Goal: Information Seeking & Learning: Check status

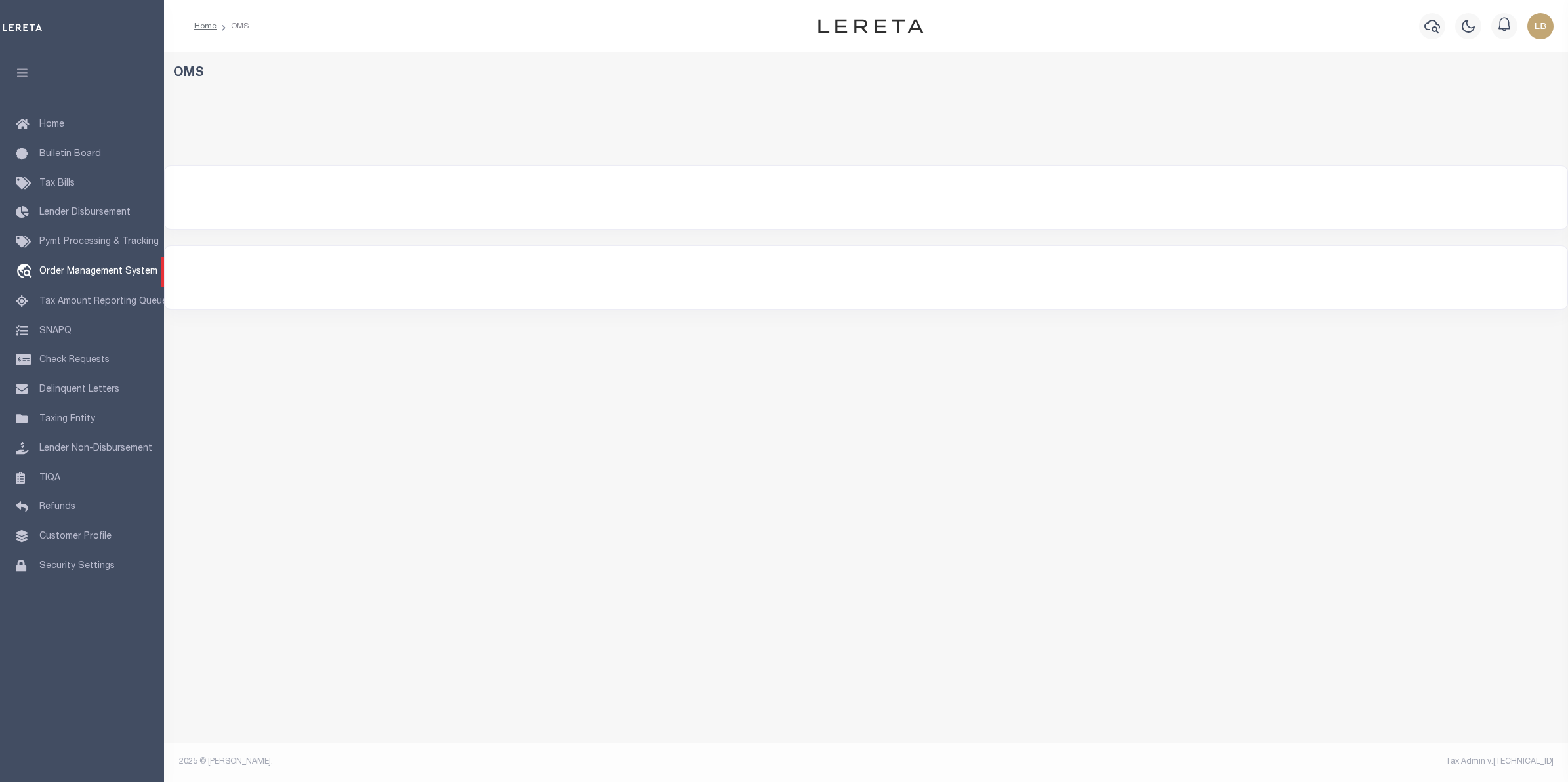
select select "200"
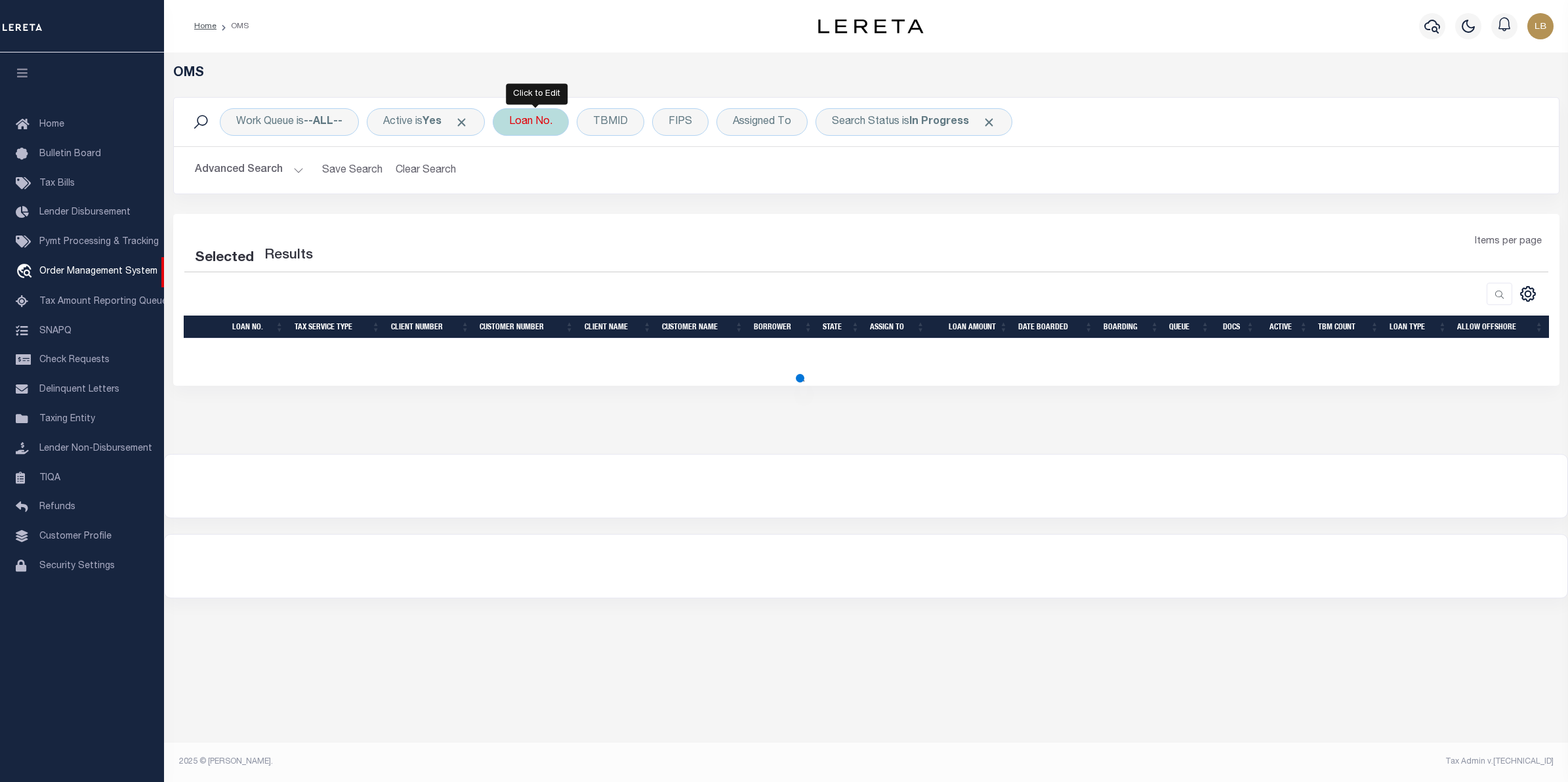
click at [532, 129] on div "Loan No." at bounding box center [531, 122] width 76 height 27
select select "200"
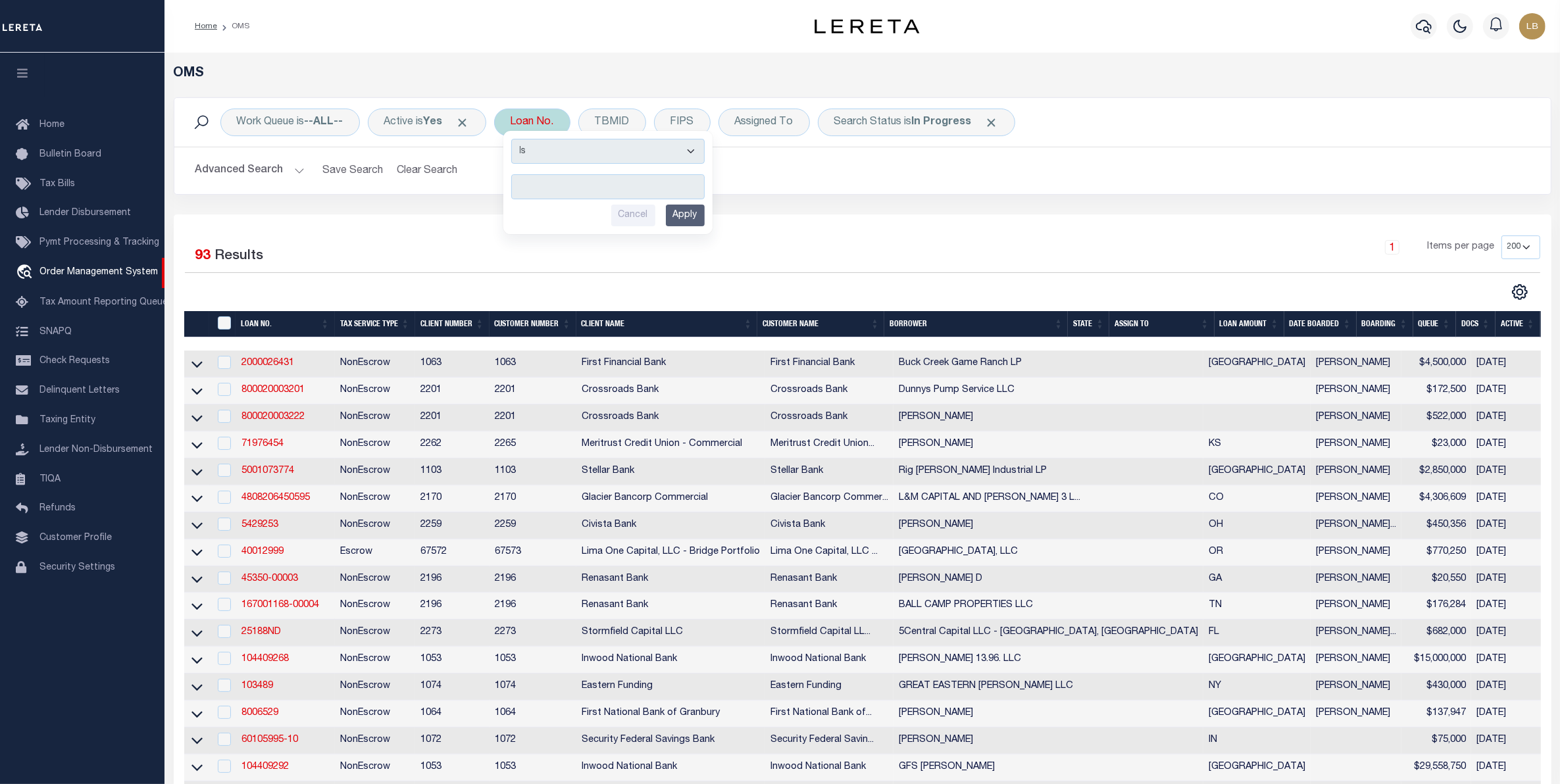
click at [537, 184] on input "text" at bounding box center [608, 186] width 193 height 25
type input "2607004646-0000"
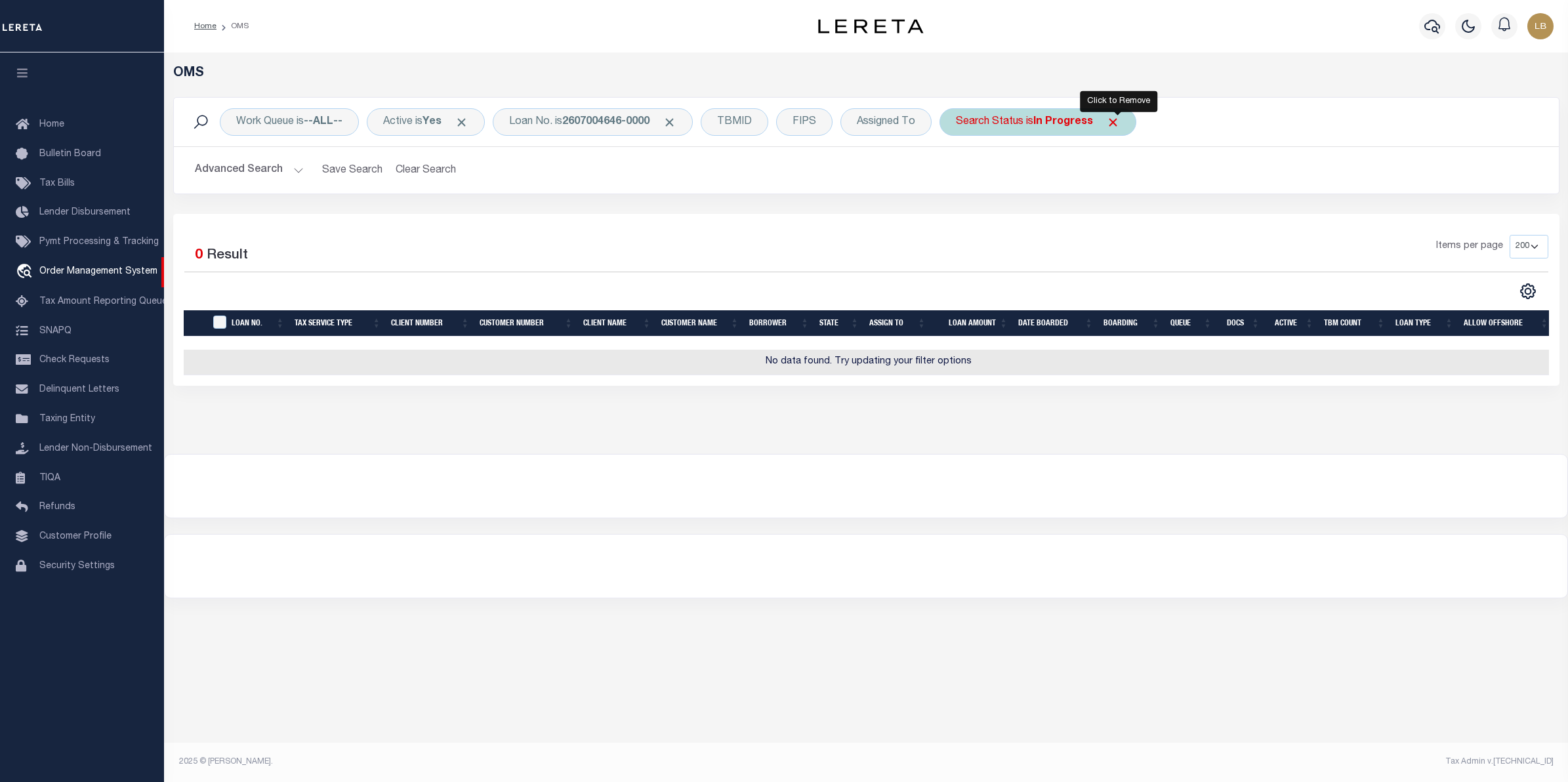
click at [1119, 120] on span "Click to Remove" at bounding box center [1113, 122] width 14 height 14
click at [241, 165] on button "Advanced Search" at bounding box center [249, 170] width 109 height 25
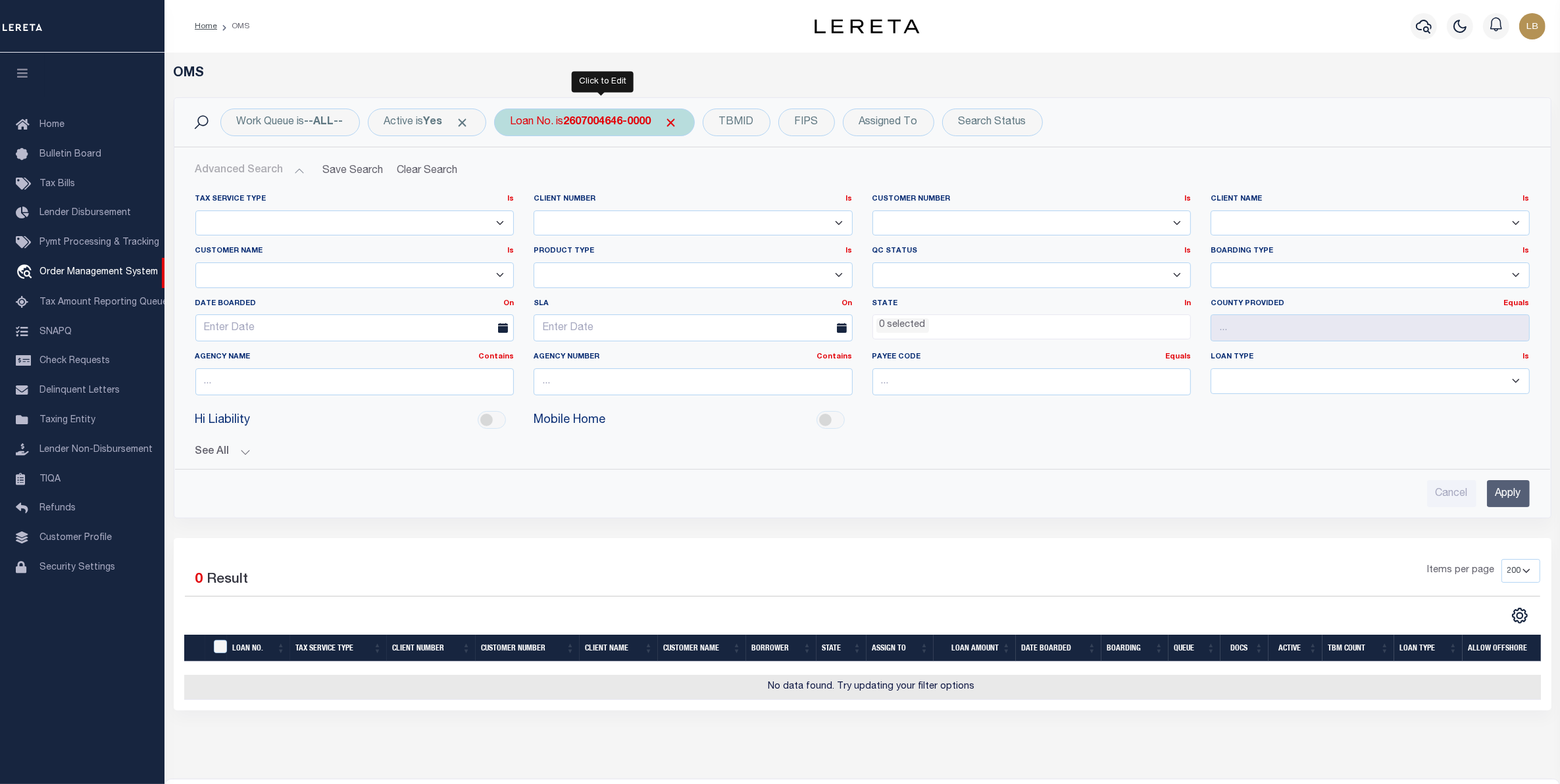
click at [635, 123] on b "2607004646-0000" at bounding box center [607, 123] width 87 height 11
click at [621, 190] on input "2607004646-0000" at bounding box center [608, 186] width 193 height 25
type input "2607004646-0003"
click at [639, 119] on b "2607004646-0003" at bounding box center [607, 123] width 87 height 11
click at [594, 188] on input "2607004646-0003" at bounding box center [608, 186] width 193 height 25
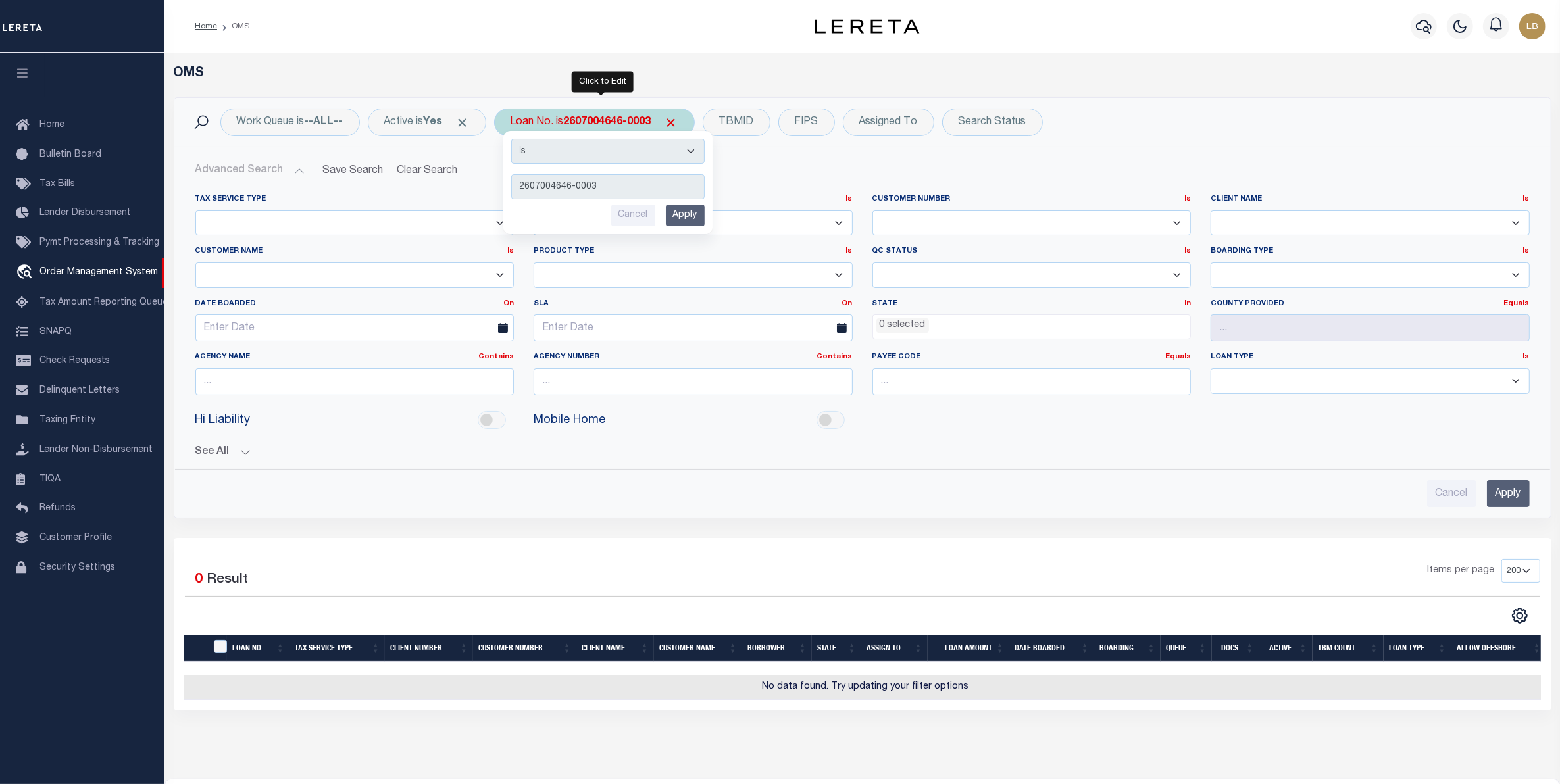
type input "2607004646-00003"
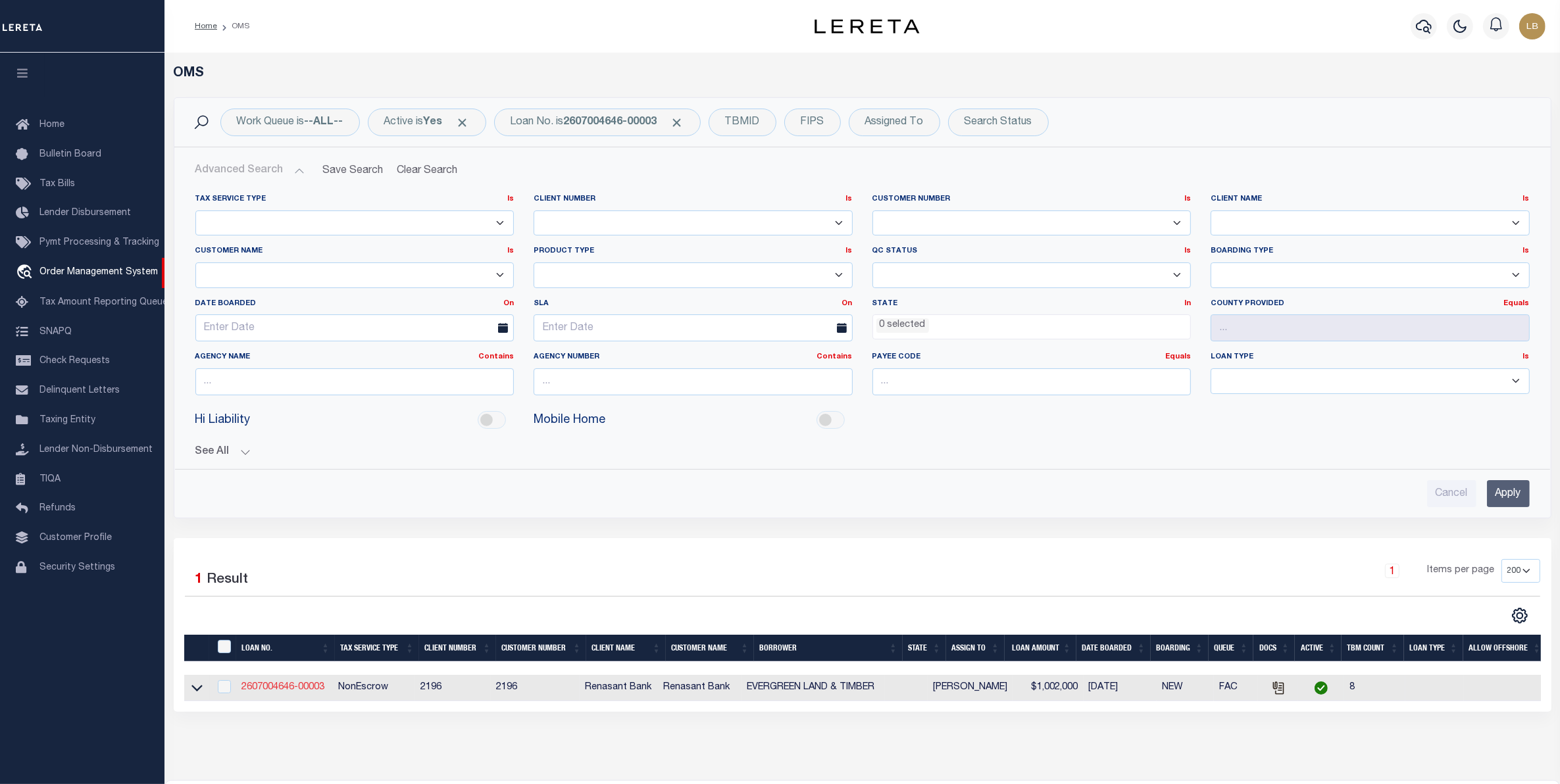
click at [273, 692] on link "2607004646-00003" at bounding box center [283, 687] width 83 height 9
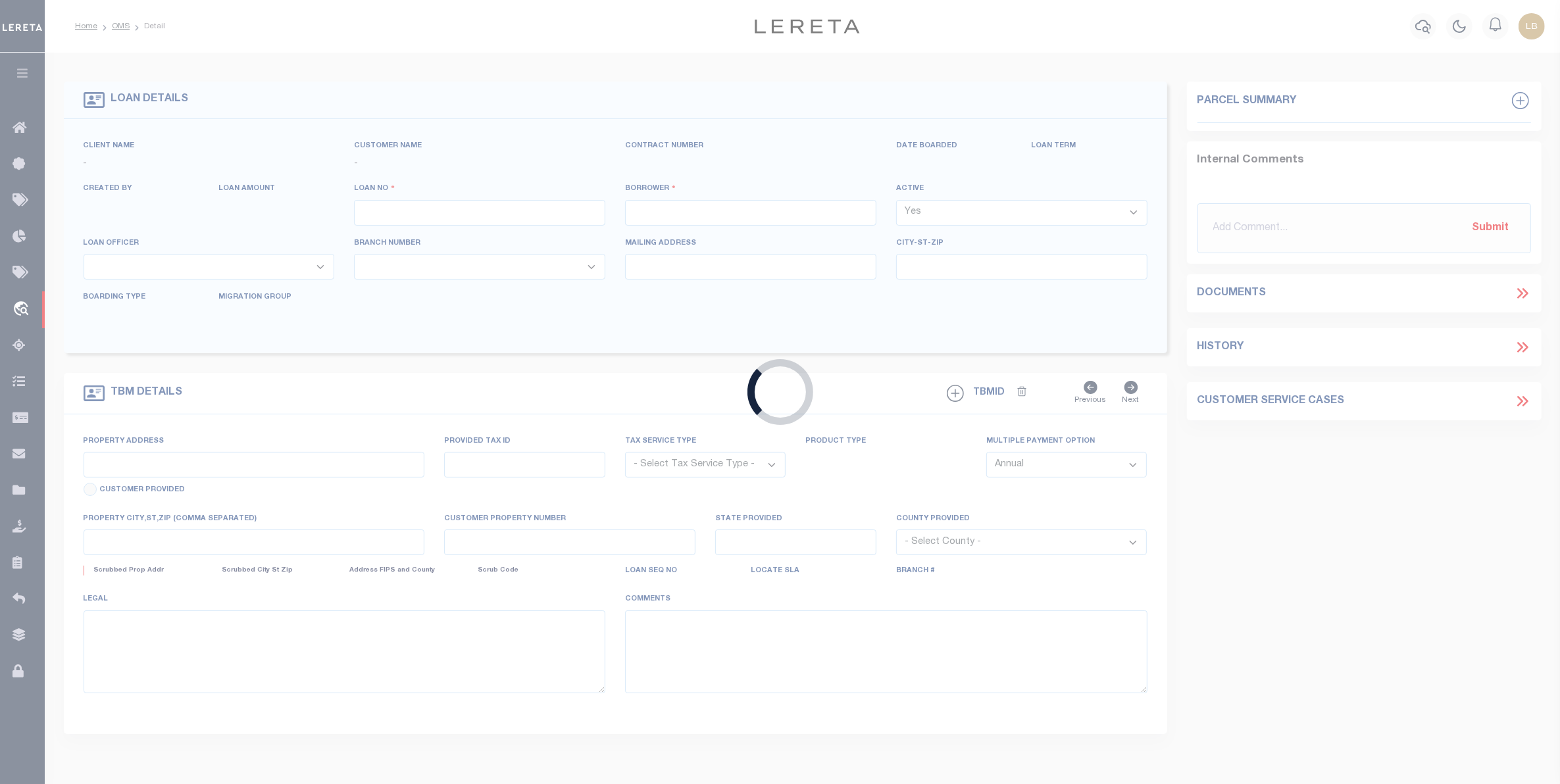
type input "2607004646-00003"
type input "EVERGREEN LAND & TIMBER"
select select
select select "400"
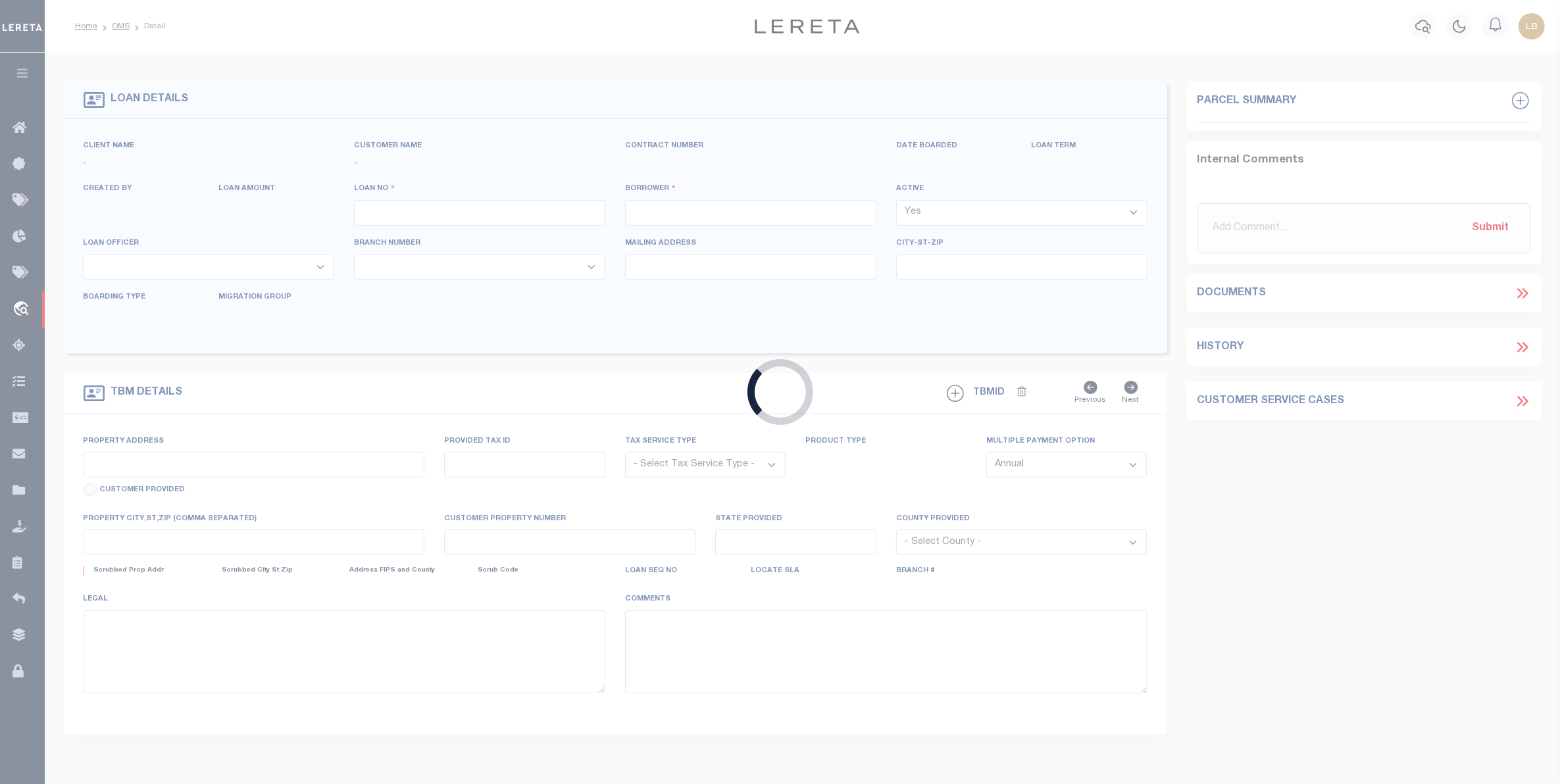
select select "NonEscrow"
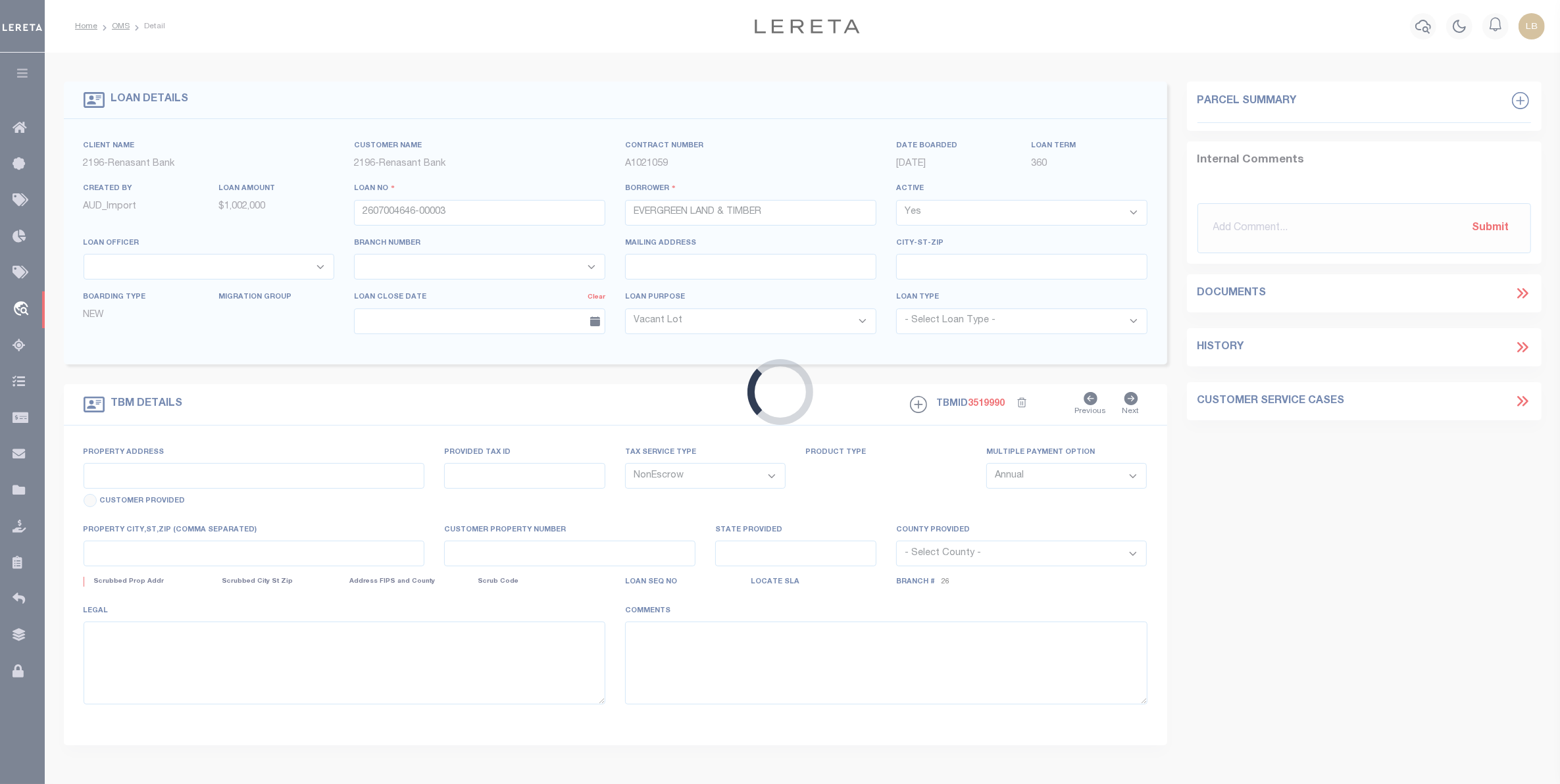
type input "100 ACRES LAND ENON RD"
select select
type input "LOUISVILLE MS 39339"
select select "164191"
select select "5076"
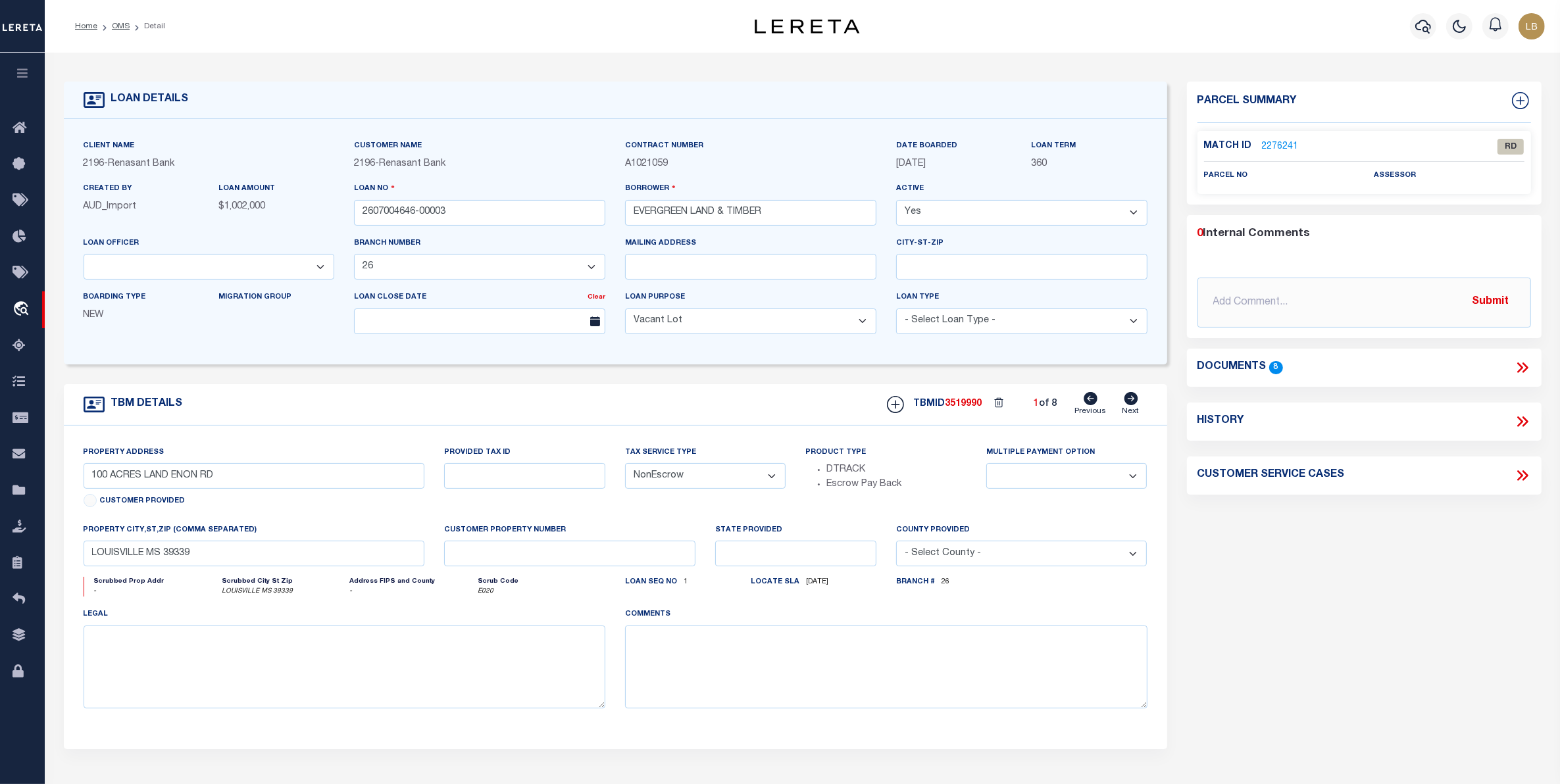
click at [1132, 402] on icon at bounding box center [1131, 399] width 14 height 13
type input "112 ACRES ON ATTALA RD 4202"
select select
type input "SALLIS, MS 39160"
click at [1132, 402] on icon at bounding box center [1131, 399] width 14 height 13
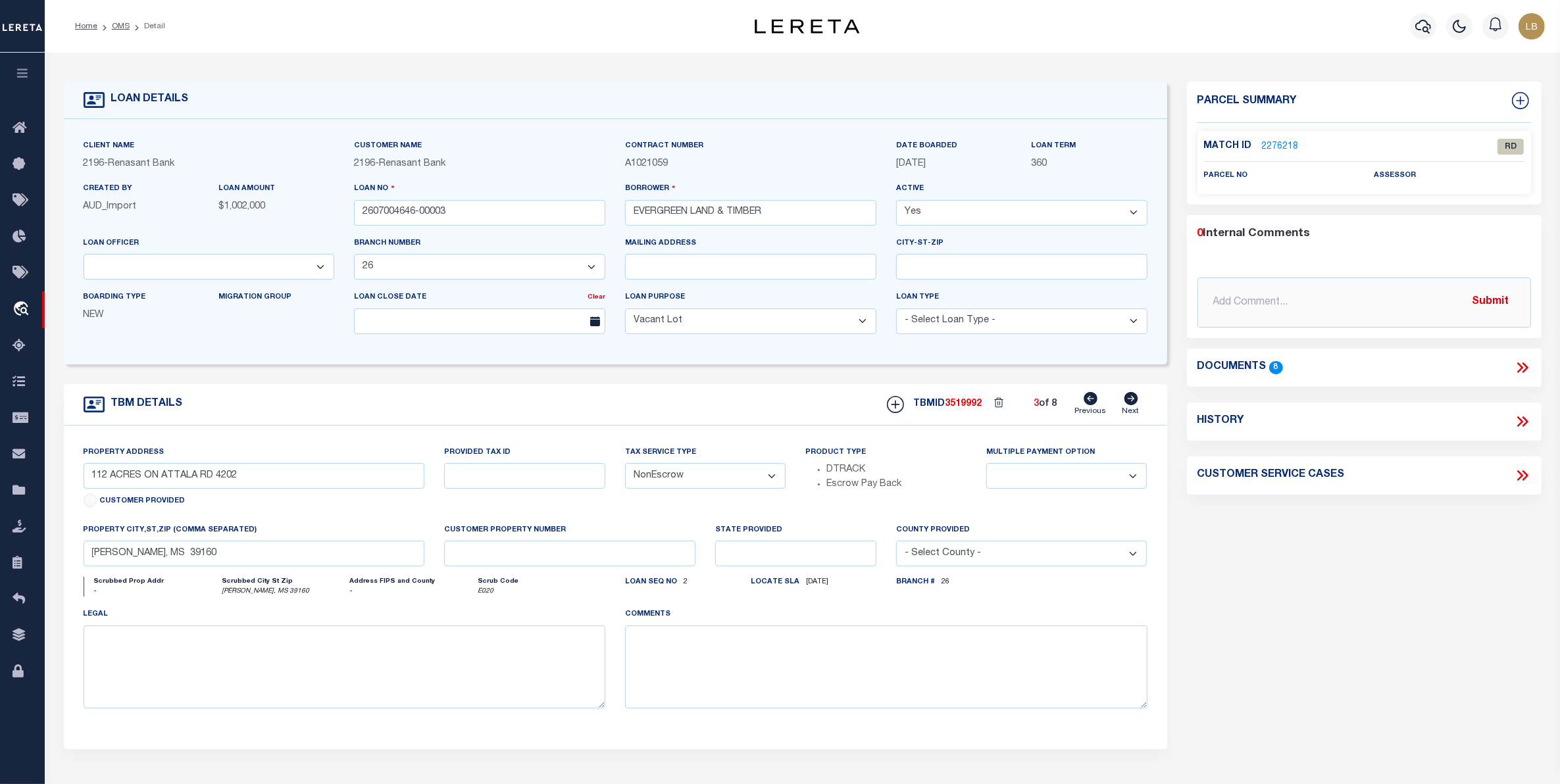
type input "120 ACRES DICK ALLEN RD"
select select
type input "LOUISVILLE MS 39339"
click at [1132, 402] on icon at bounding box center [1131, 399] width 14 height 13
type input "140 ACRES ON BLUFF SPRINGS RD"
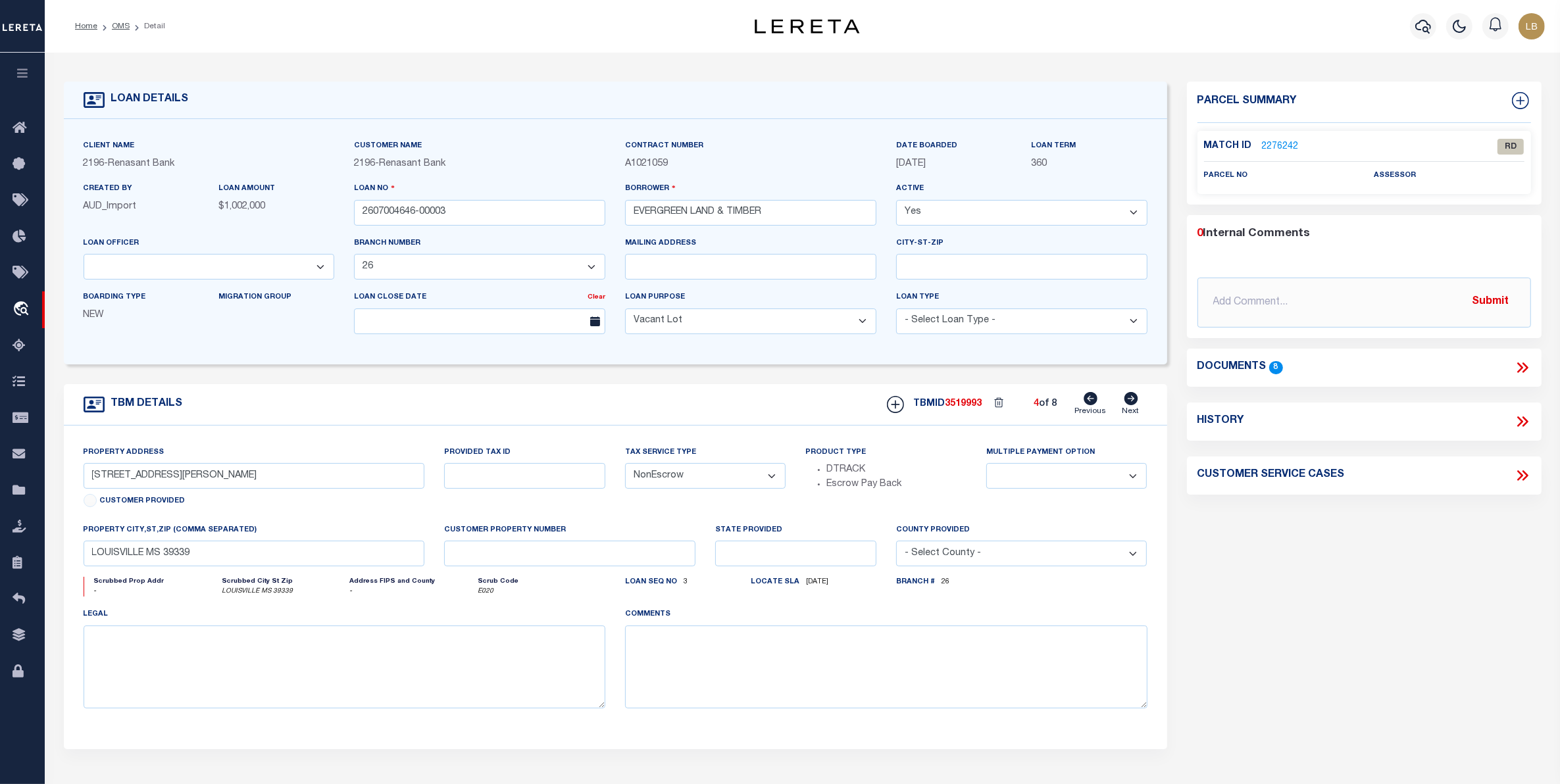
select select
type input "EUPORA MS 39744"
click at [1132, 402] on icon at bounding box center [1131, 399] width 14 height 13
type input "200 ACRES ON COUNTY RD 2253"
select select
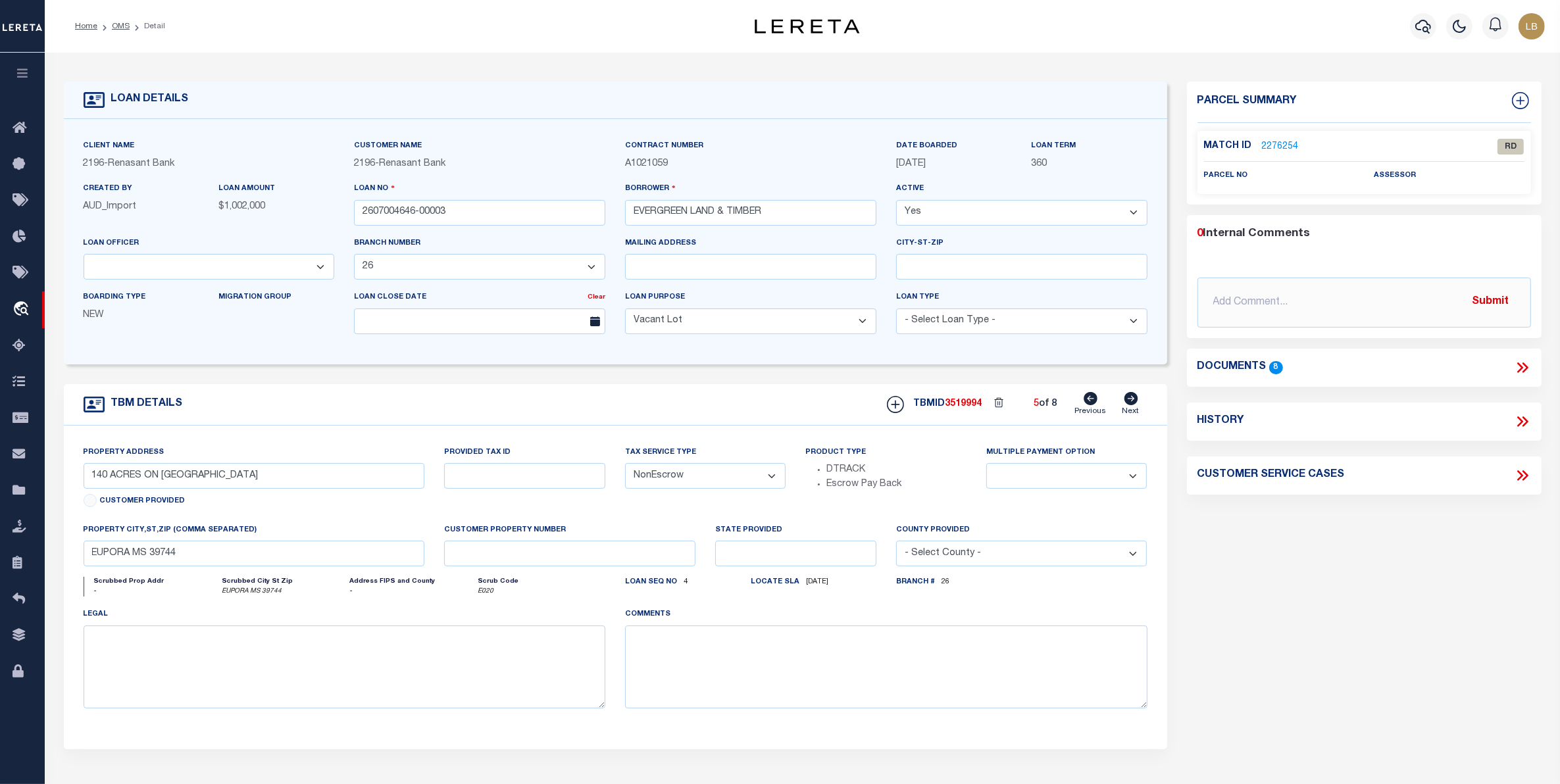
type input "KOSCIUSKO, MS 39090"
click at [1132, 402] on icon at bounding box center [1131, 399] width 14 height 13
type input "75 ACRES ON HWY 395"
select select
type input "NOXAPATER, MS 39346"
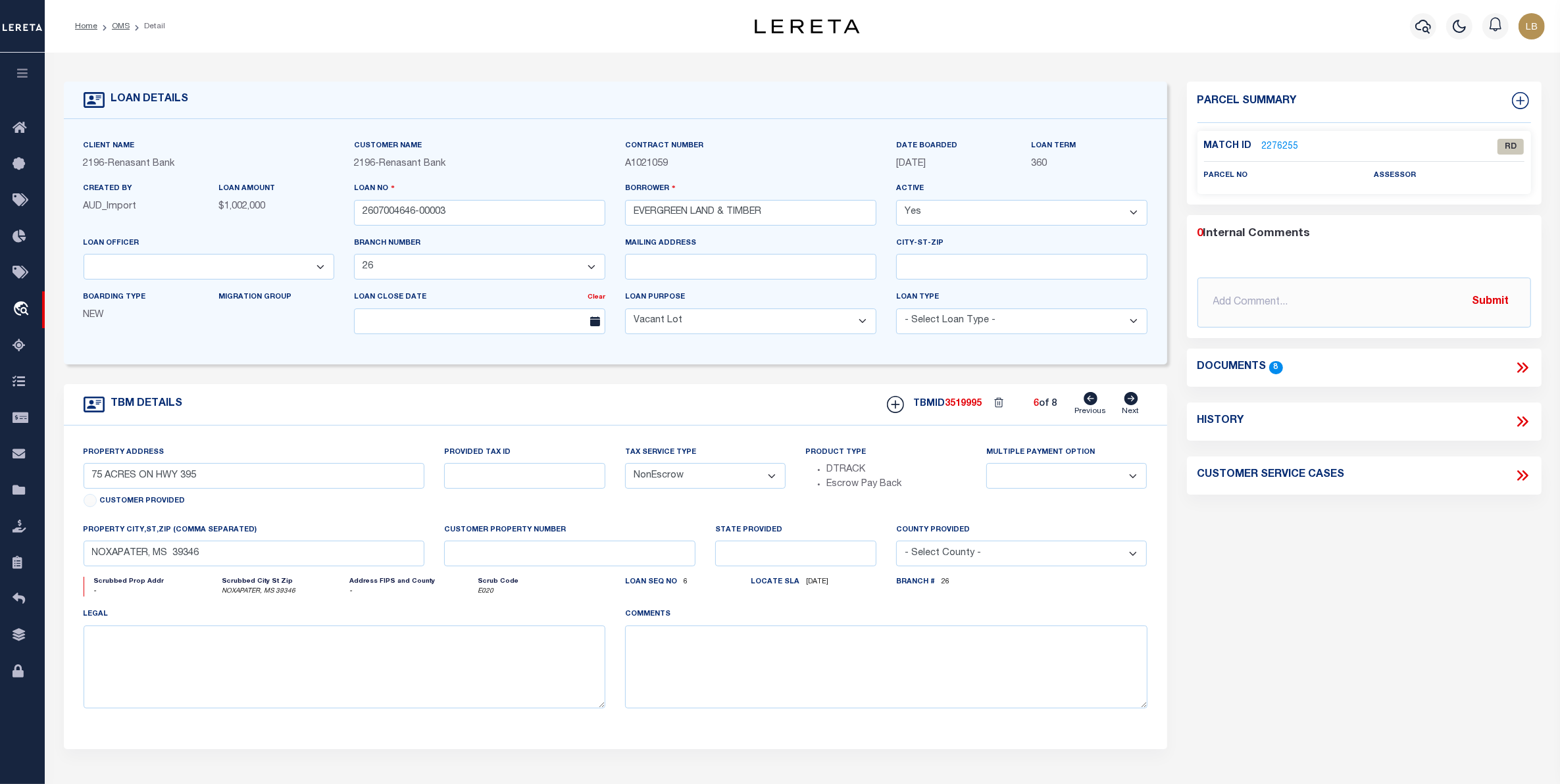
click at [1132, 402] on icon at bounding box center [1131, 399] width 14 height 13
type input "81 ACRES LAND MCLEOD RD"
select select
type input "LOUISVILLE MS 39339"
click at [1132, 402] on icon at bounding box center [1131, 399] width 14 height 13
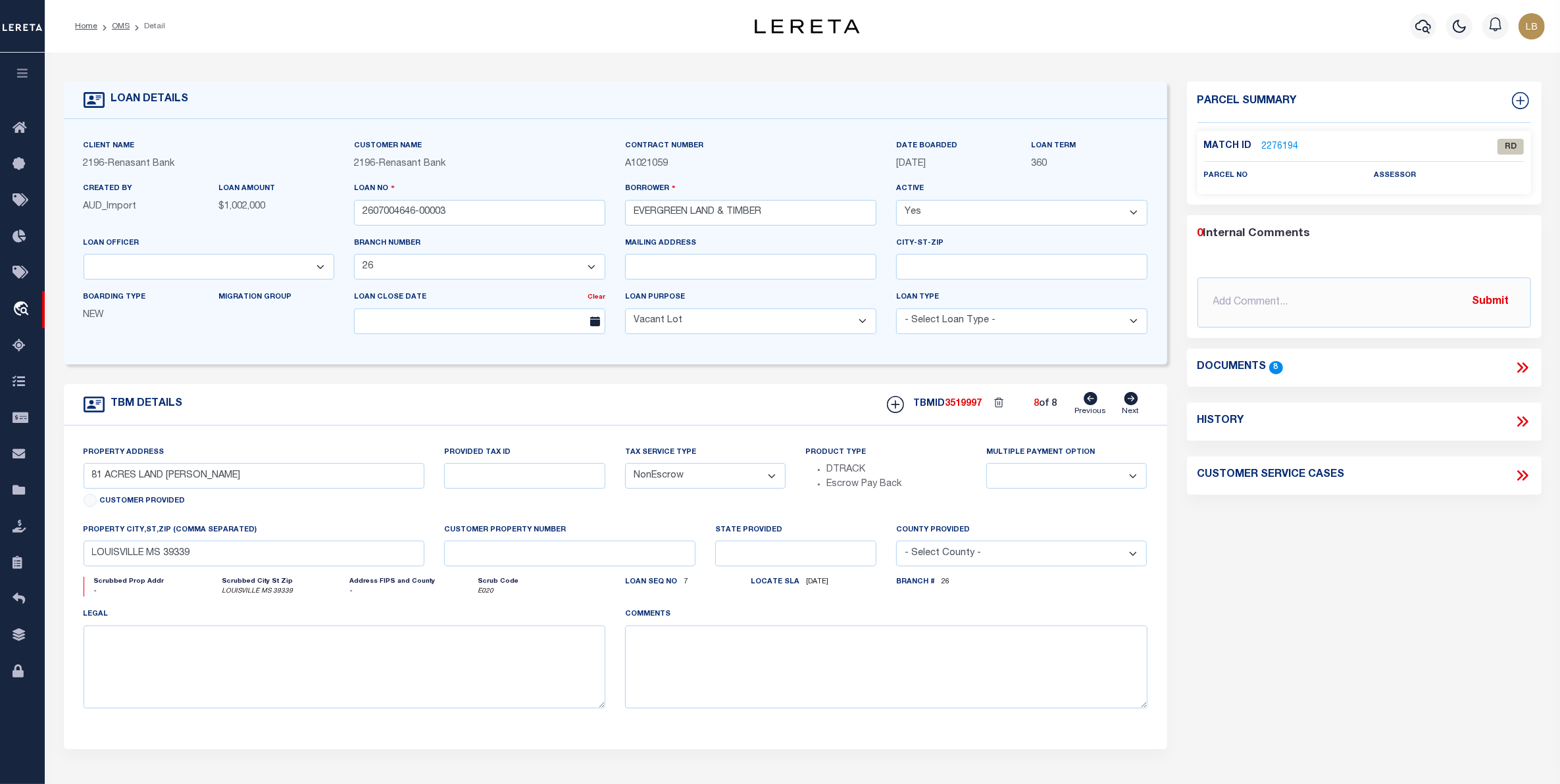
type input "86 ACRES ON GUM BRANCH RD"
select select
type input "LOUISVILLE, MS 39339"
click at [13, 125] on icon at bounding box center [23, 128] width 21 height 17
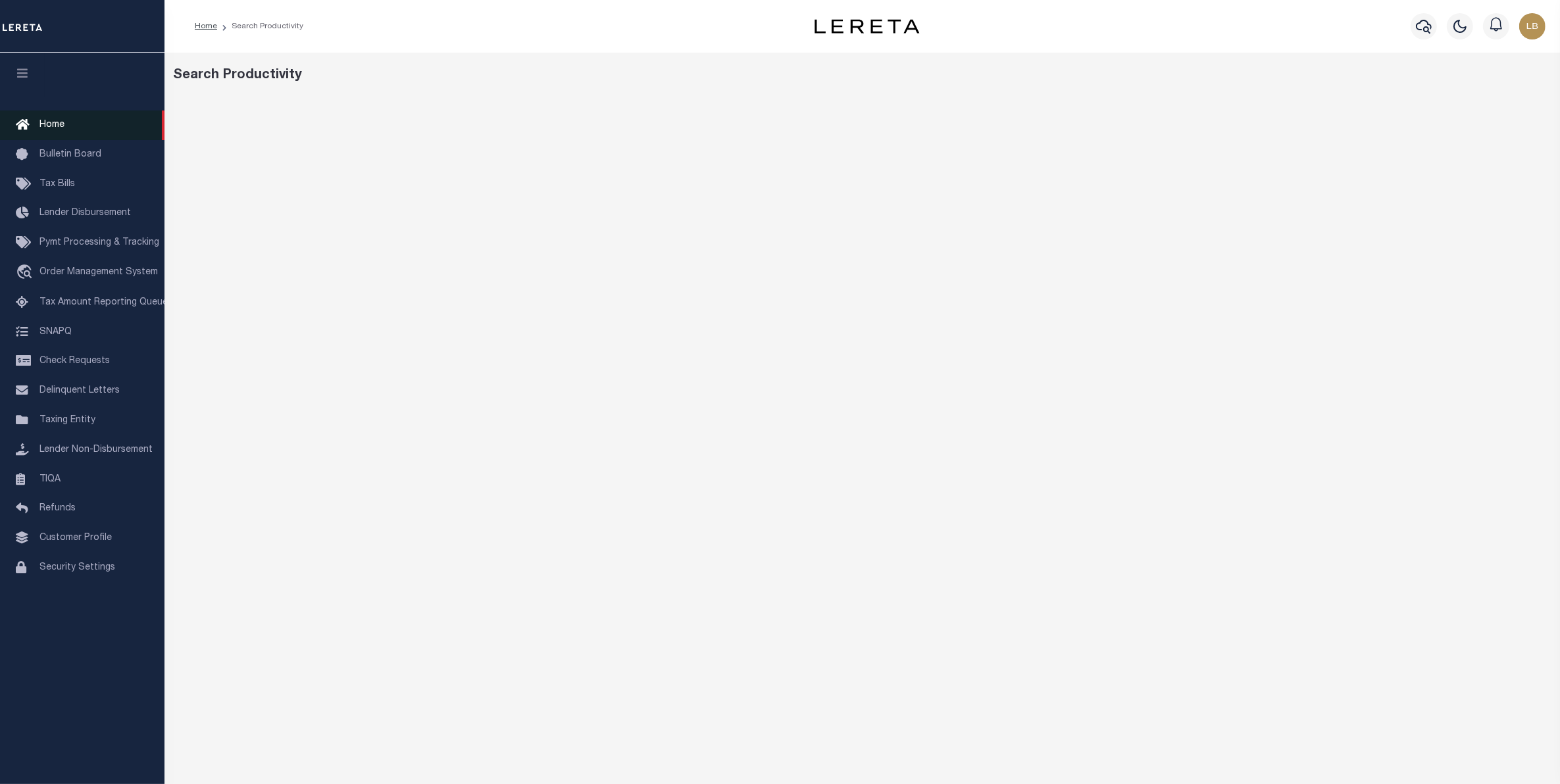
click at [40, 121] on span "Home" at bounding box center [52, 125] width 25 height 9
click at [58, 274] on span "Order Management System" at bounding box center [99, 272] width 119 height 9
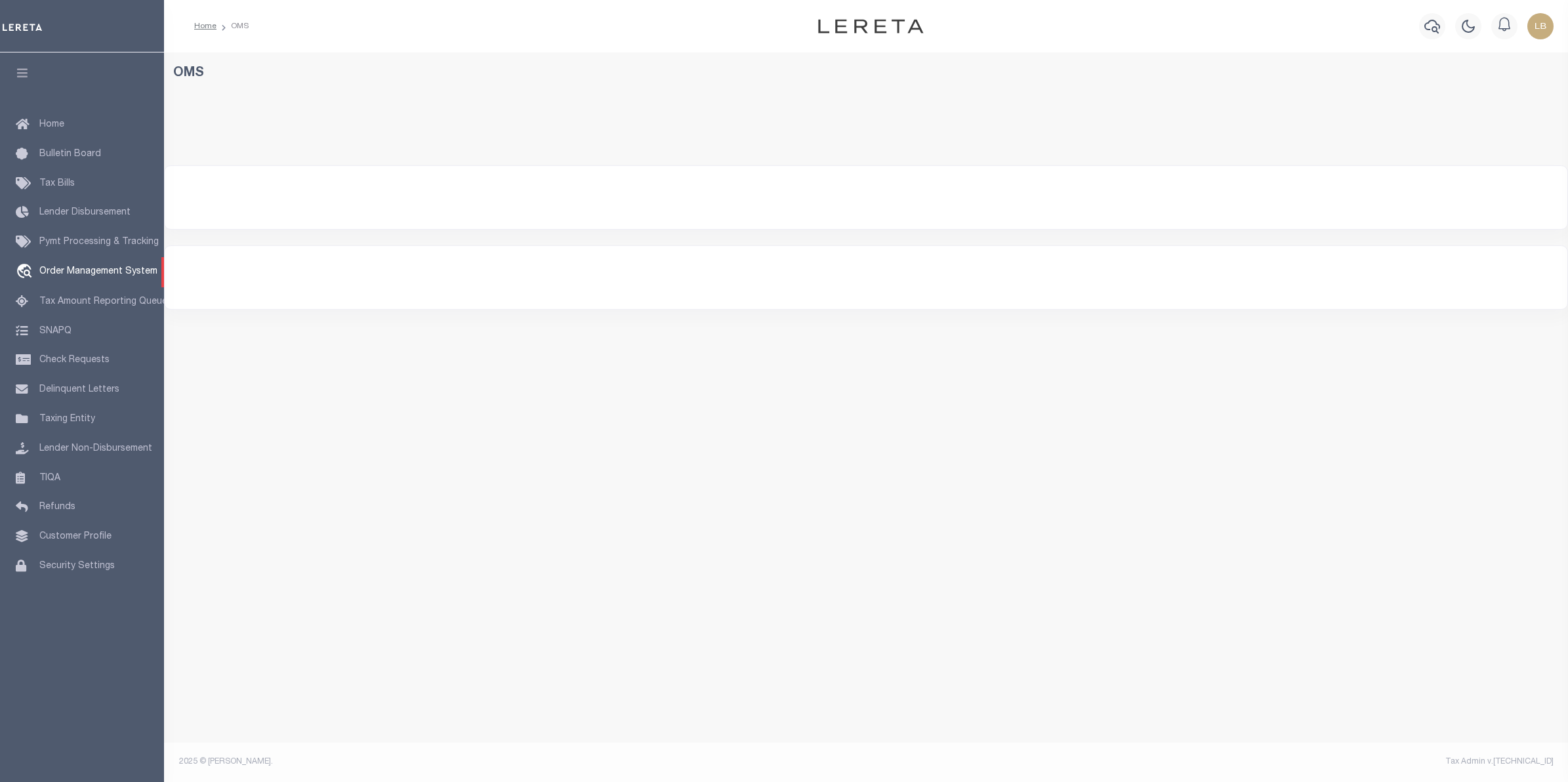
select select "200"
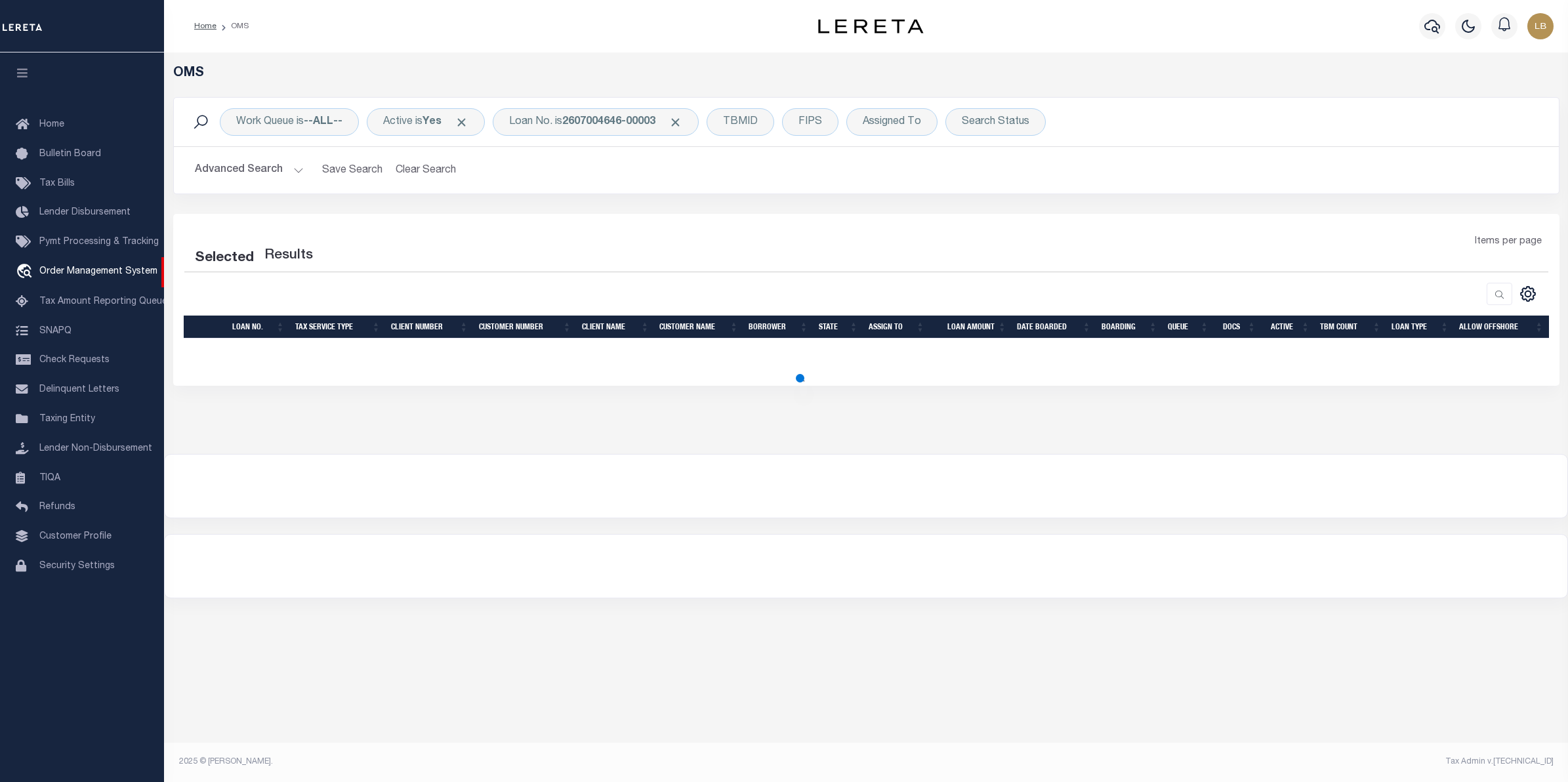
select select "200"
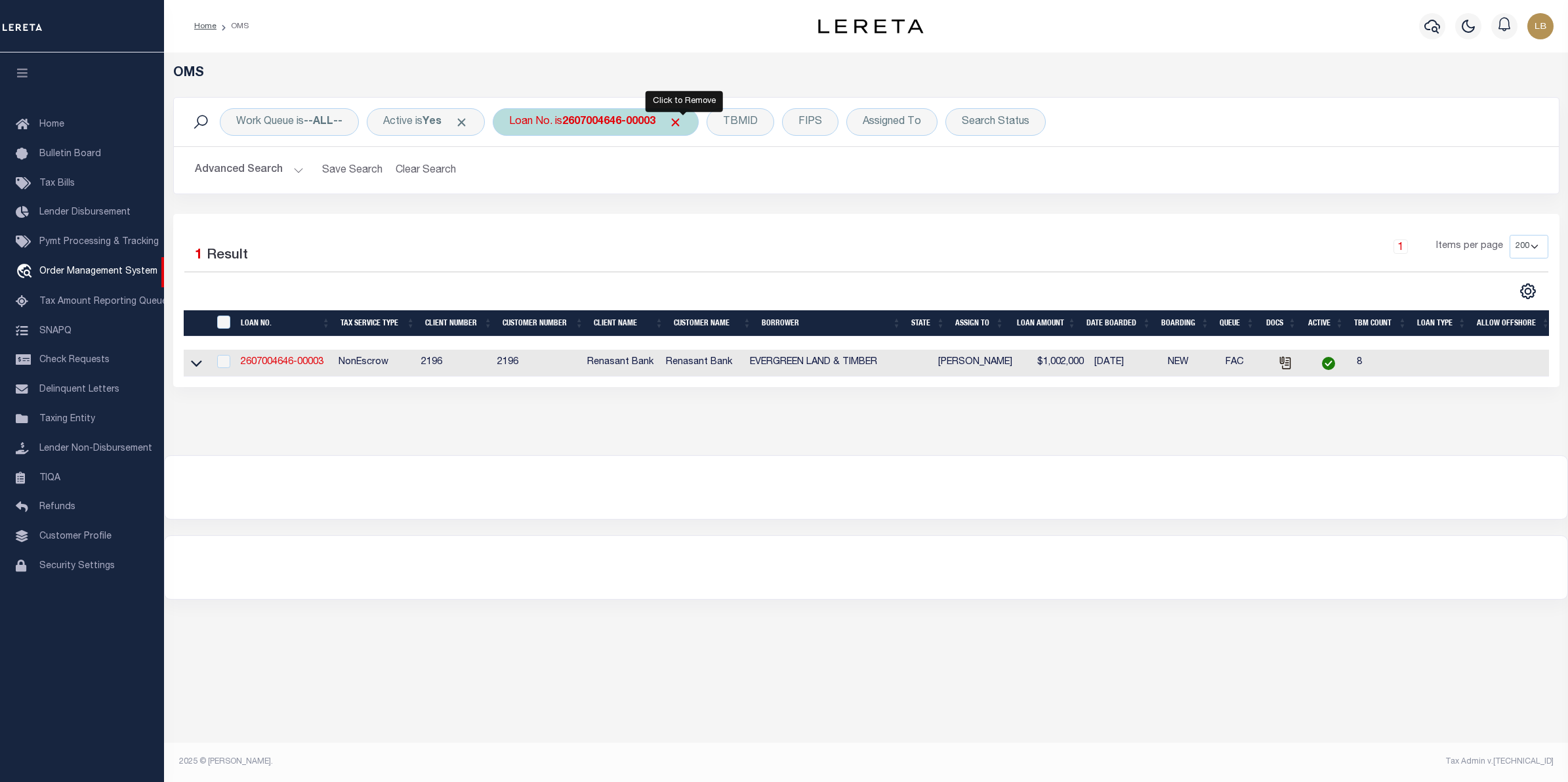
click at [682, 122] on span "Click to Remove" at bounding box center [675, 122] width 14 height 14
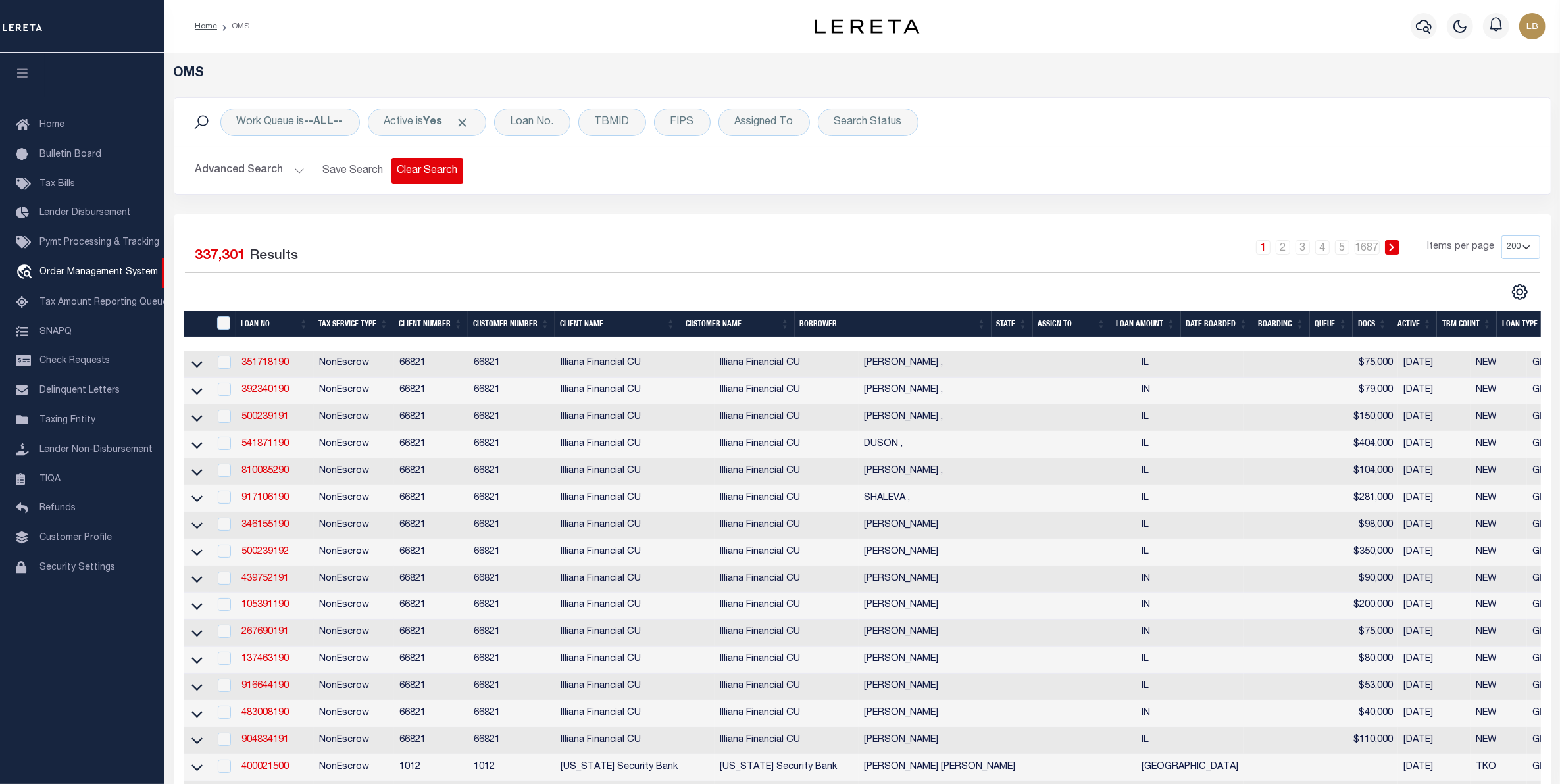
click at [423, 170] on button "Clear Search" at bounding box center [427, 170] width 72 height 25
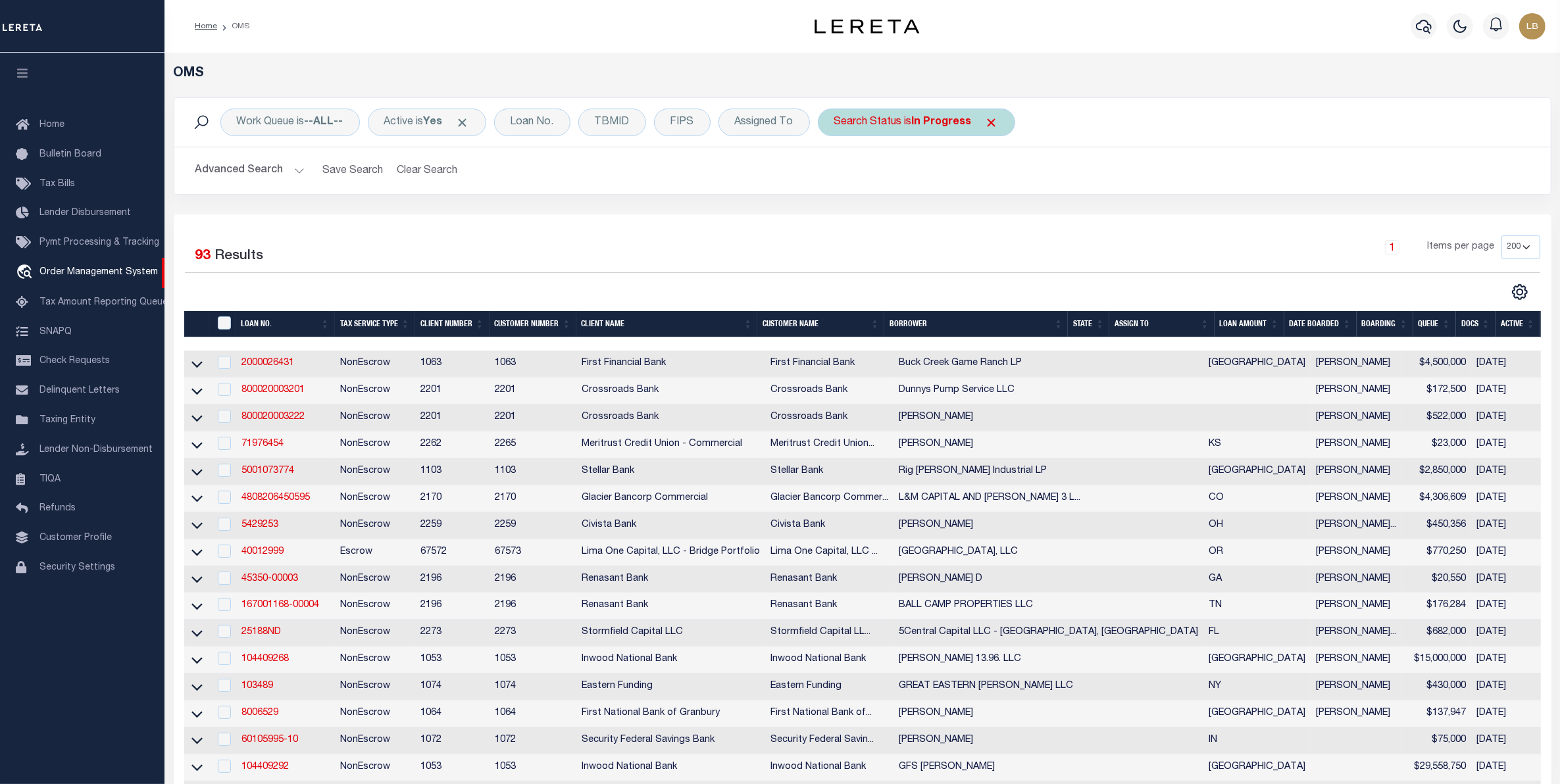
click at [944, 123] on b "In Progress" at bounding box center [941, 123] width 60 height 11
click at [899, 186] on select "Automated Search Bad Parcel Complete Duplicate Parcel High Dollar Reporting In …" at bounding box center [932, 186] width 193 height 25
select select "RD"
click at [837, 175] on select "Automated Search Bad Parcel Complete Duplicate Parcel High Dollar Reporting In …" at bounding box center [932, 186] width 193 height 25
click at [1015, 212] on input "Apply" at bounding box center [1009, 215] width 39 height 21
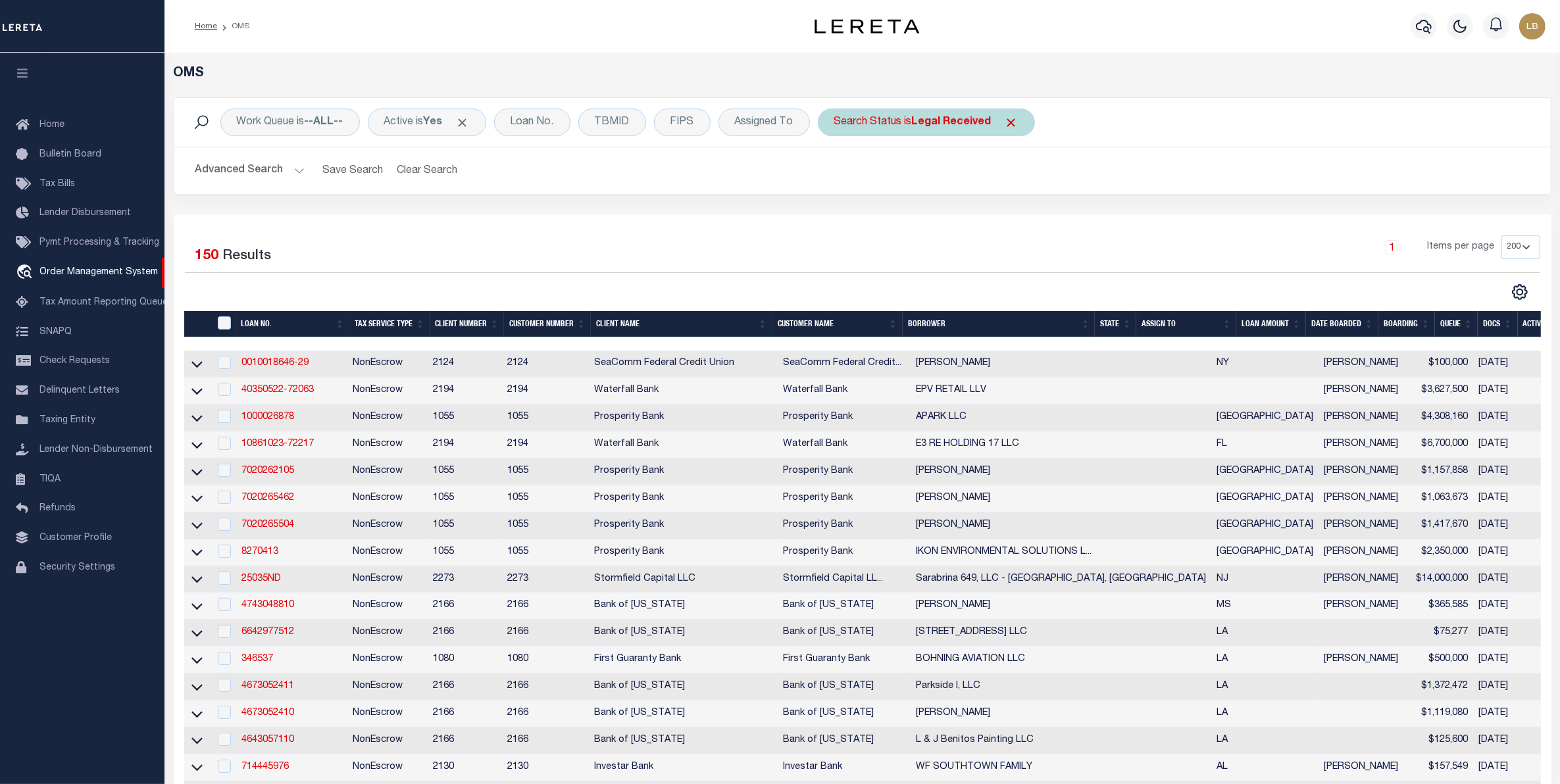
click at [951, 119] on b "Legal Received" at bounding box center [951, 123] width 80 height 11
click at [893, 179] on select "Automated Search Bad Parcel Complete Duplicate Parcel High Dollar Reporting In …" at bounding box center [932, 186] width 193 height 25
select select "QC"
click at [837, 175] on select "Automated Search Bad Parcel Complete Duplicate Parcel High Dollar Reporting In …" at bounding box center [932, 186] width 193 height 25
click at [1008, 214] on input "Apply" at bounding box center [1009, 215] width 39 height 21
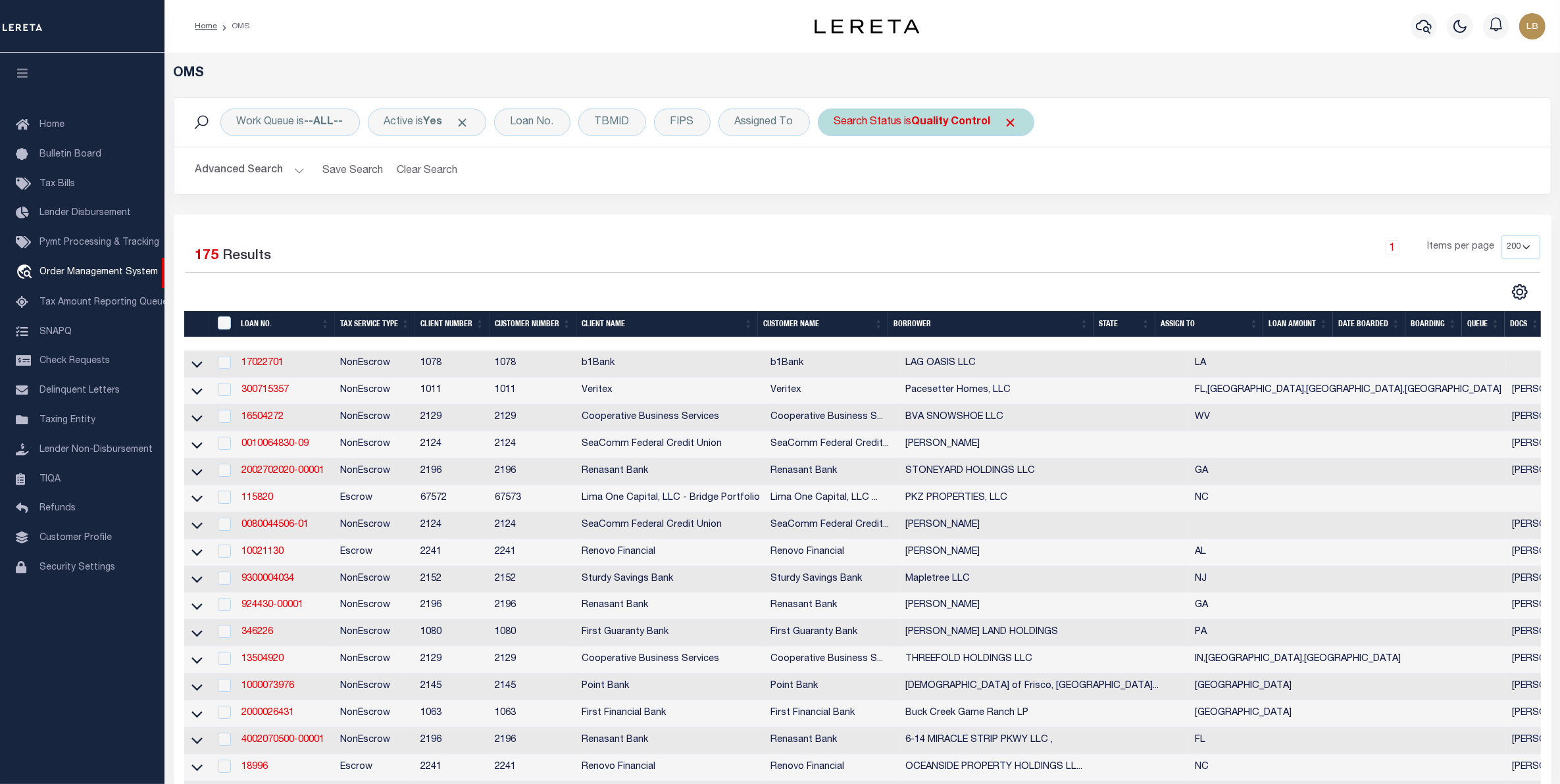
click at [962, 127] on b "Quality Control" at bounding box center [951, 123] width 79 height 11
click at [889, 182] on select "Automated Search Bad Parcel Complete Duplicate Parcel High Dollar Reporting In …" at bounding box center [932, 186] width 193 height 25
select select "SL"
click at [837, 175] on select "Automated Search Bad Parcel Complete Duplicate Parcel High Dollar Reporting In …" at bounding box center [932, 186] width 193 height 25
click at [1004, 216] on input "Apply" at bounding box center [1009, 215] width 39 height 21
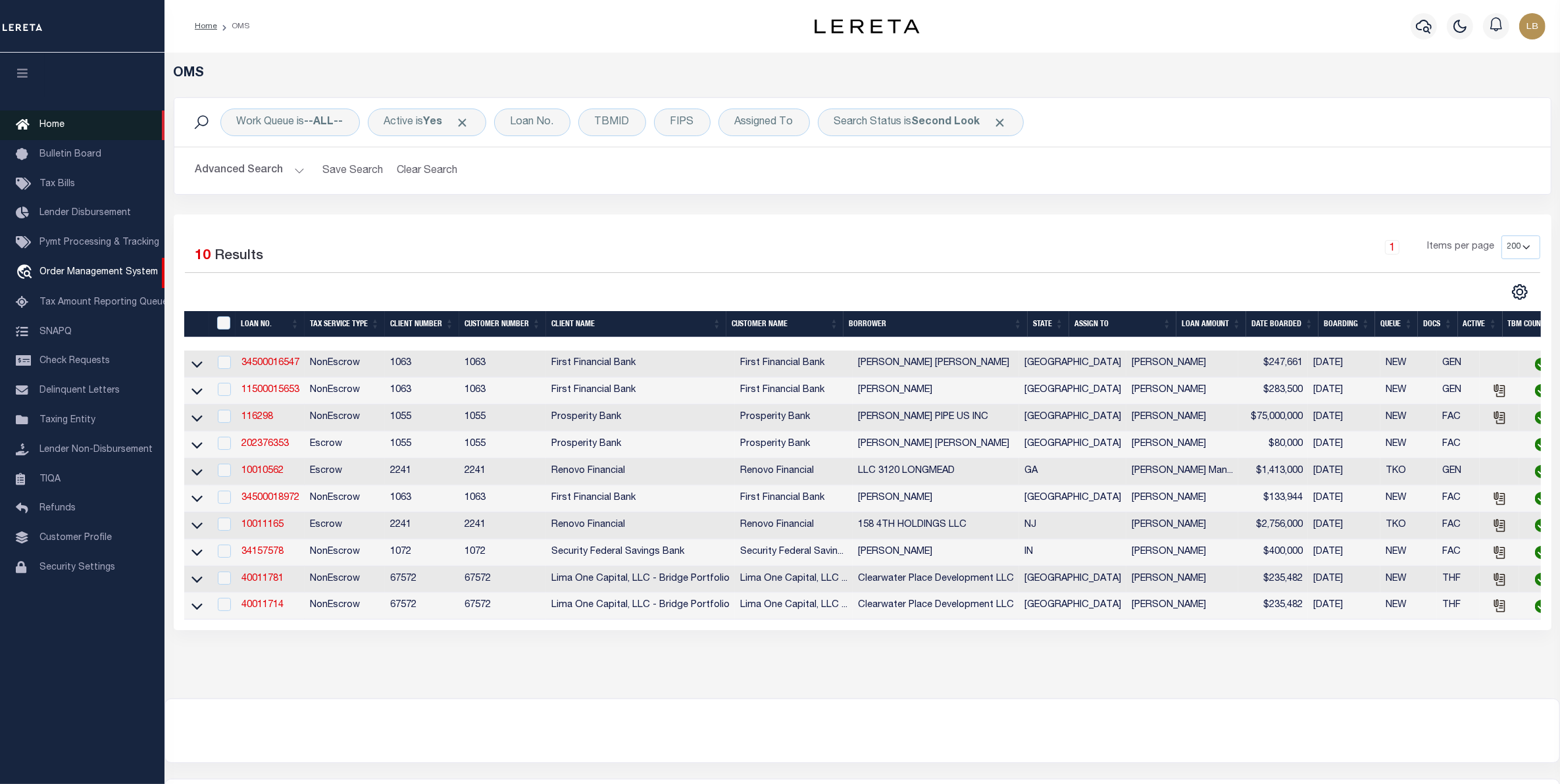
click at [63, 122] on link "Home" at bounding box center [82, 125] width 164 height 30
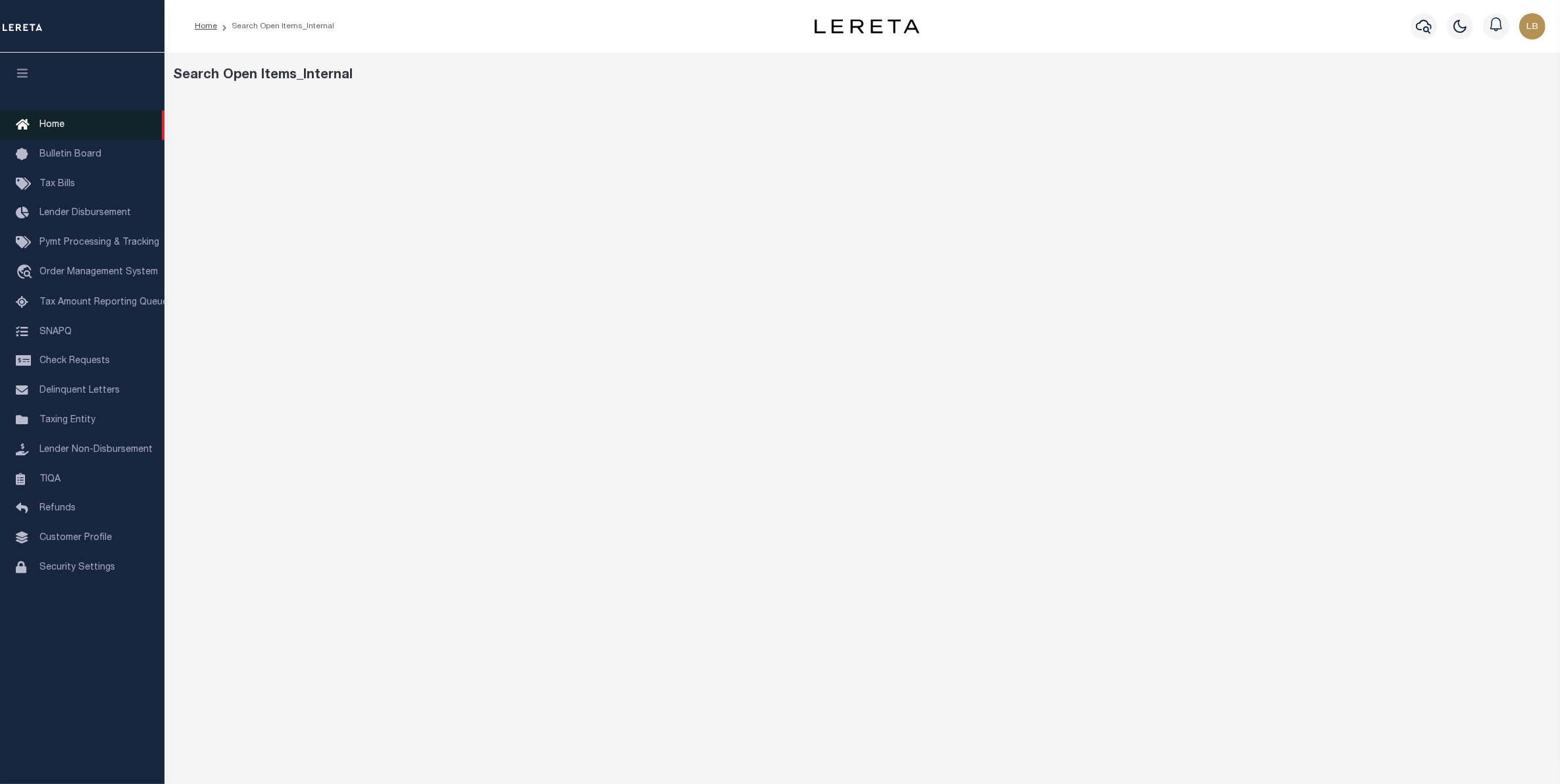
click at [63, 130] on link "Home" at bounding box center [82, 125] width 164 height 30
click at [52, 123] on span "Home" at bounding box center [52, 125] width 25 height 9
click at [67, 273] on span "Order Management System" at bounding box center [99, 272] width 119 height 9
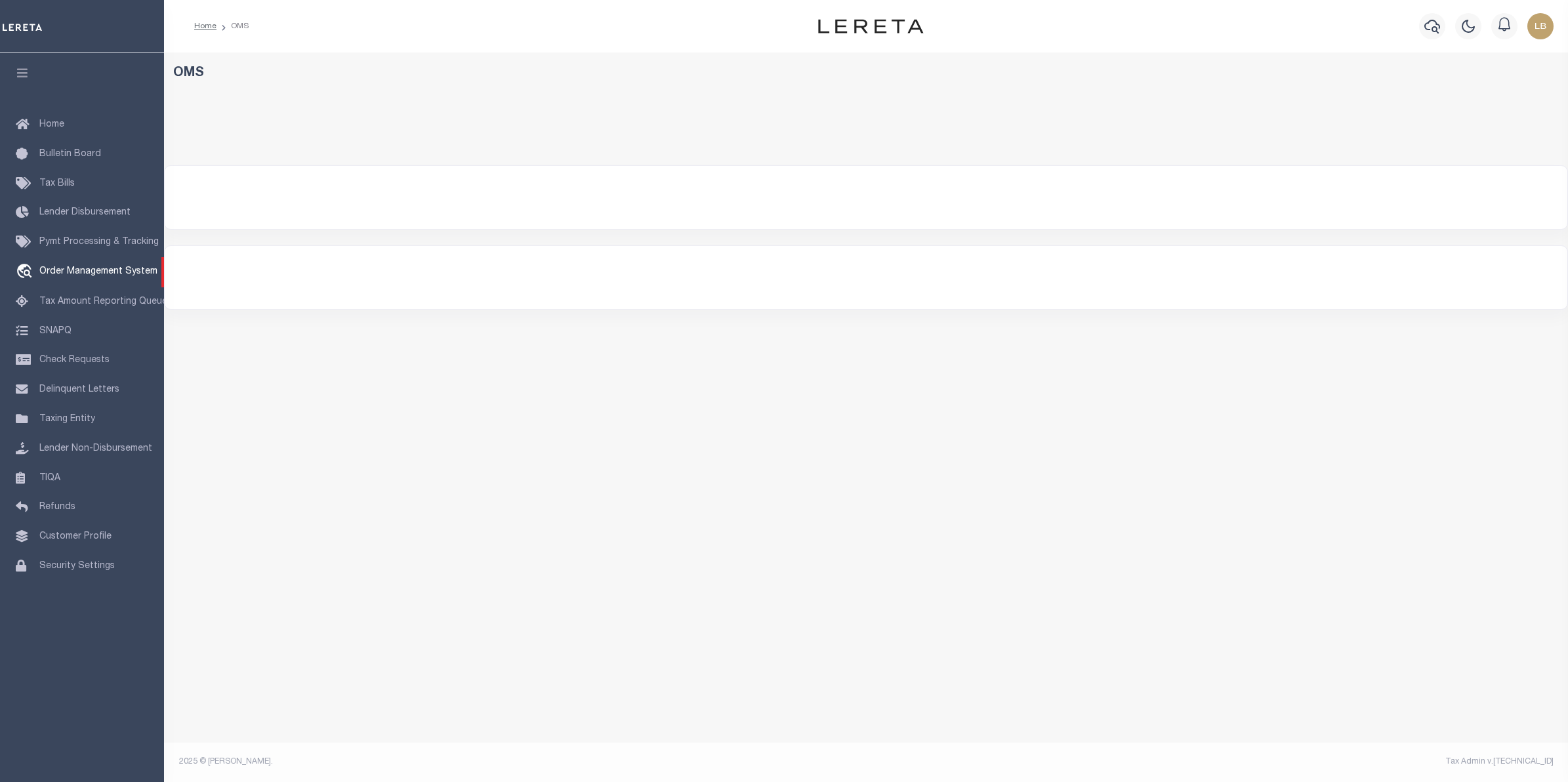
select select "200"
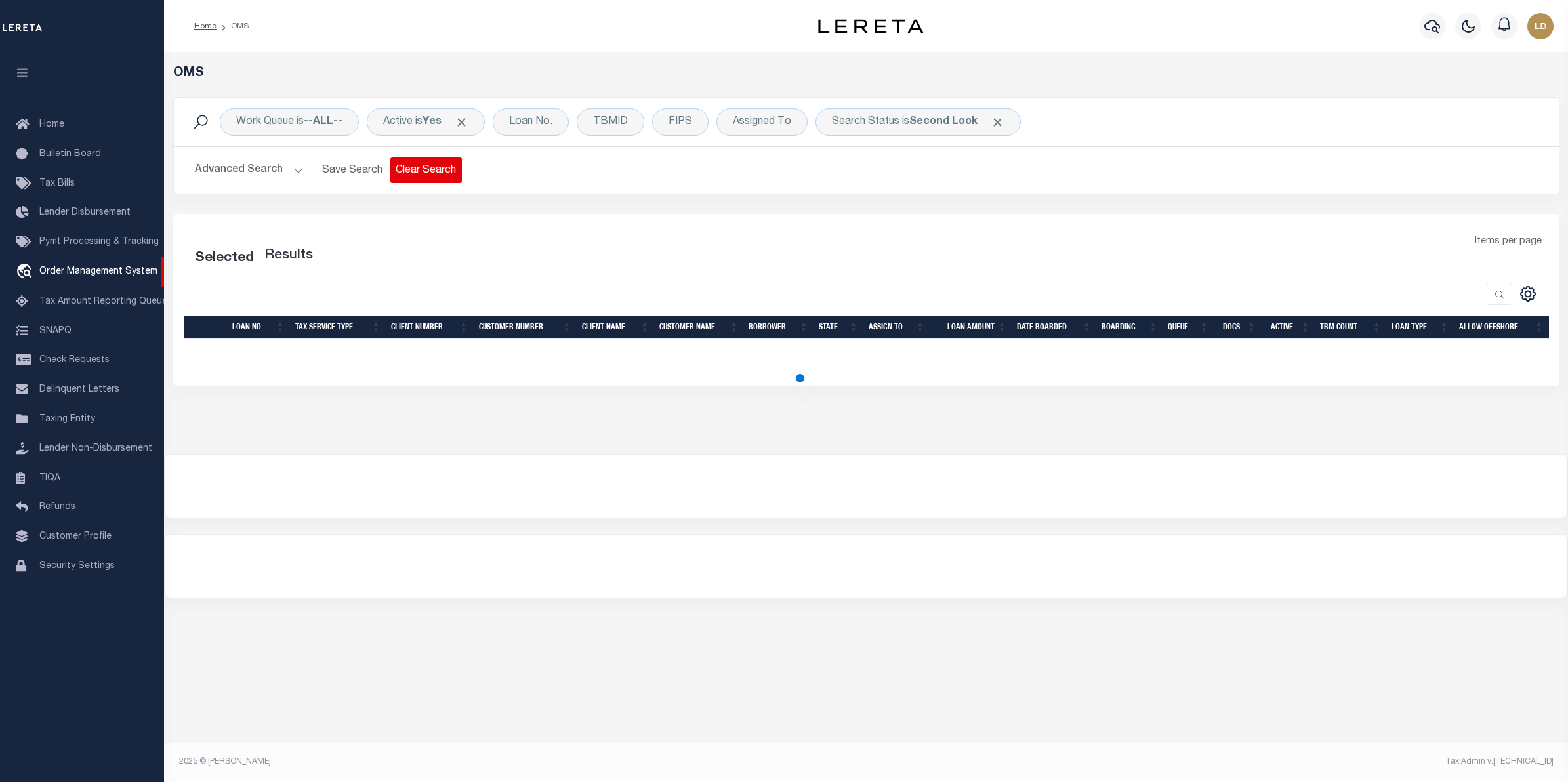
click at [434, 168] on button "Clear Search" at bounding box center [426, 170] width 72 height 25
select select "9"
select select
select select "200"
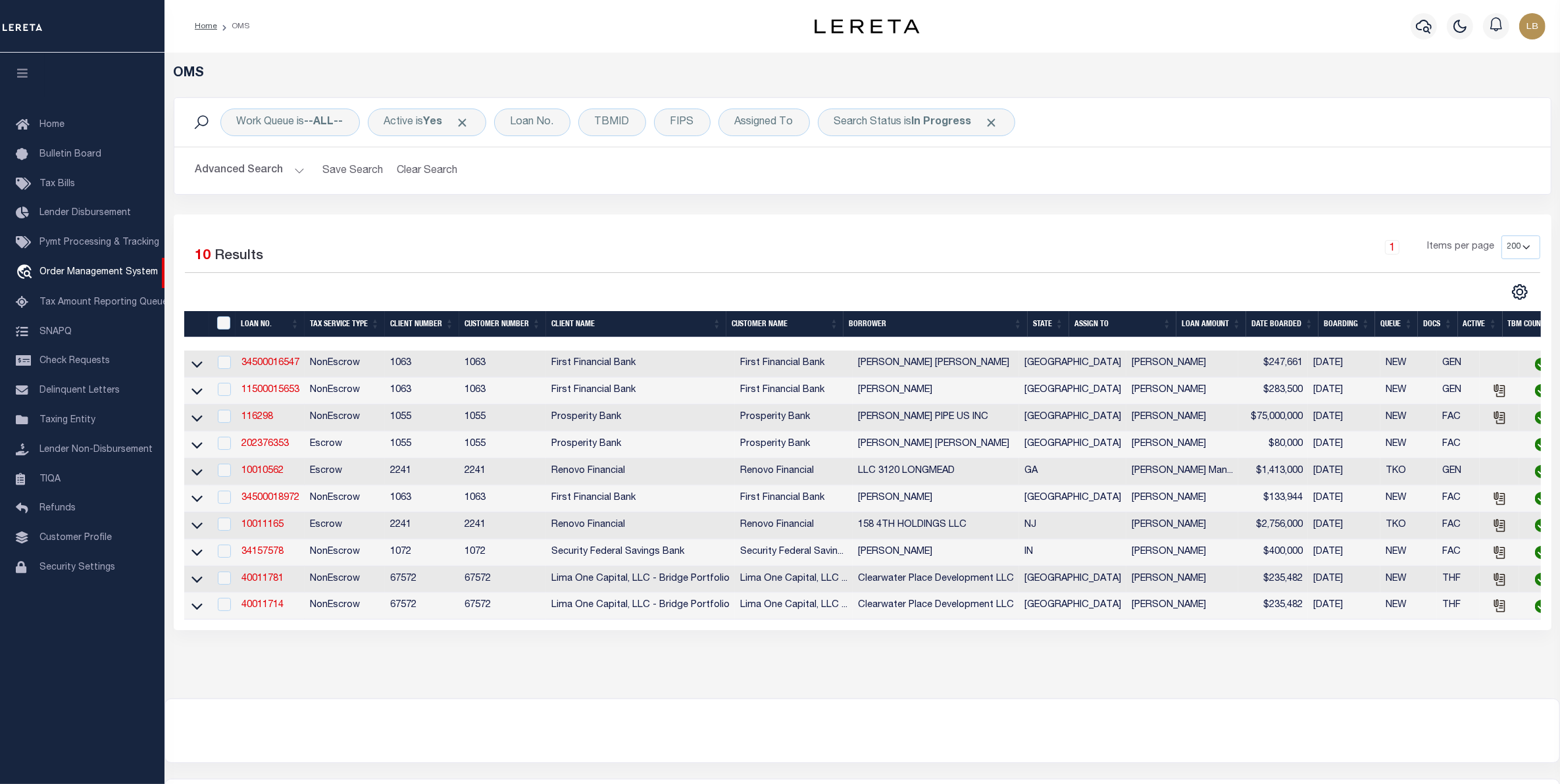
click at [238, 166] on button "Advanced Search" at bounding box center [250, 170] width 109 height 25
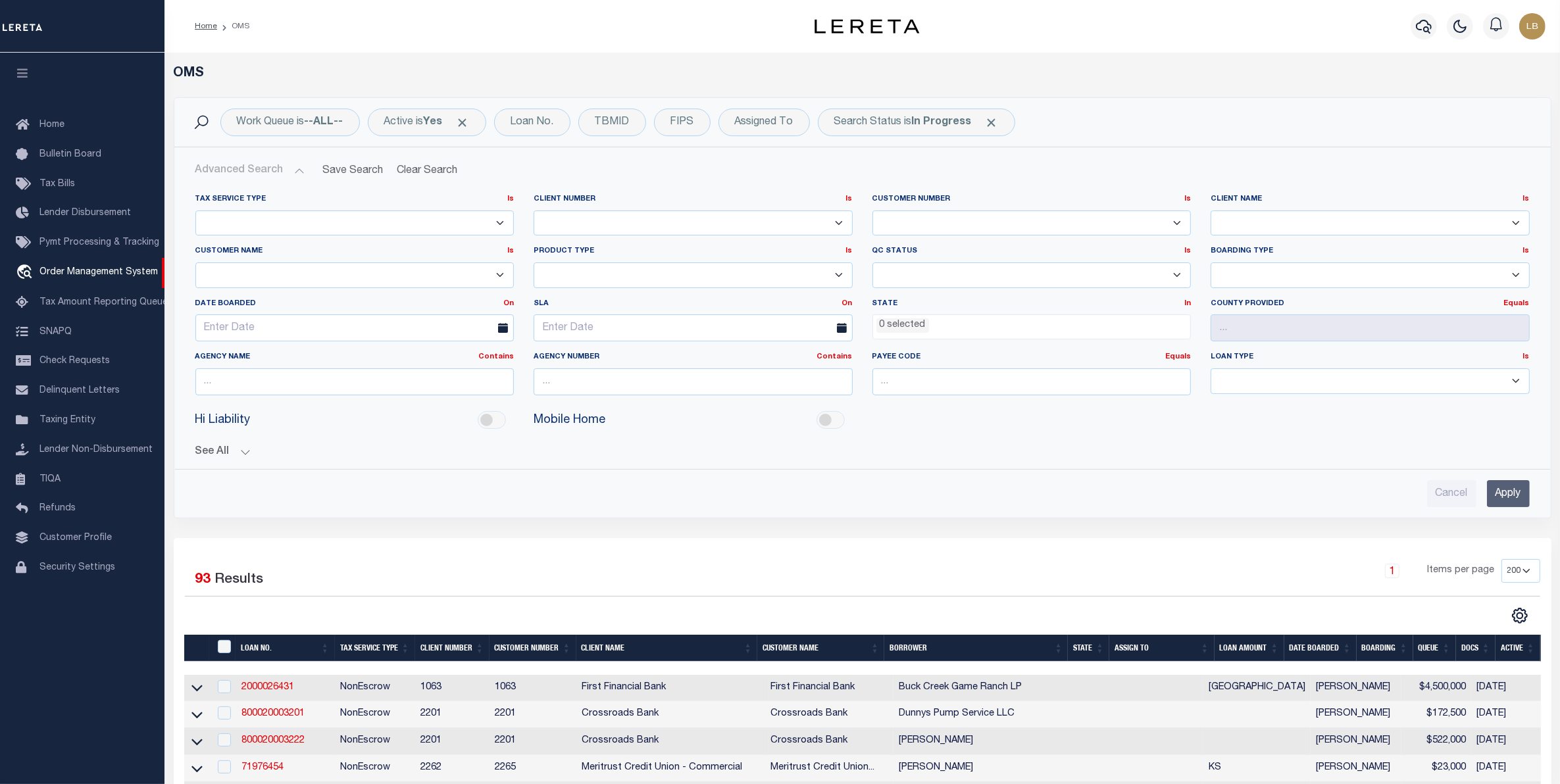
click at [507, 310] on div "On On After Before Between" at bounding box center [509, 304] width 11 height 11
click at [507, 304] on link "On" at bounding box center [509, 303] width 11 height 7
drag, startPoint x: 441, startPoint y: 377, endPoint x: 438, endPoint y: 399, distance: 22.2
click at [443, 380] on link "Between" at bounding box center [461, 376] width 104 height 19
click at [227, 329] on input "text" at bounding box center [270, 328] width 150 height 27
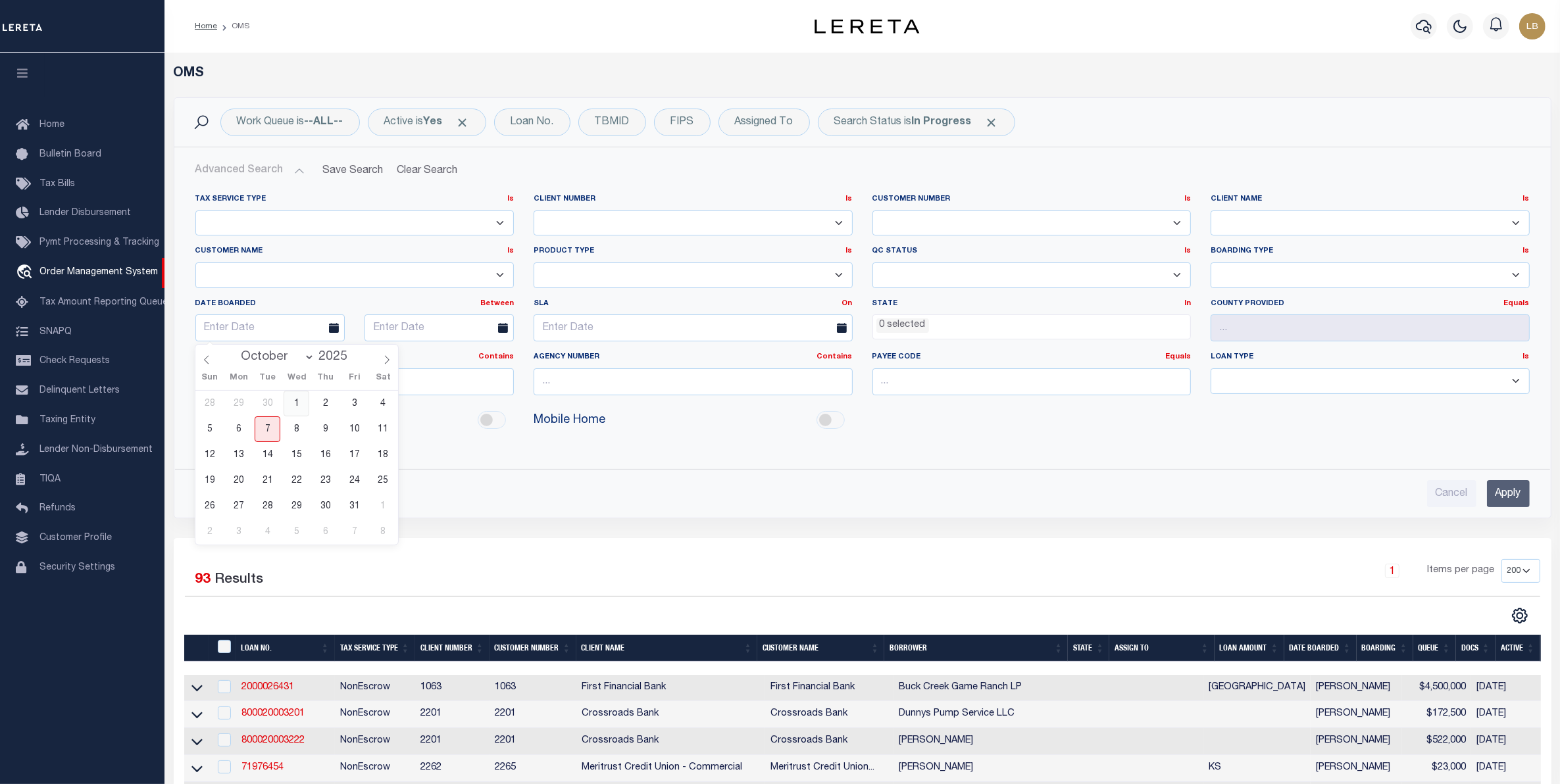
click at [297, 405] on span "1" at bounding box center [297, 404] width 25 height 25
type input "[DATE]"
click at [410, 334] on input "text" at bounding box center [439, 328] width 150 height 27
click at [530, 405] on span "3" at bounding box center [523, 404] width 25 height 25
type input "10-03-2025"
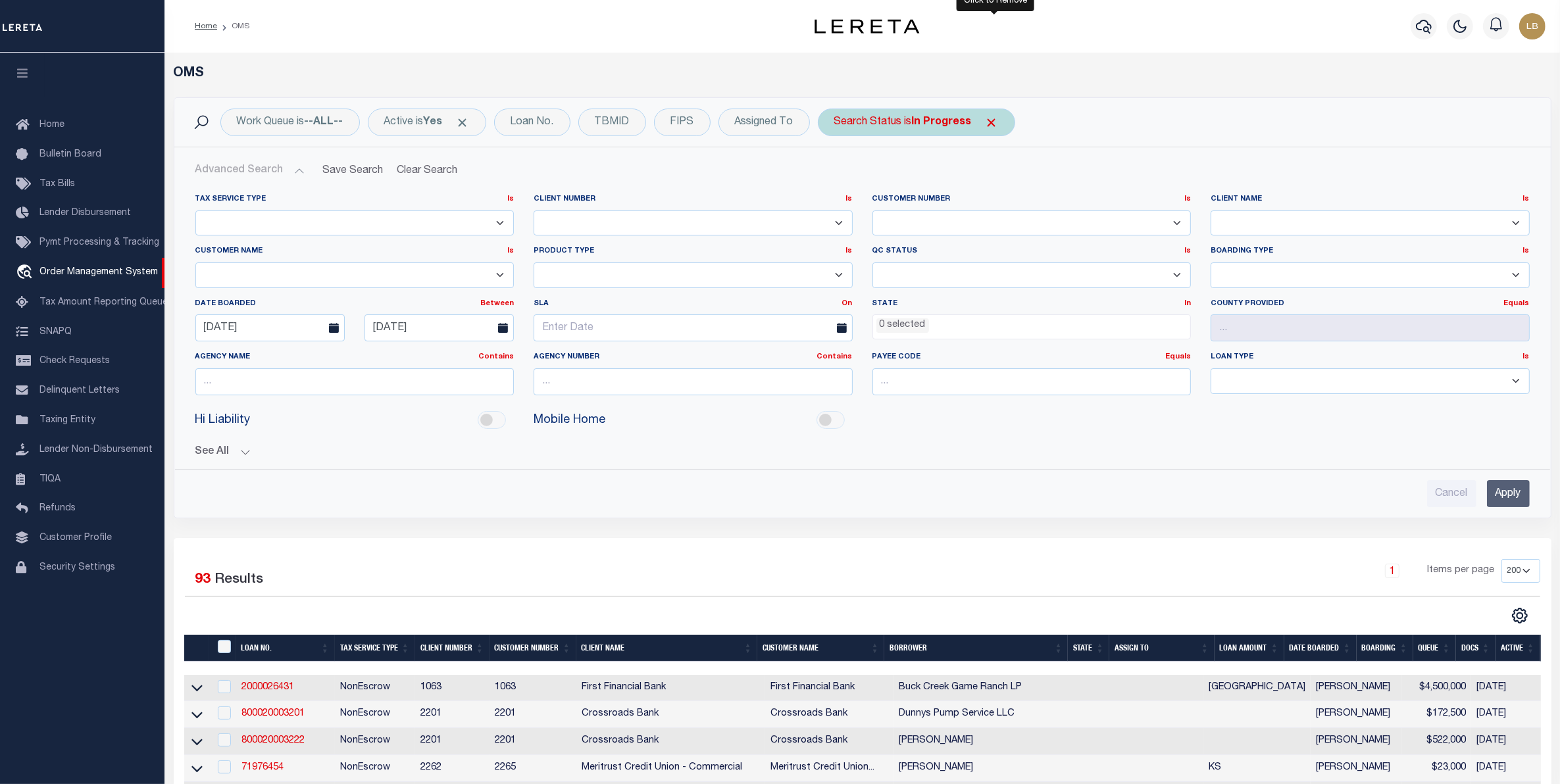
click at [999, 119] on span "Click to Remove" at bounding box center [992, 123] width 14 height 14
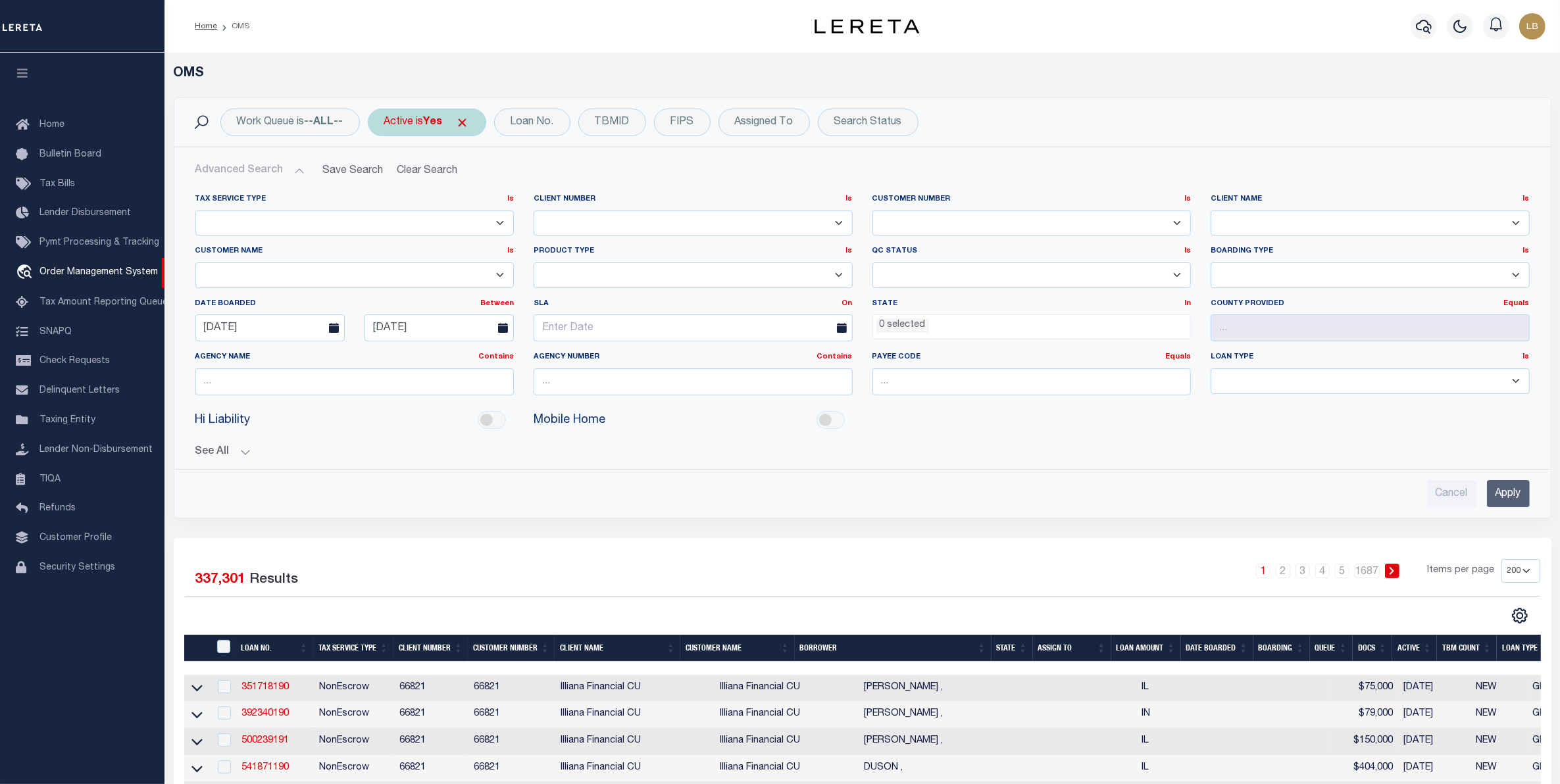
click at [470, 120] on span "Click to Remove" at bounding box center [463, 123] width 14 height 14
click at [1512, 495] on input "Apply" at bounding box center [1508, 494] width 43 height 27
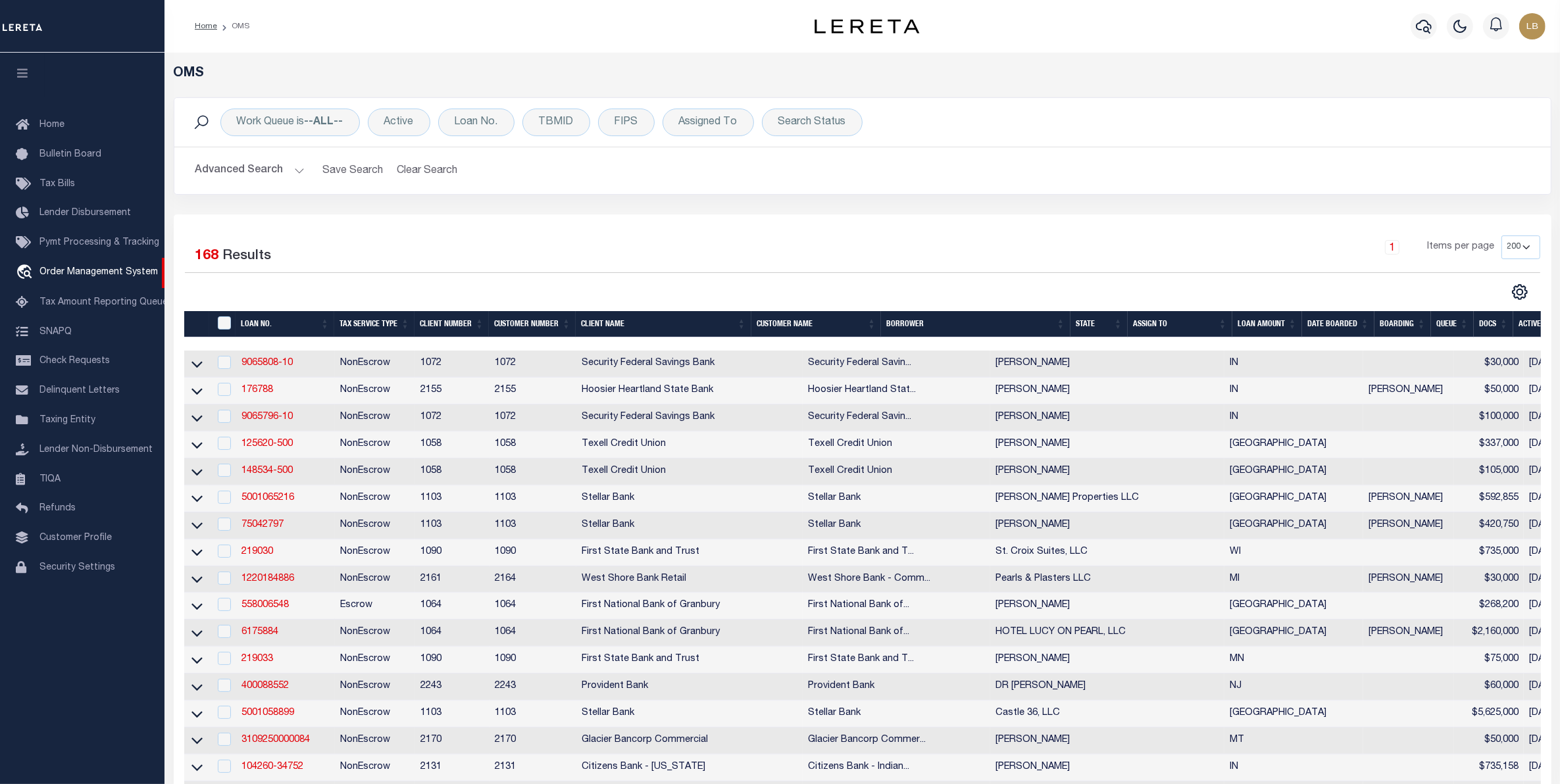
drag, startPoint x: 219, startPoint y: 171, endPoint x: 229, endPoint y: 174, distance: 10.4
click at [224, 172] on button "Advanced Search" at bounding box center [250, 170] width 109 height 25
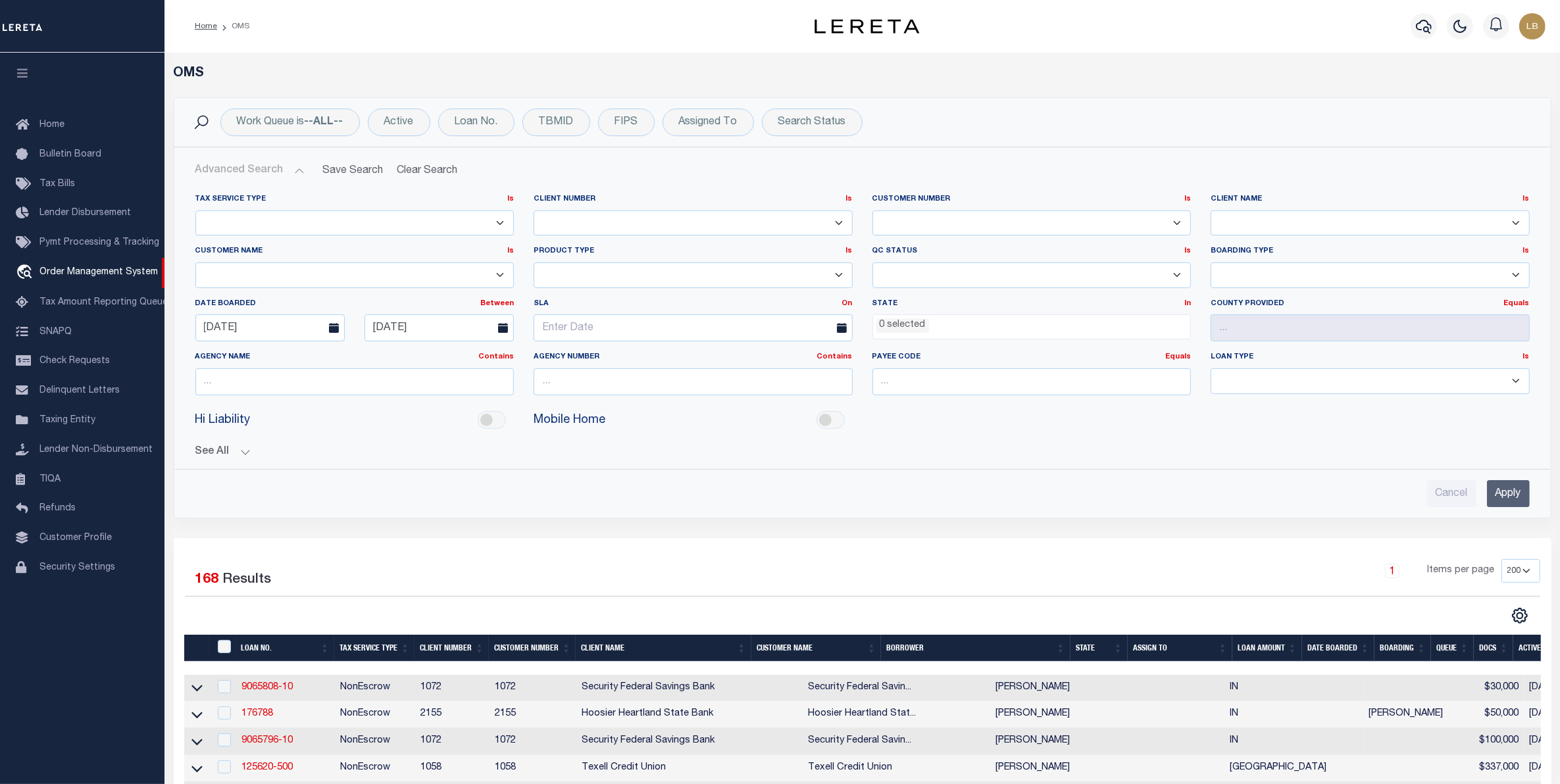
click at [1270, 264] on select "NEW - New Loan REF - Refinance Loan CWF - Conversion with Fee CNF - Conversion …" at bounding box center [1371, 275] width 319 height 25
select select "TKO"
click at [1211, 263] on select "NEW - New Loan REF - Refinance Loan CWF - Conversion with Fee CNF - Conversion …" at bounding box center [1371, 275] width 319 height 25
click at [1498, 503] on input "Apply" at bounding box center [1508, 494] width 43 height 27
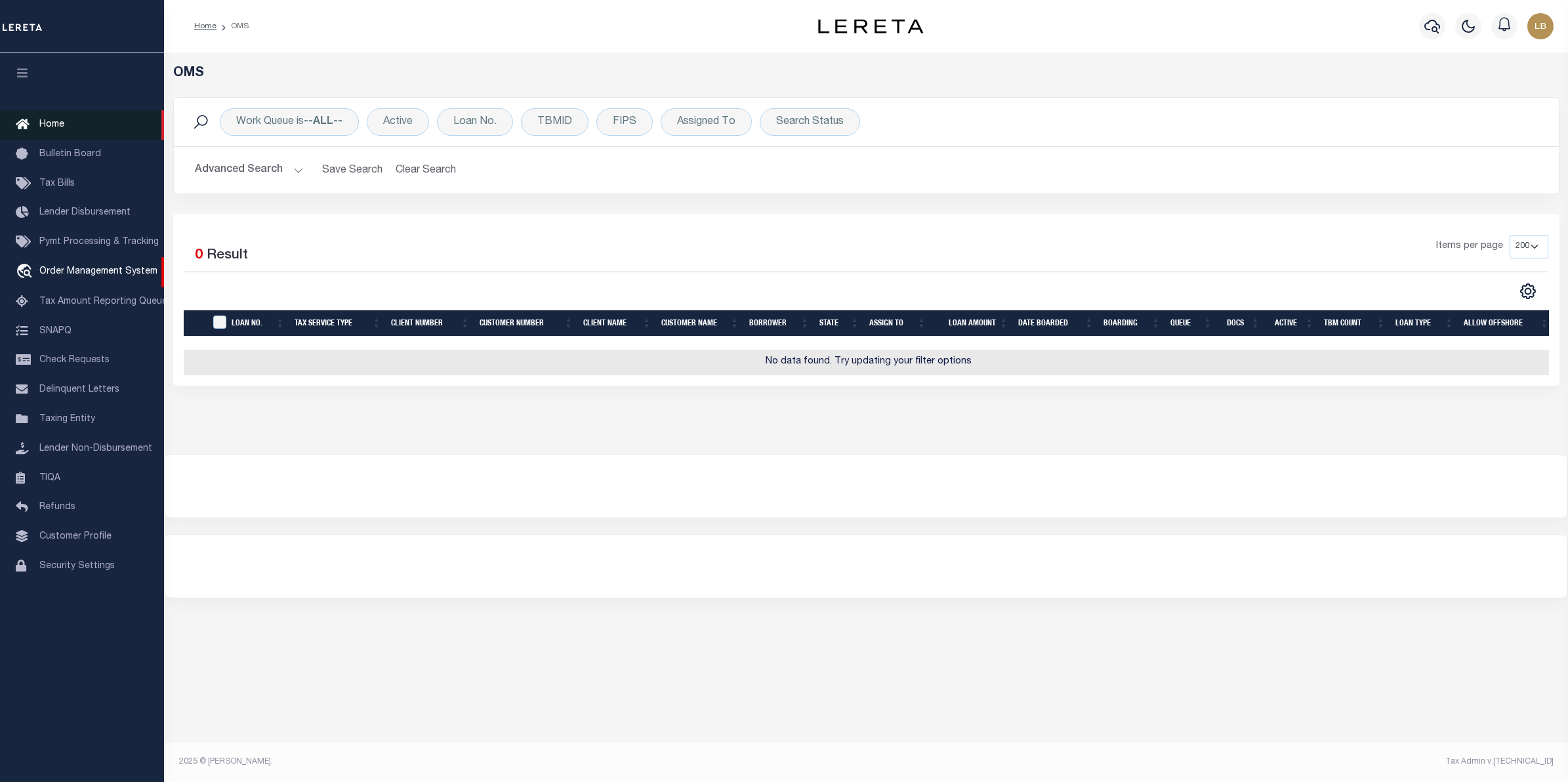
click at [46, 120] on span "Home" at bounding box center [52, 124] width 25 height 9
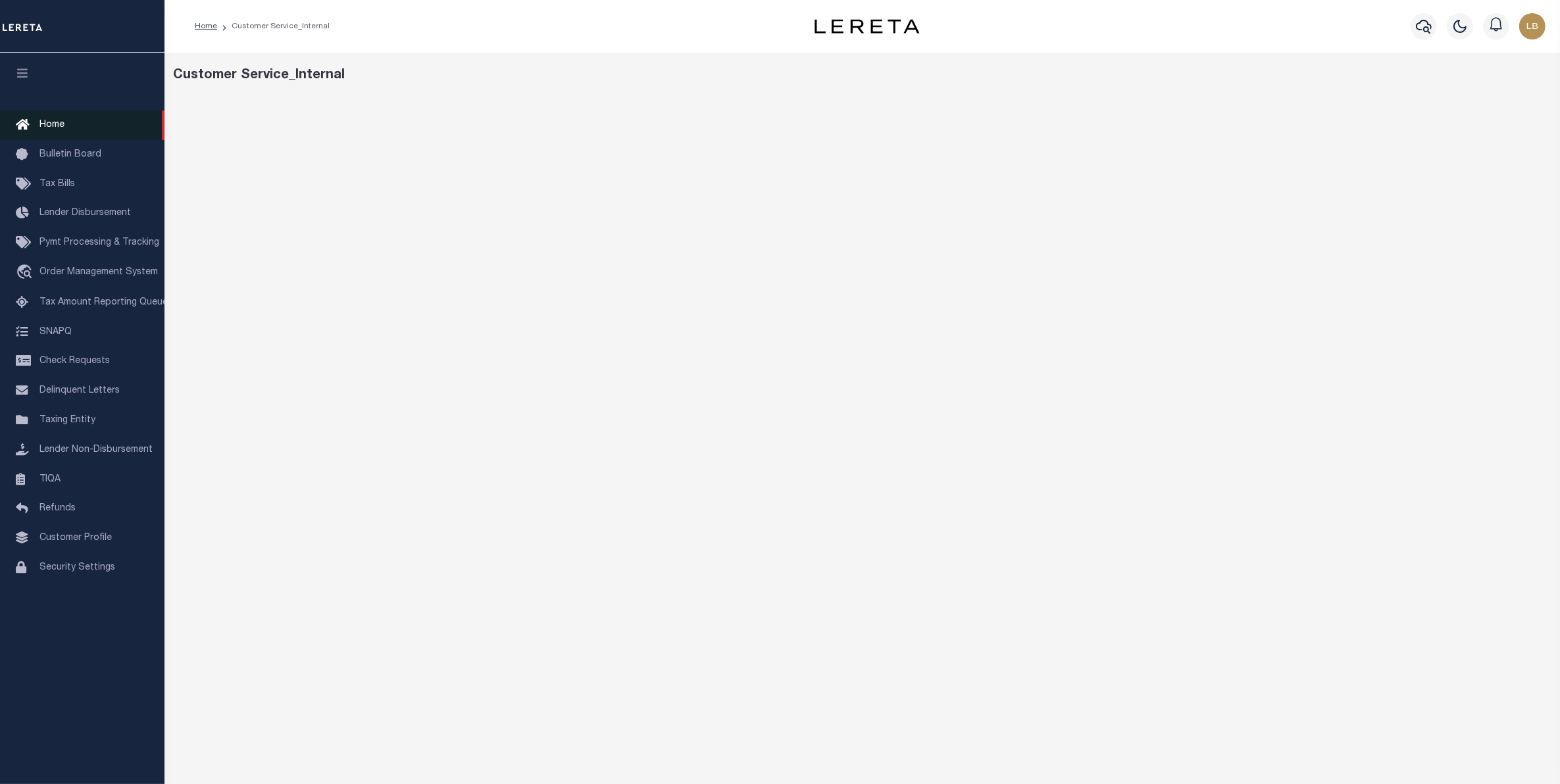
click at [50, 123] on span "Home" at bounding box center [52, 125] width 25 height 9
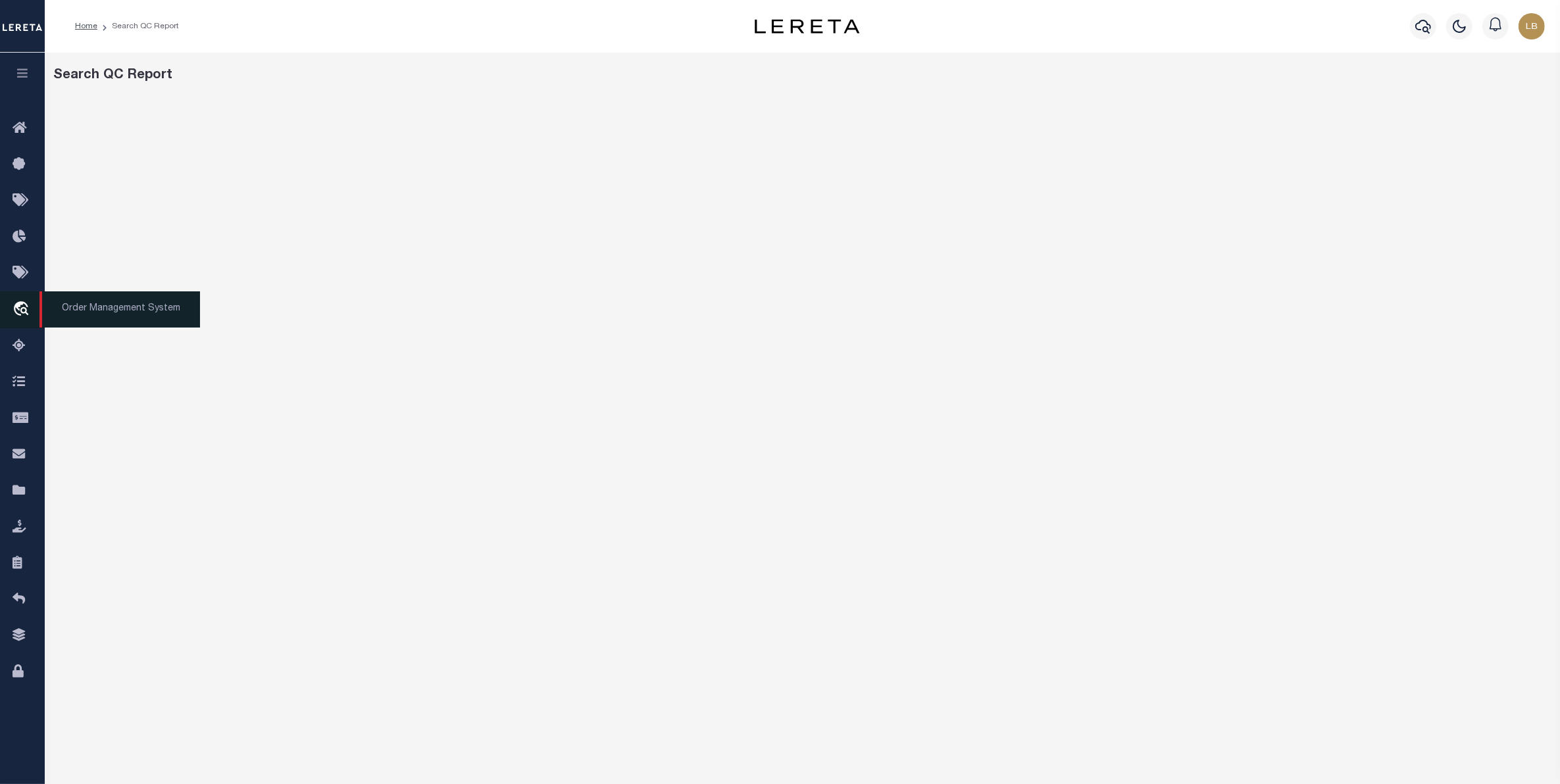
click at [21, 307] on icon "travel_explore" at bounding box center [23, 309] width 21 height 17
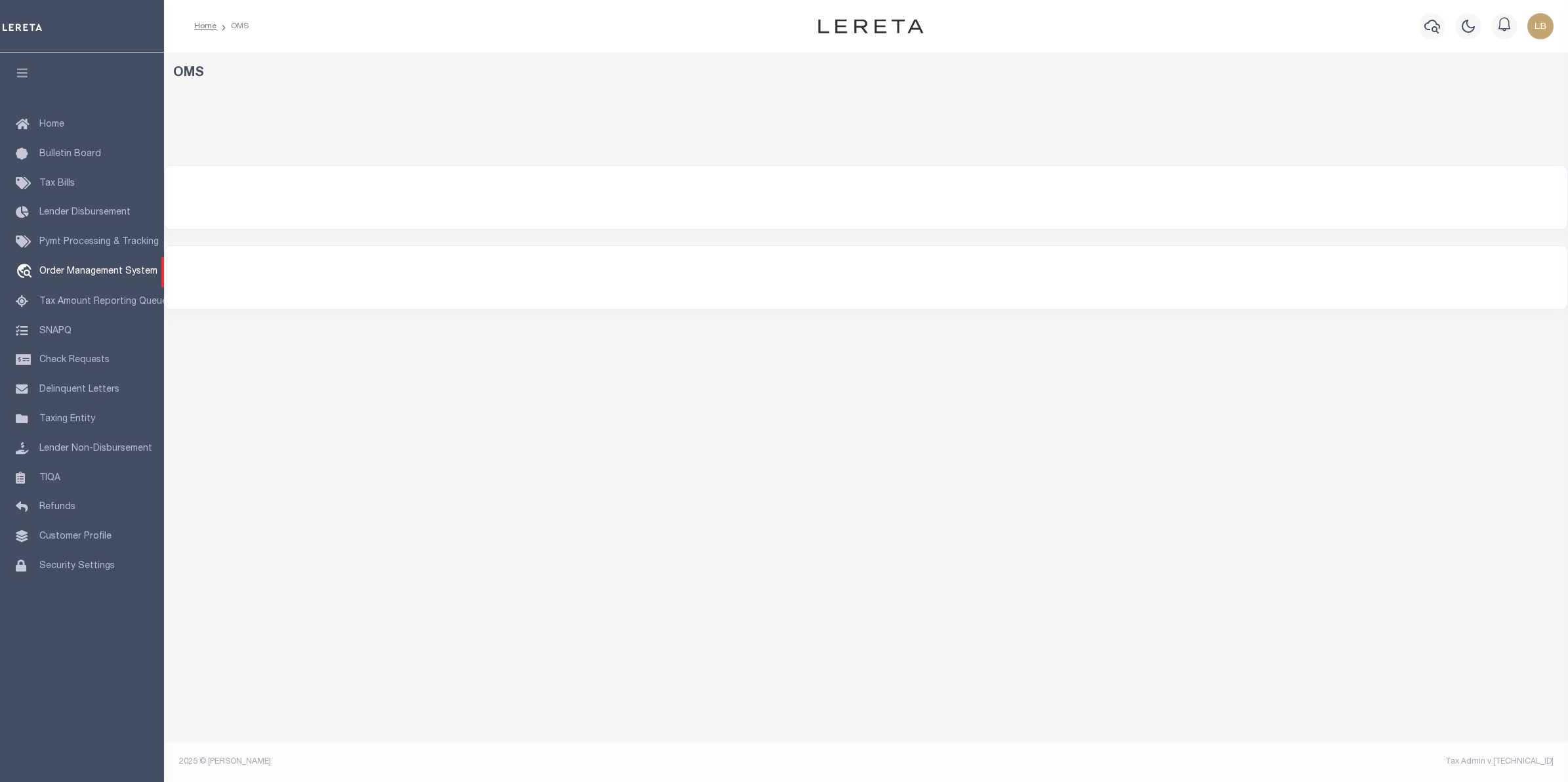
select select "200"
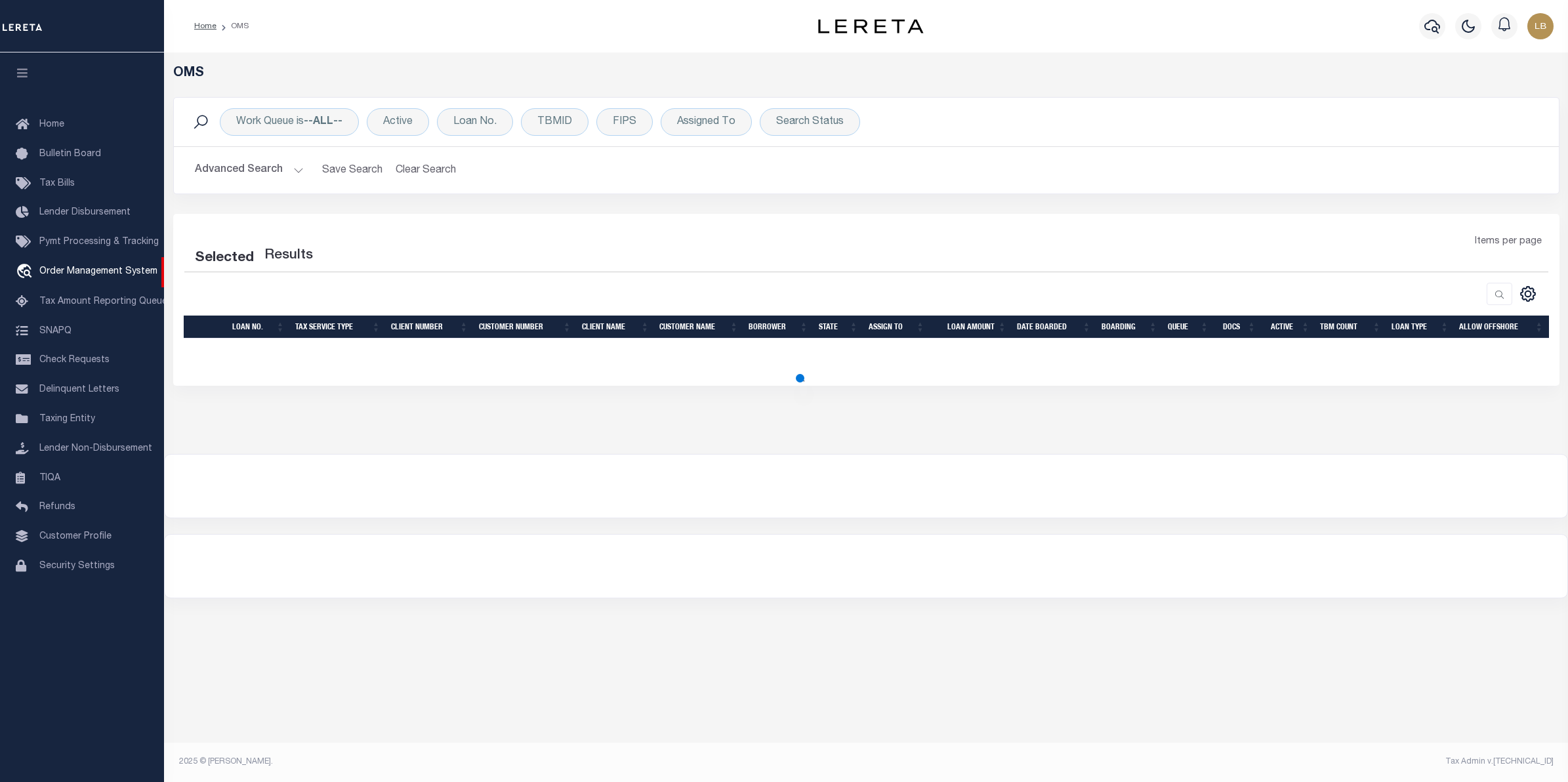
select select "200"
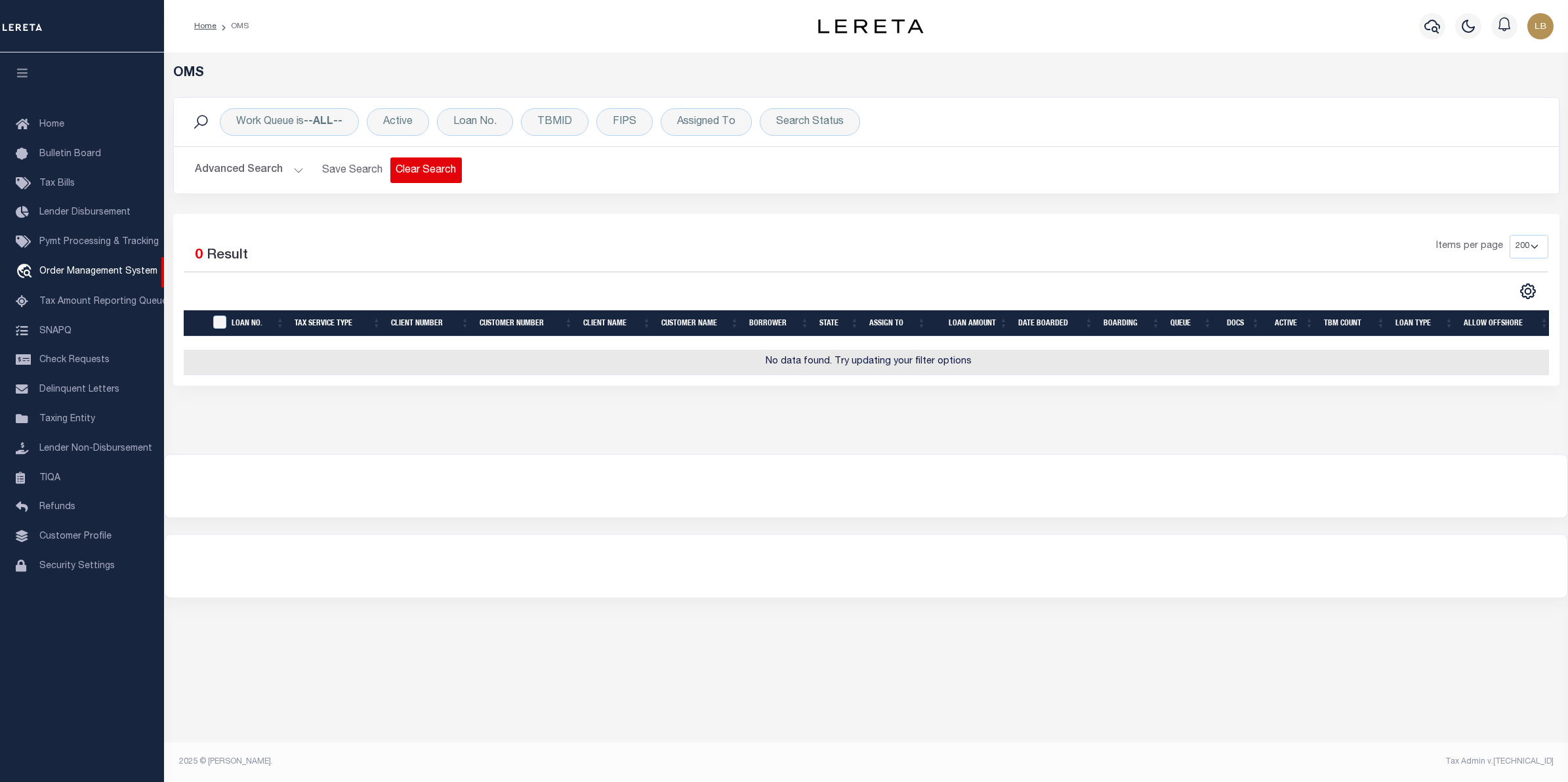
click at [420, 171] on button "Clear Search" at bounding box center [426, 170] width 72 height 25
select select
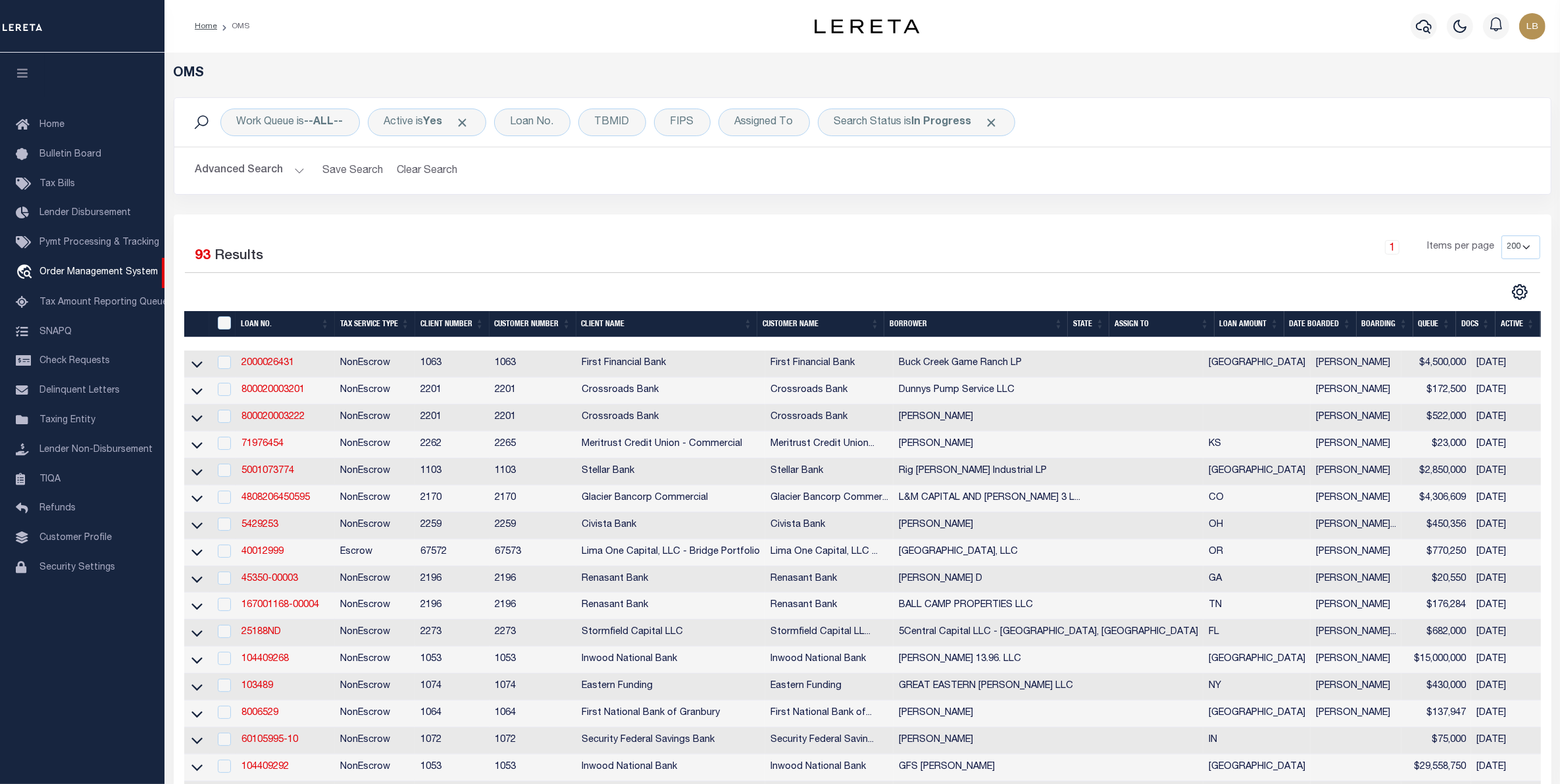
click at [240, 173] on button "Advanced Search" at bounding box center [250, 170] width 109 height 25
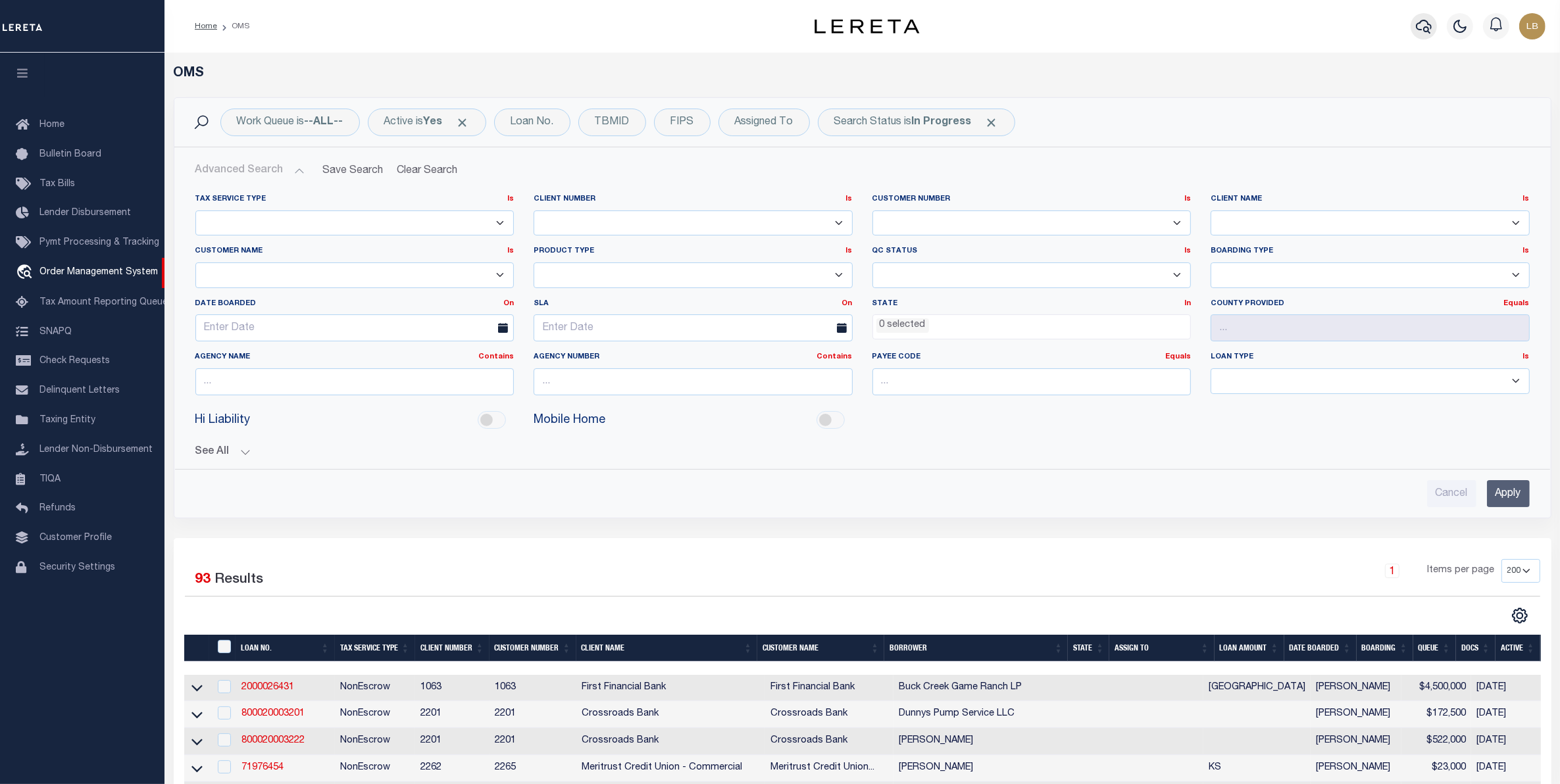
click at [1424, 21] on icon "button" at bounding box center [1424, 26] width 16 height 14
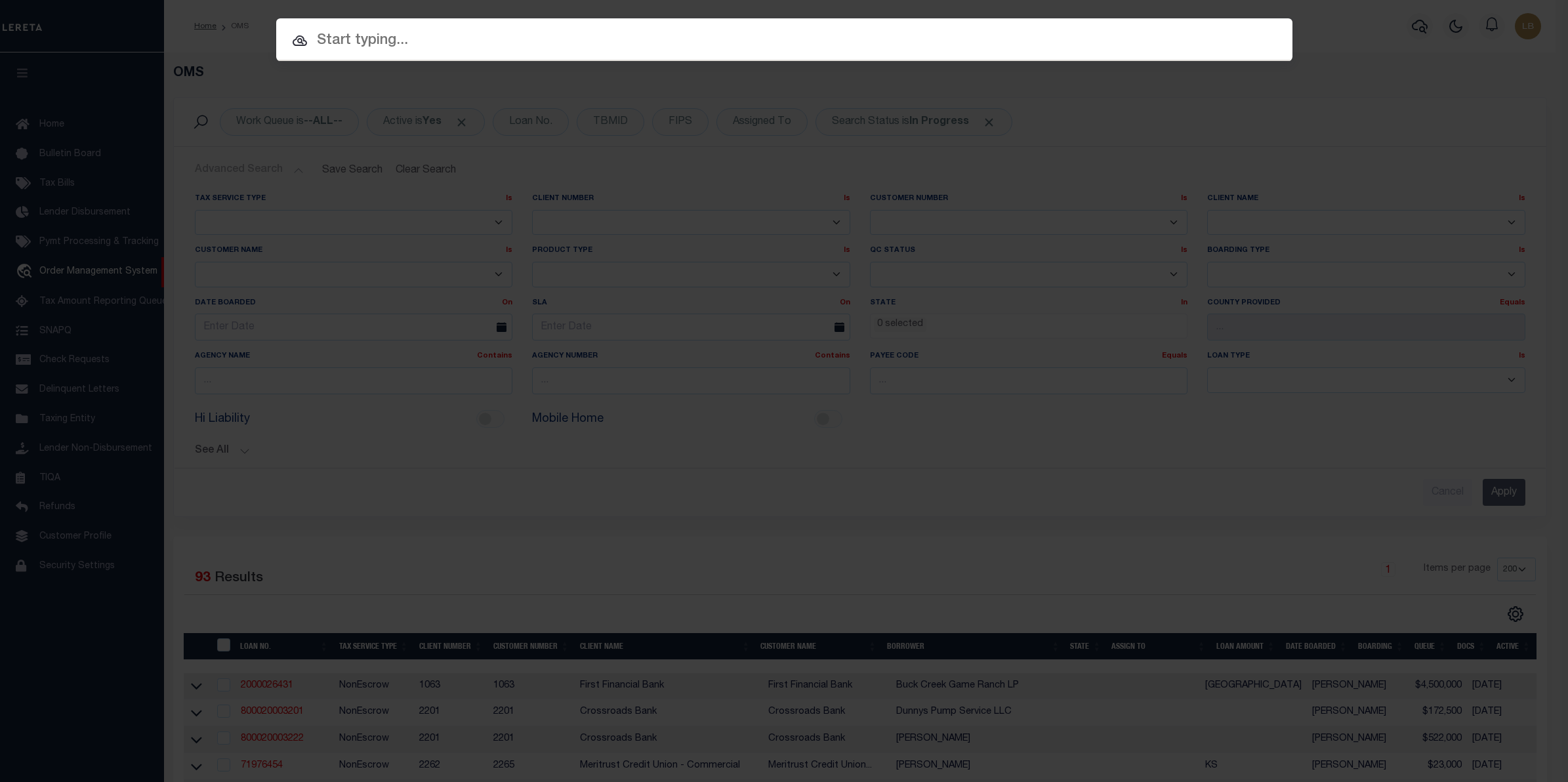
click at [329, 37] on input "text" at bounding box center [784, 41] width 1016 height 23
paste input "39260205000700010460020000"
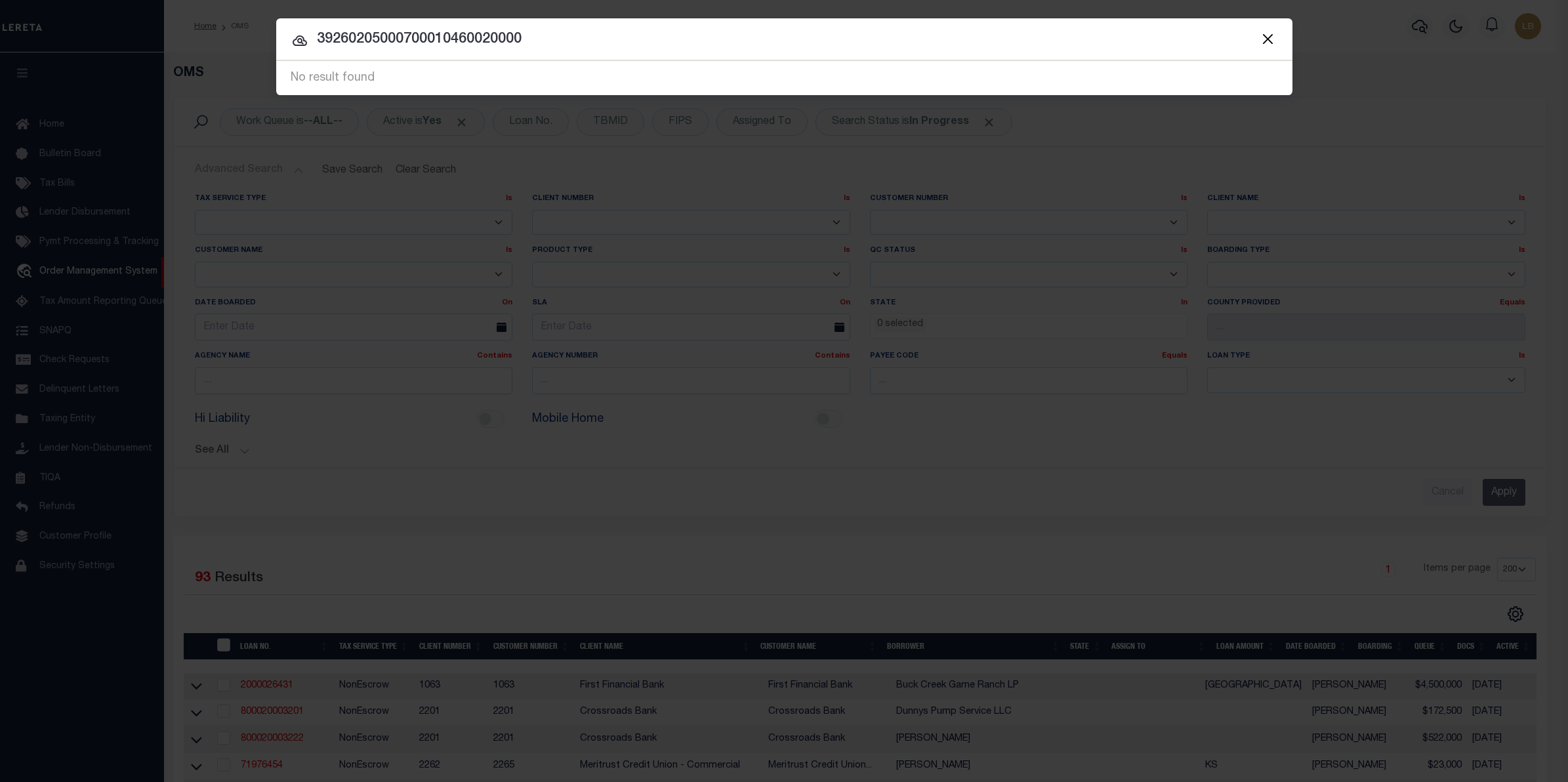
drag, startPoint x: 489, startPoint y: 27, endPoint x: 195, endPoint y: 31, distance: 294.0
click at [195, 31] on div "Include Loans TBM Customers Borrowers Payments (Lender Non-Disb) Payments (Lend…" at bounding box center [784, 391] width 1568 height 782
paste input "-50.07-1-46.2"
type input "392602-50.07-1-46.2"
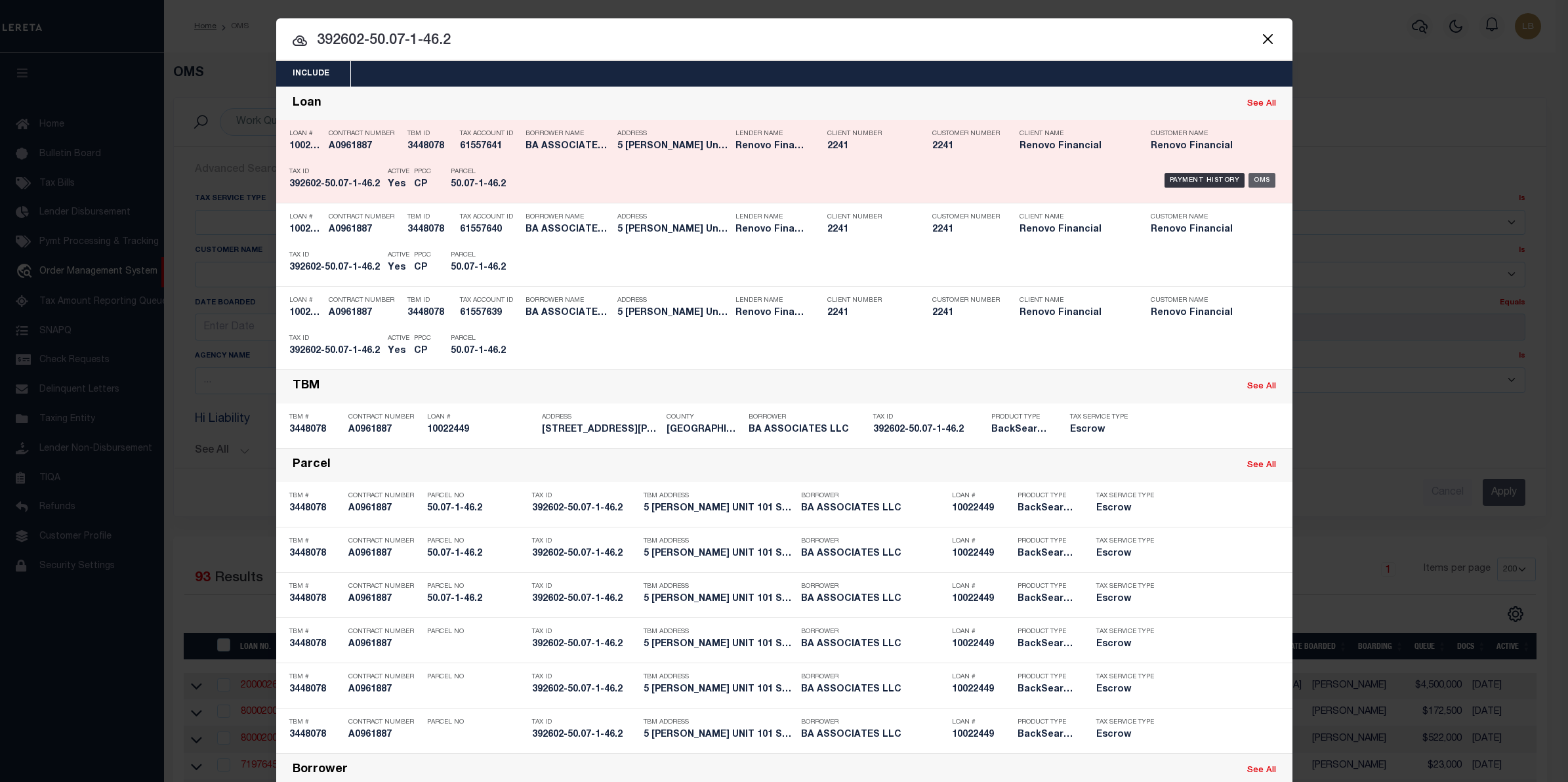
click at [1253, 179] on div "OMS" at bounding box center [1262, 181] width 27 height 15
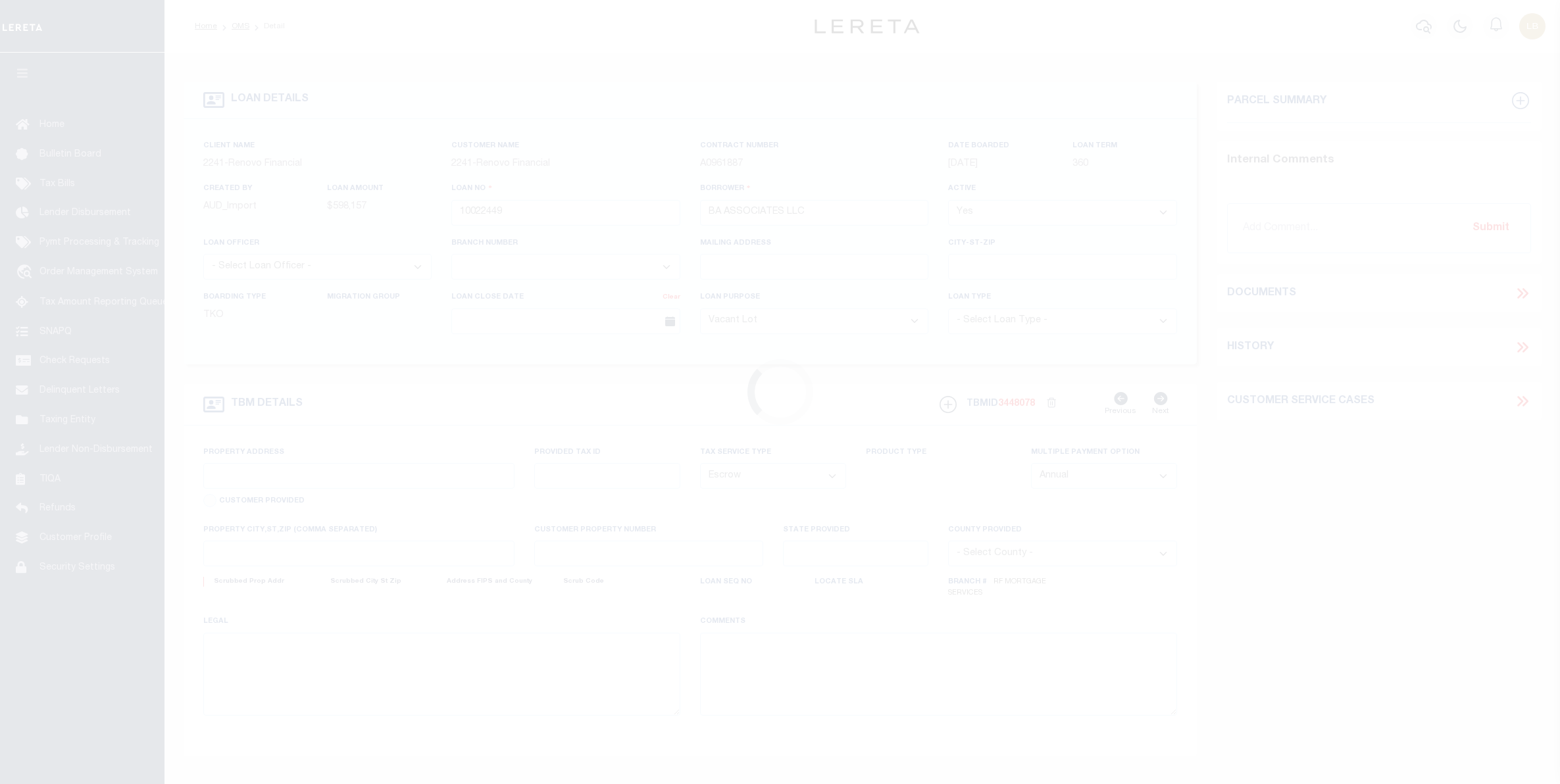
select select "400"
select select "Escrow"
type input "[STREET_ADDRESS][PERSON_NAME]"
type input "[GEOGRAPHIC_DATA]"
type input "a0kUS00000Bos6v"
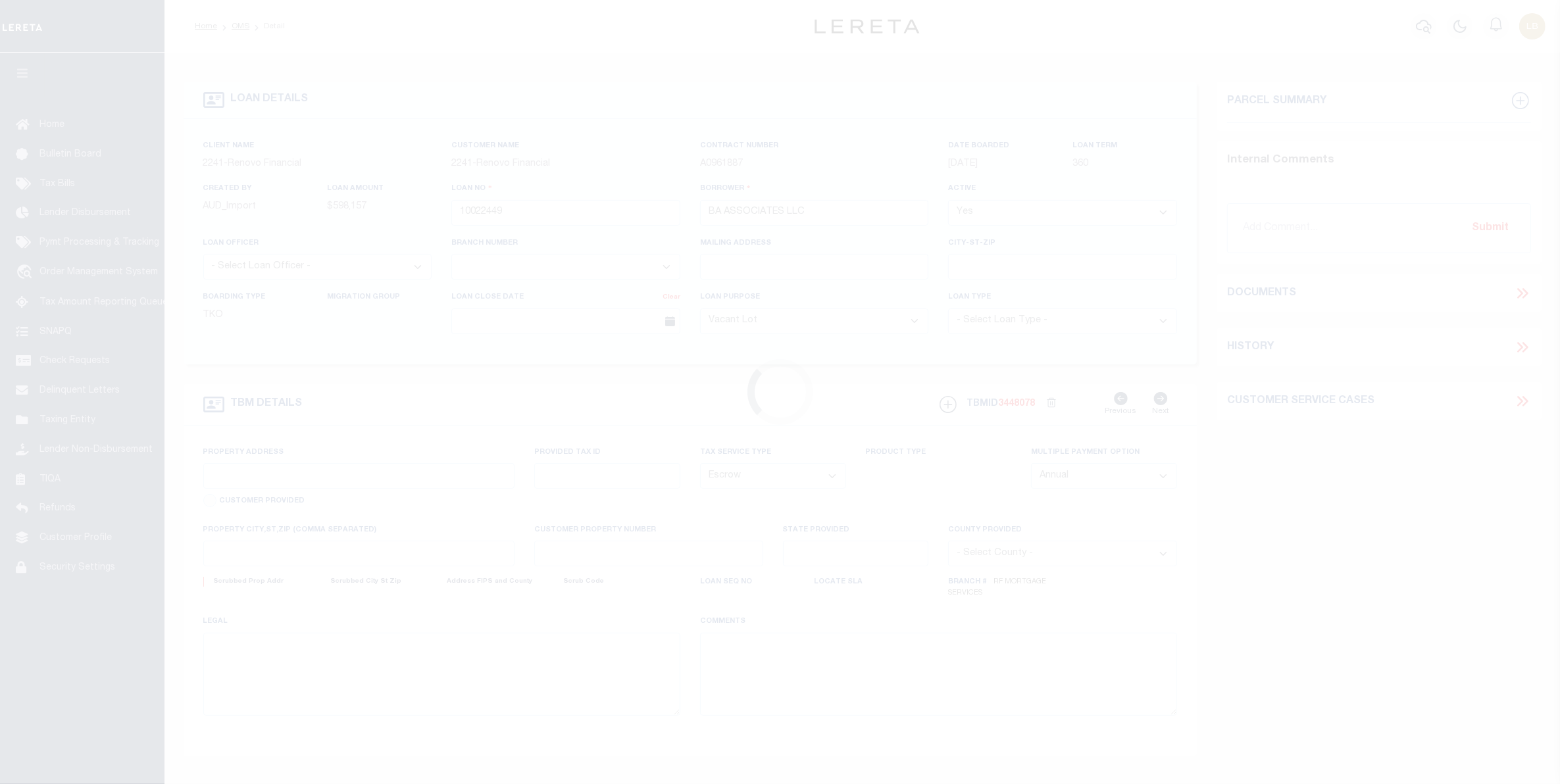
type input "NY"
select select
select select "25067"
select select "4"
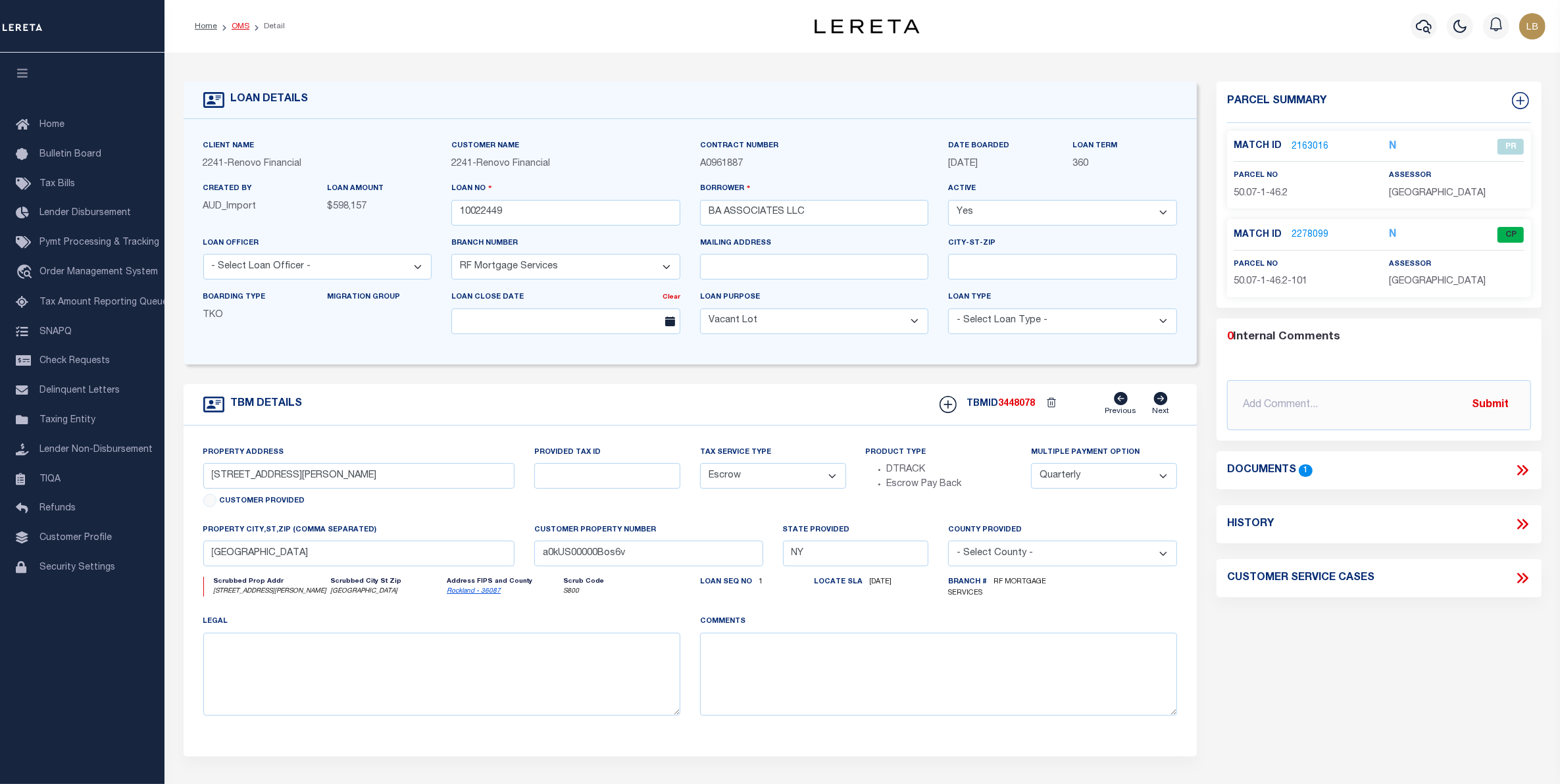
click at [238, 24] on link "OMS" at bounding box center [240, 26] width 17 height 8
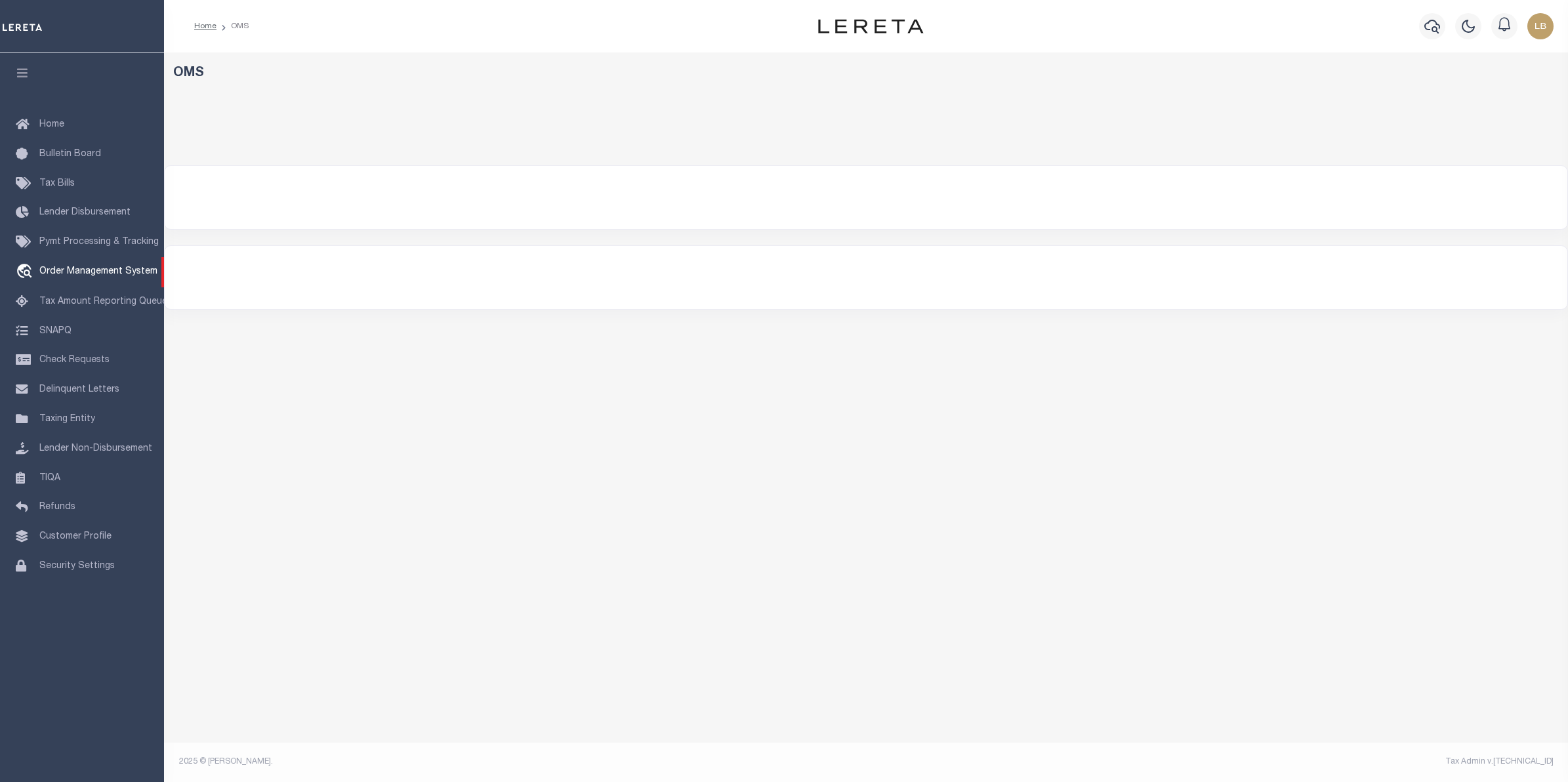
select select "200"
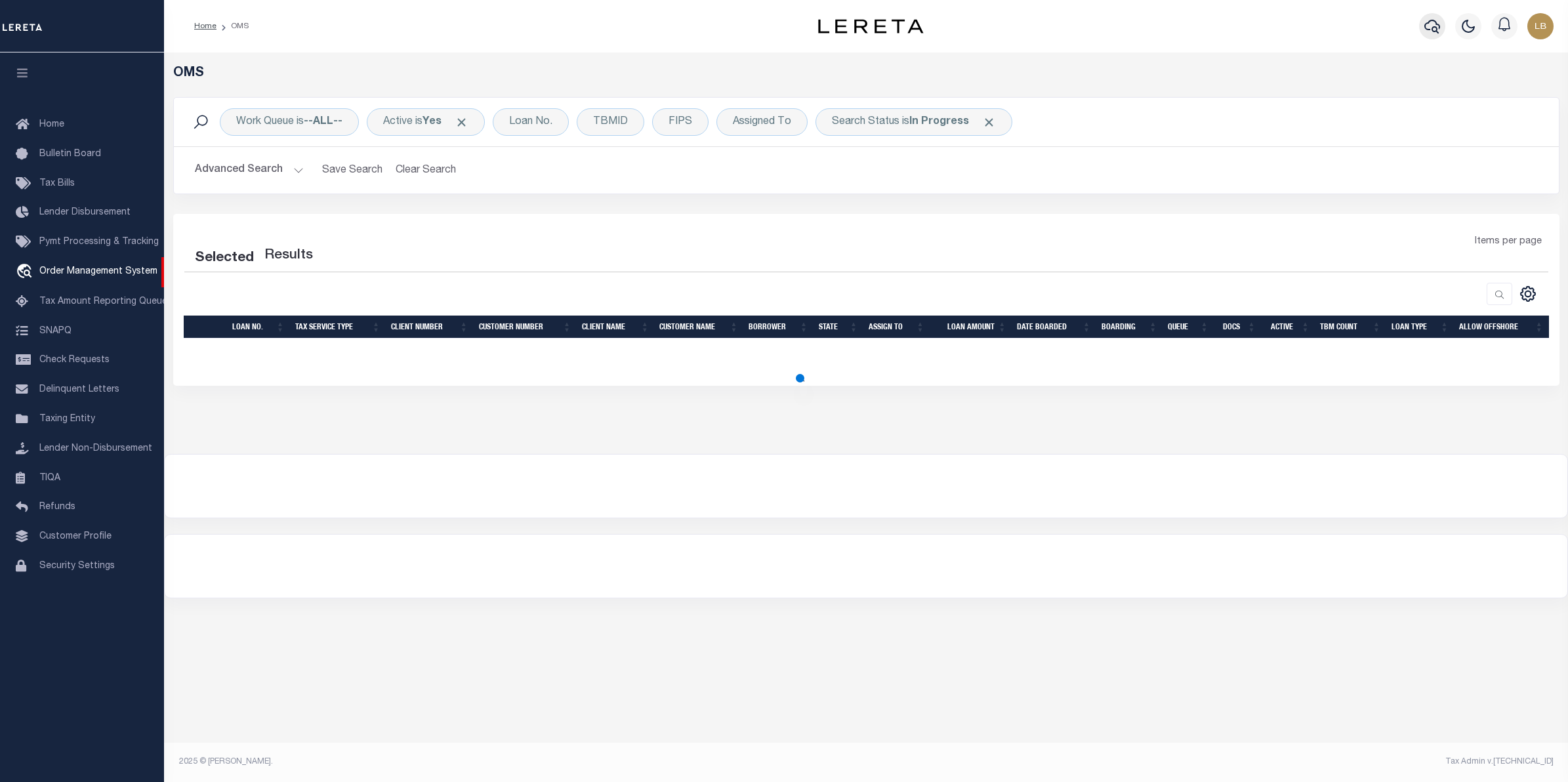
click at [1432, 24] on icon "button" at bounding box center [1432, 26] width 16 height 16
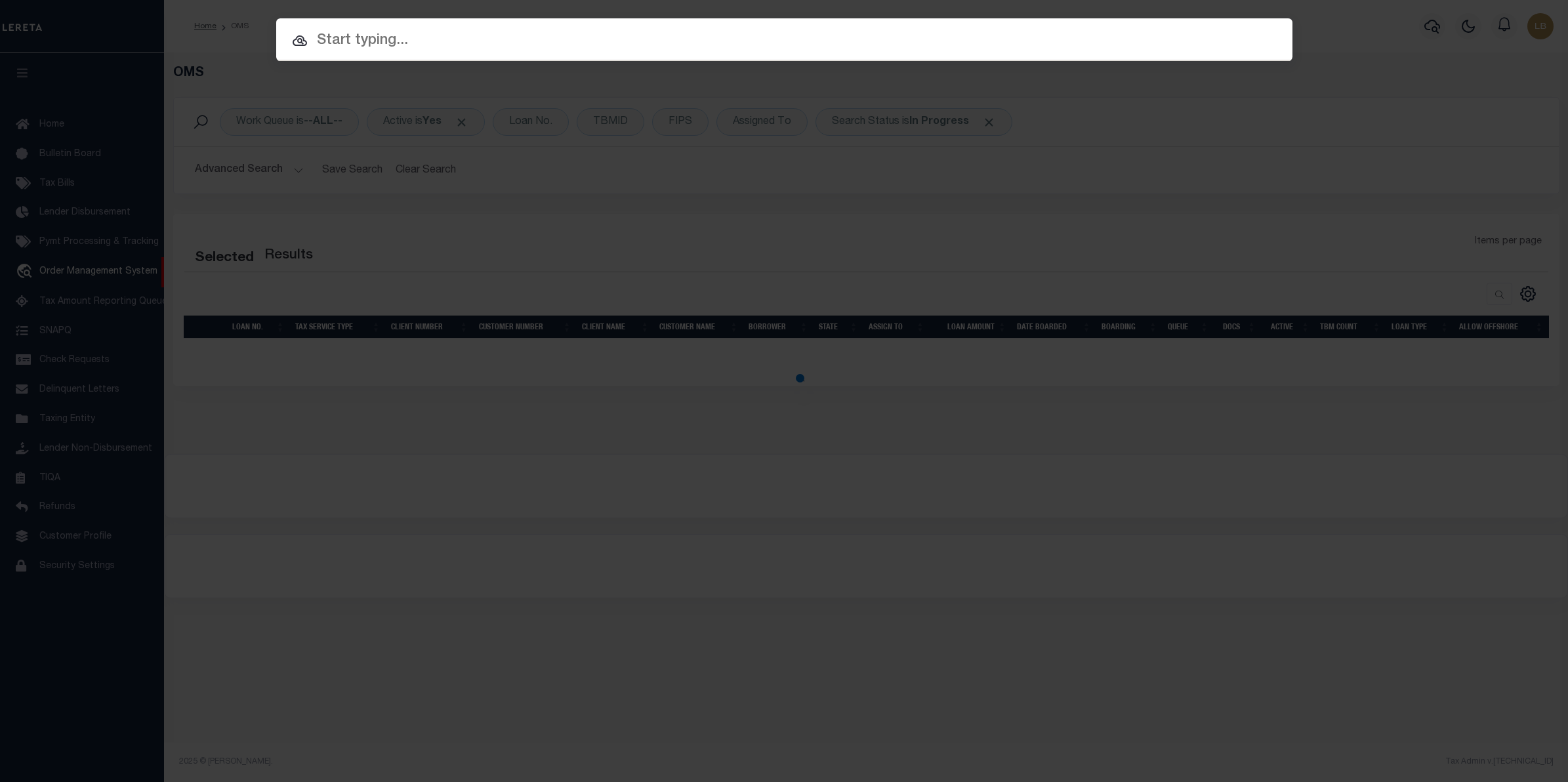
select select "200"
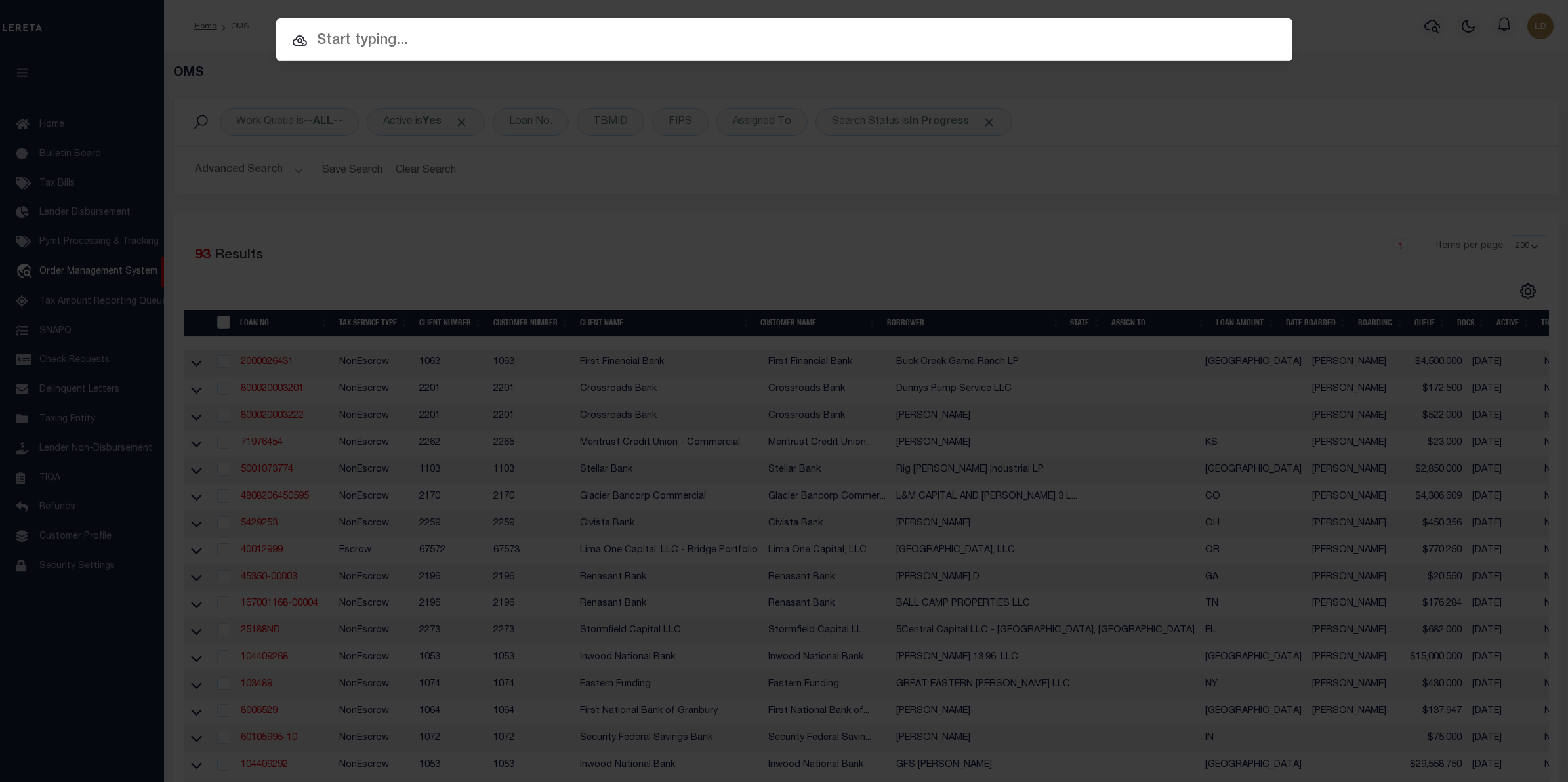
paste input "392605-50.70-1-63"
type input "392605-50.70-1-63"
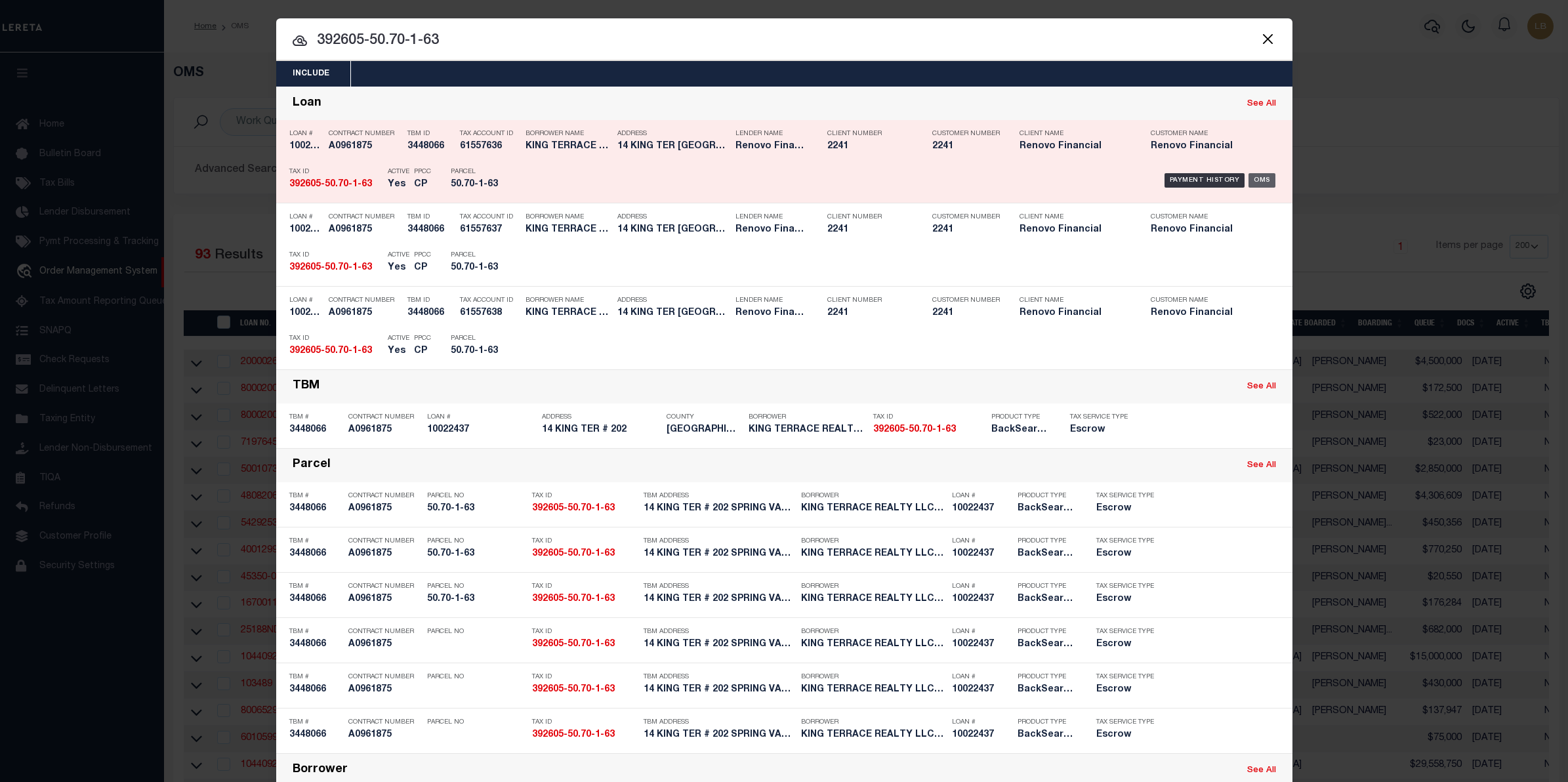
click at [1261, 178] on div "OMS" at bounding box center [1262, 181] width 27 height 15
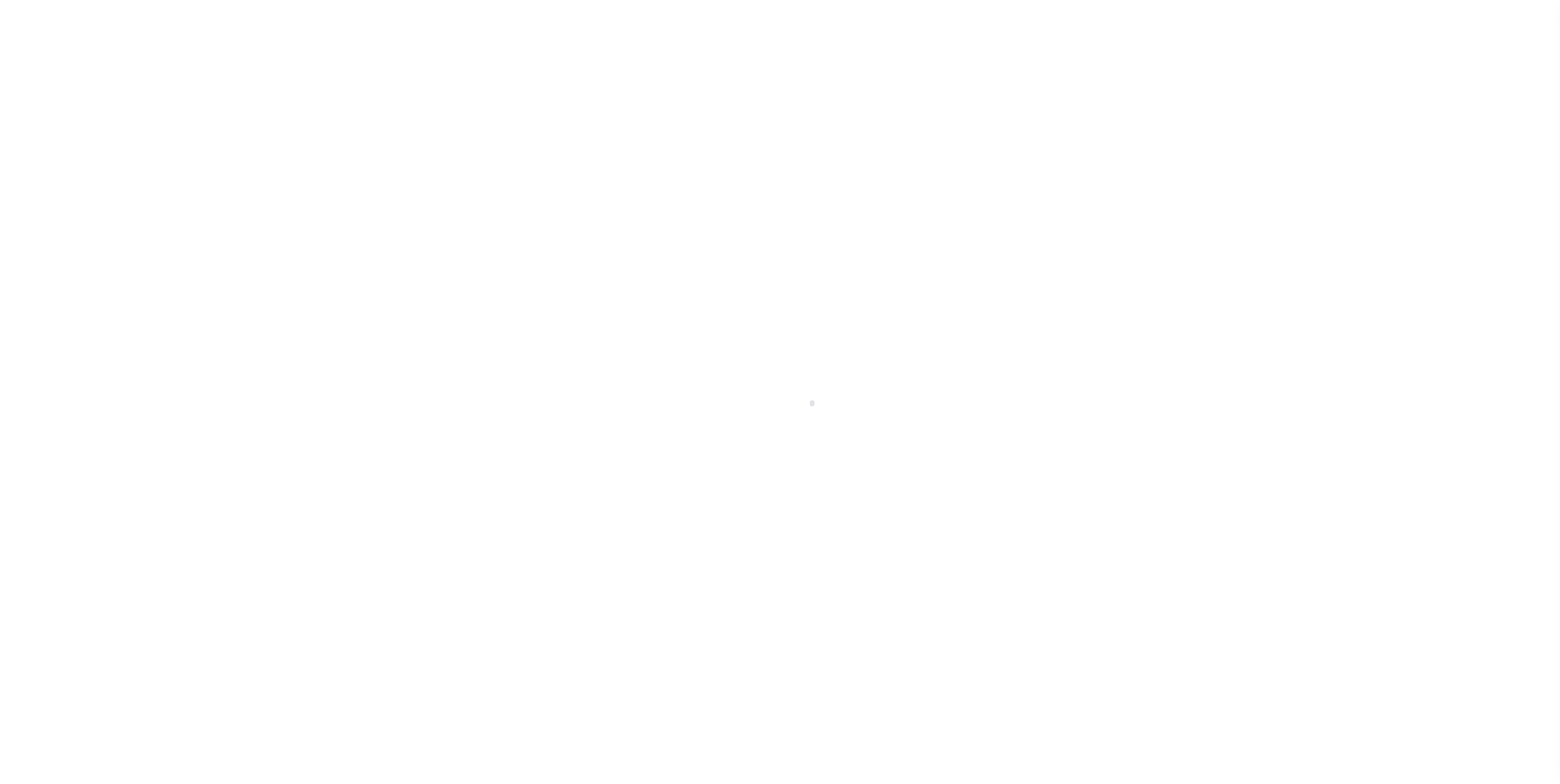
select select "400"
select select "Escrow"
type input "14 KING TER 202"
type input "SPRING VALLEY, NY 10977"
type input "a0kUS00000BornZ"
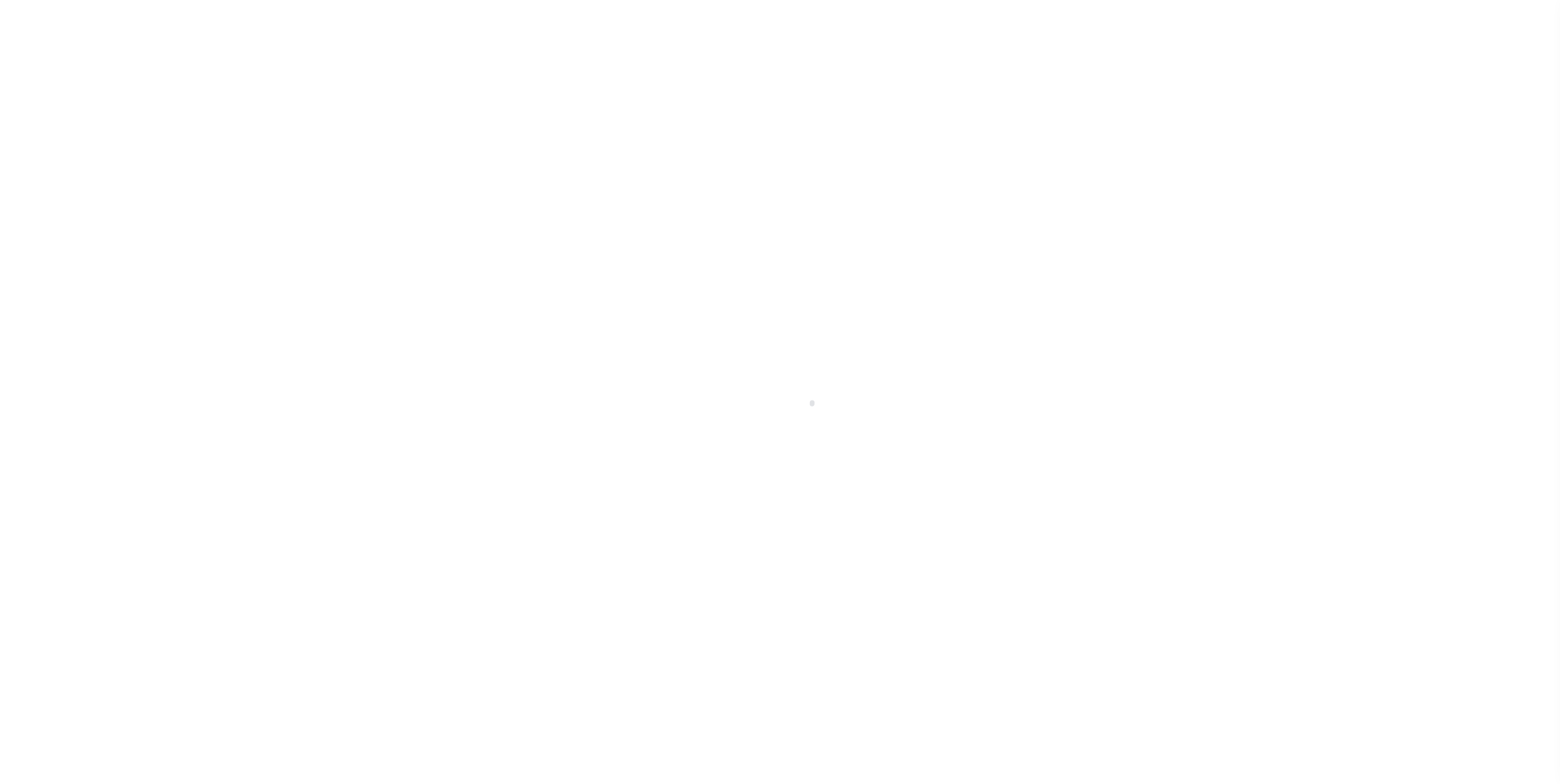
type input "NY"
select select
select select "25067"
select select "4"
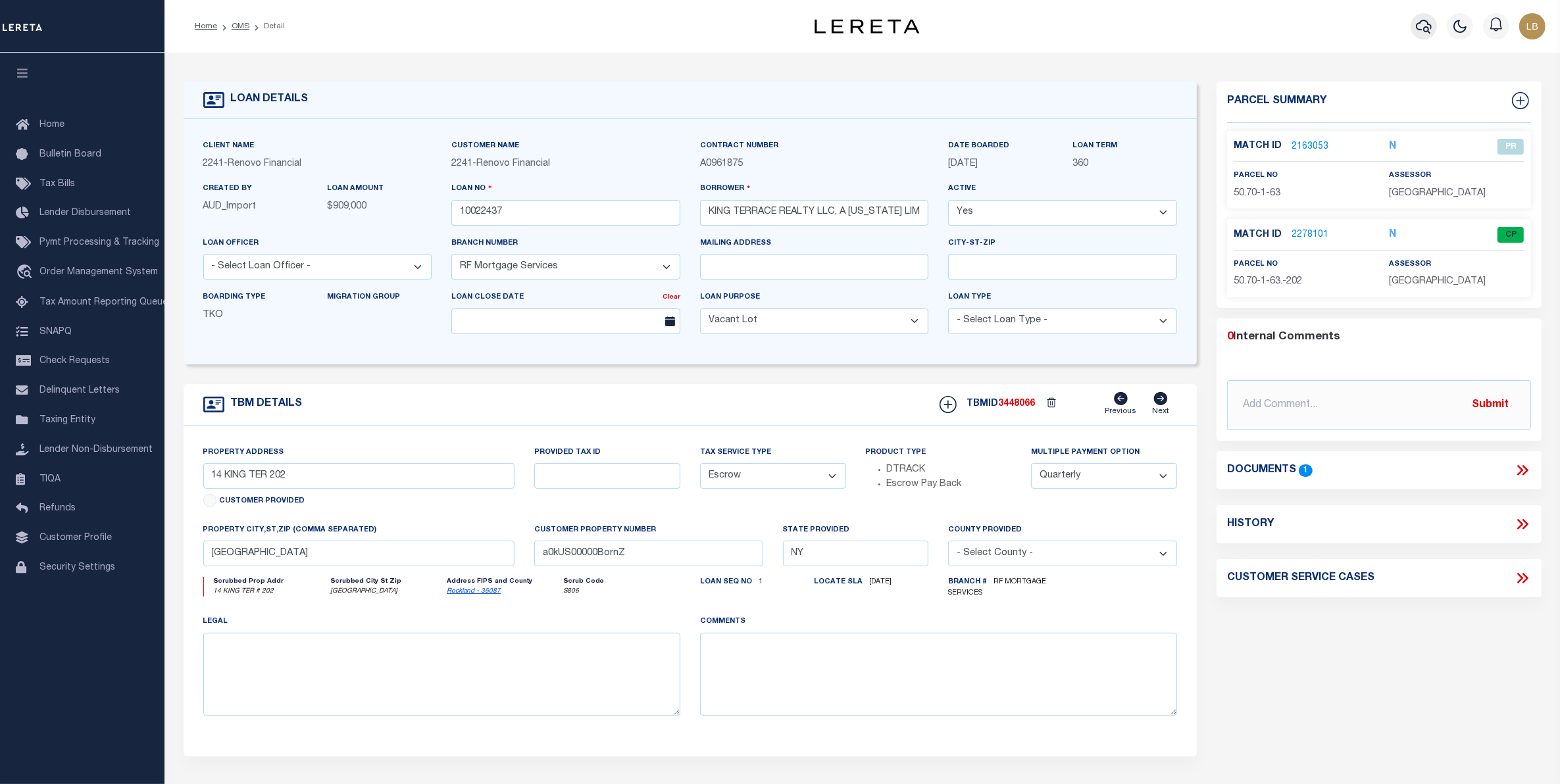
click at [1421, 26] on icon "button" at bounding box center [1424, 26] width 16 height 16
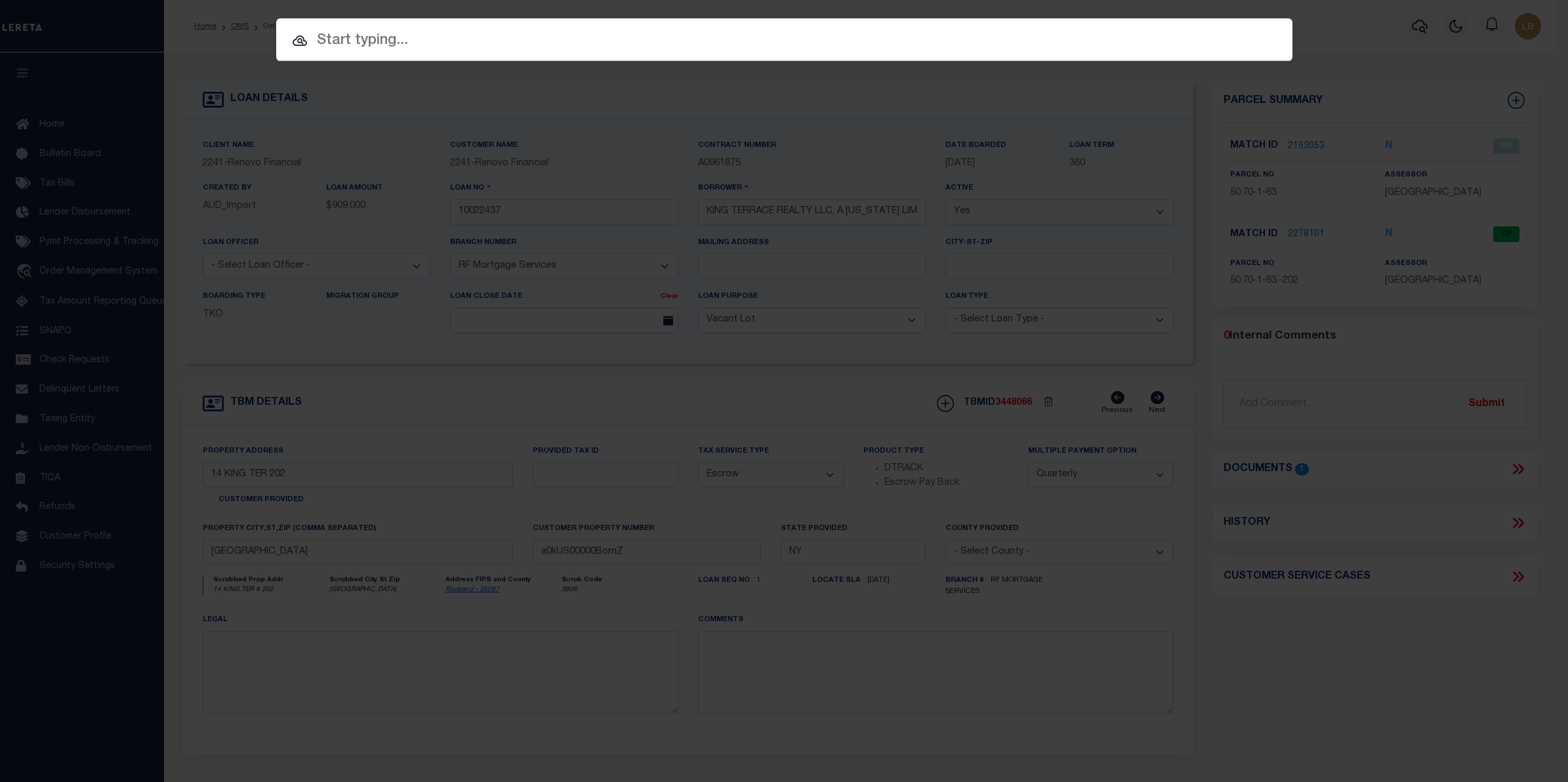
click at [355, 34] on input "text" at bounding box center [784, 41] width 1016 height 23
paste input "392605-57.54-1-34.2"
type input "392605-57.54-1-34.2"
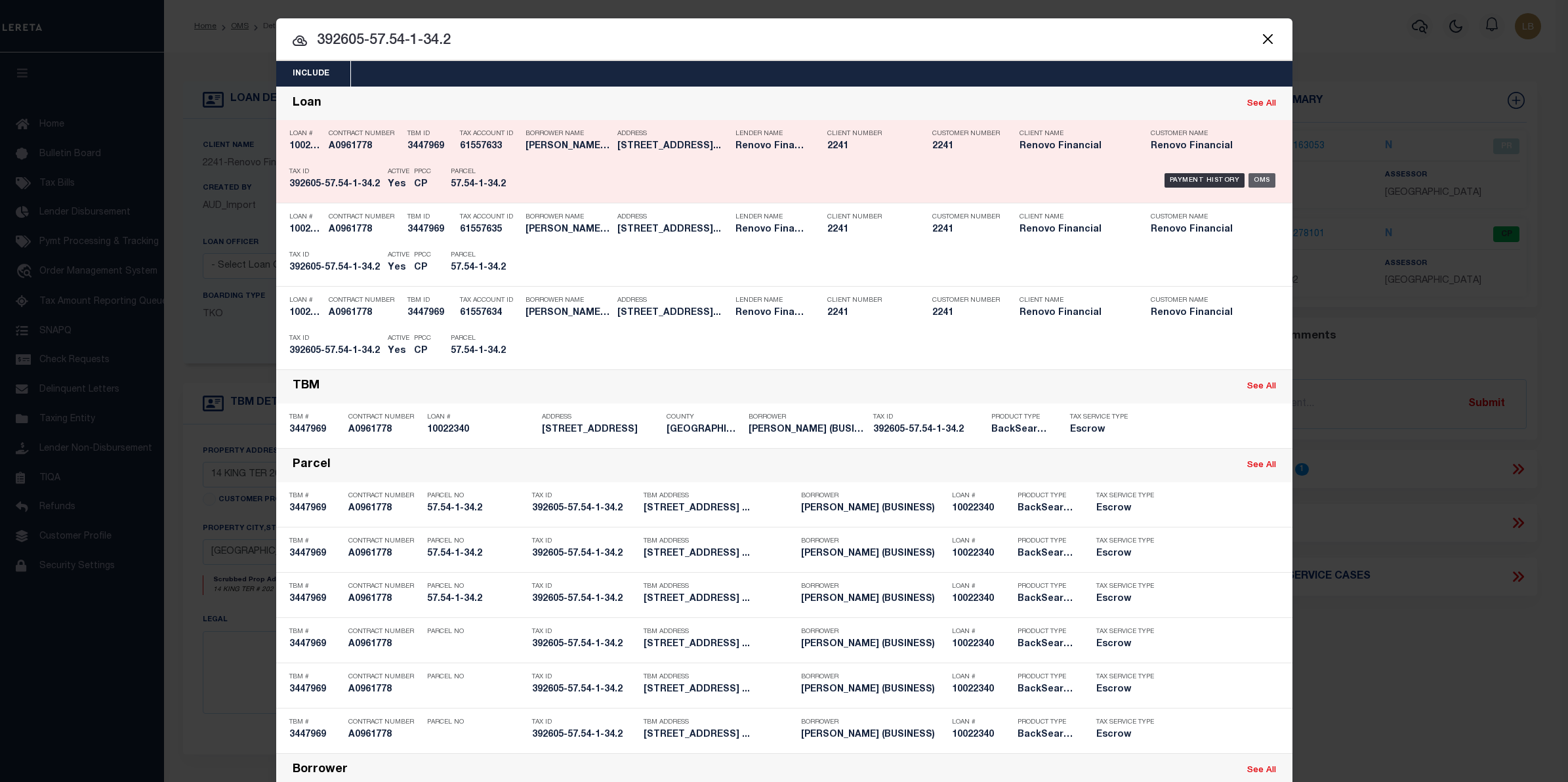
click at [1258, 175] on div "OMS" at bounding box center [1262, 181] width 27 height 15
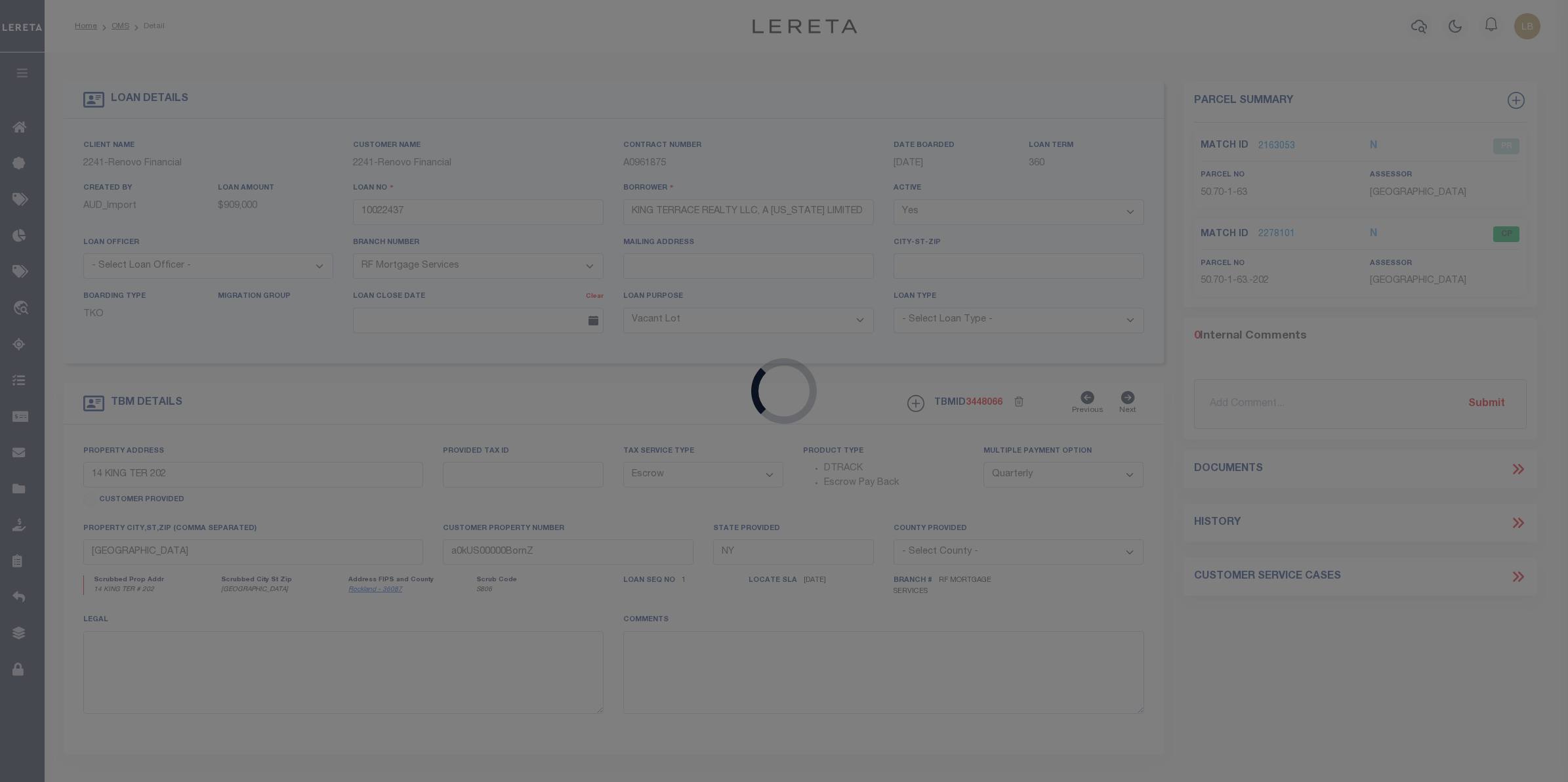
type input "10022340"
type input "SHLOMA STEIN (BUSINESS)"
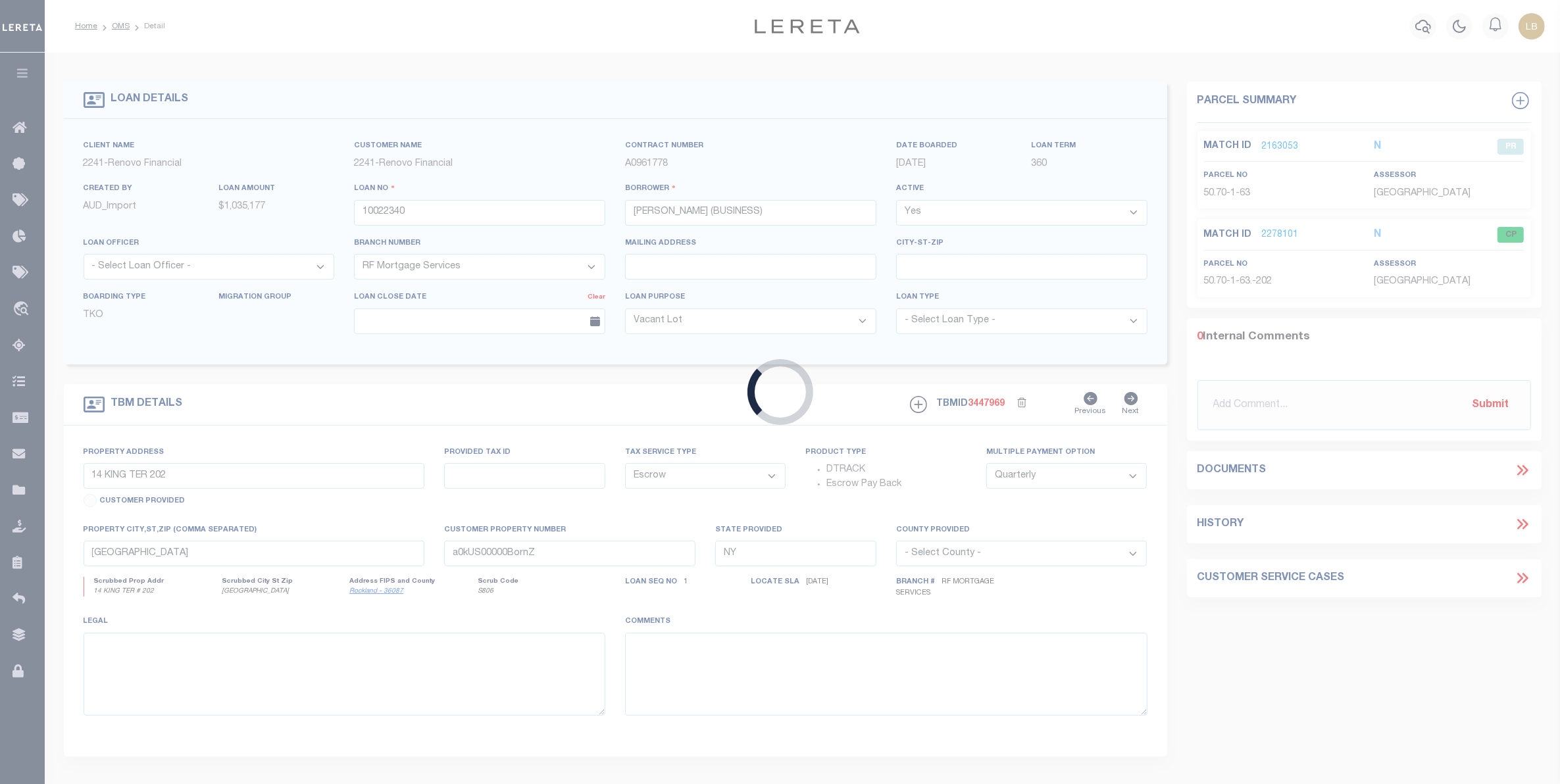
type input "67 S Madison Ave Unit 201"
type input "Spring Valley, NY 10977"
type input "a0kUS00000BooEb"
select select
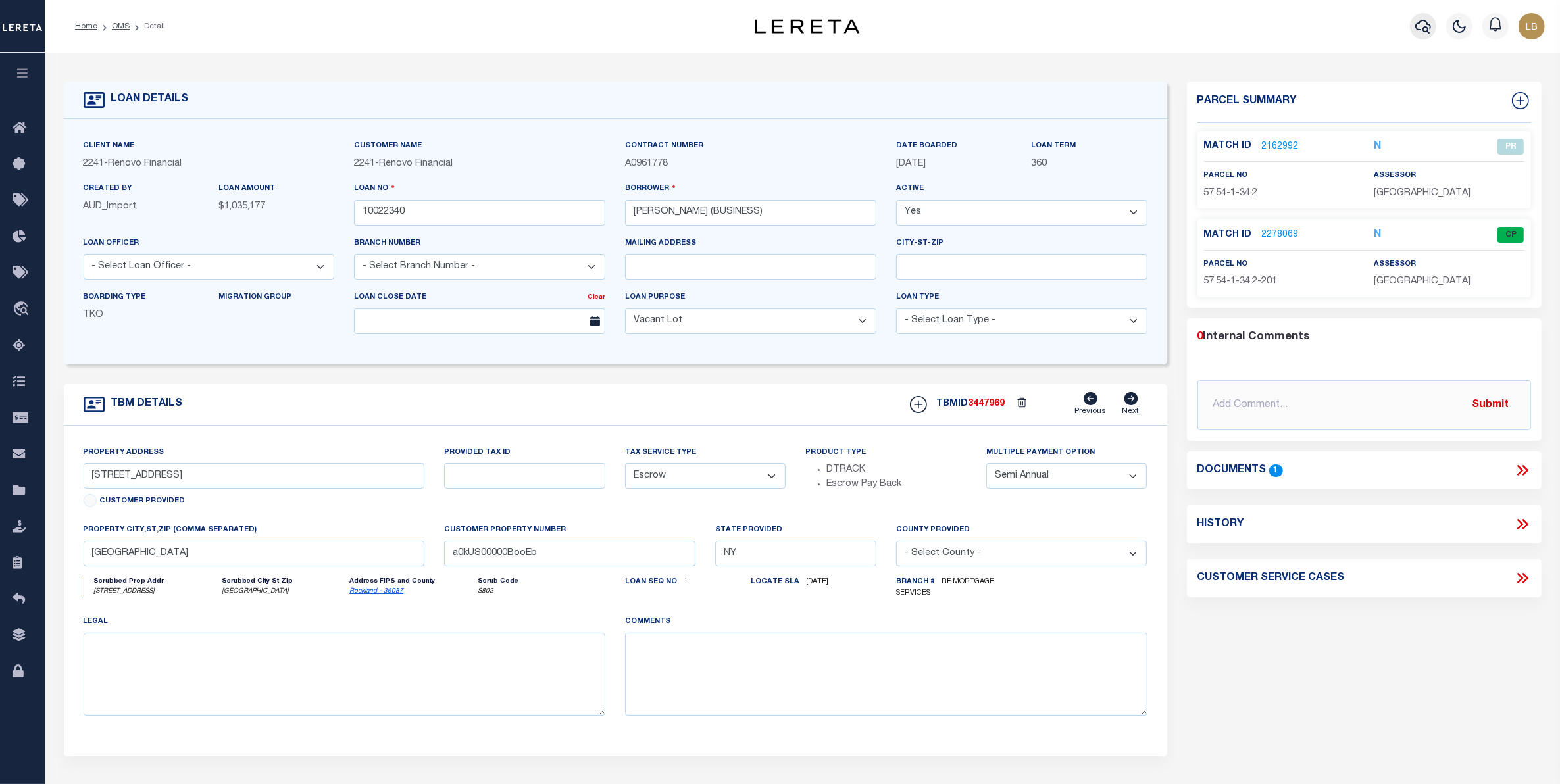
click at [1421, 25] on icon "button" at bounding box center [1424, 26] width 16 height 16
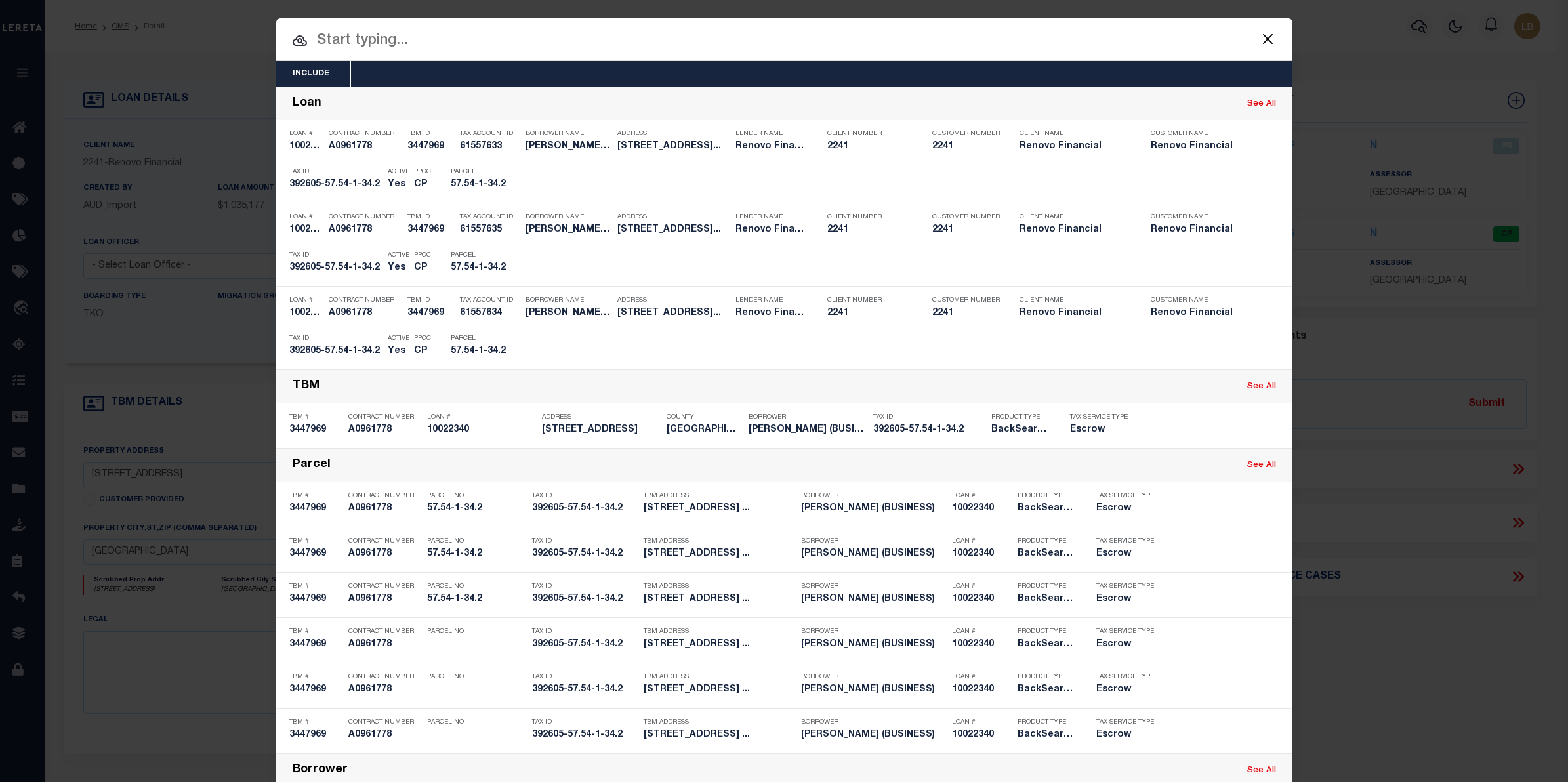
click at [314, 41] on input "text" at bounding box center [784, 41] width 1016 height 23
paste input "392621-56.18-2-27"
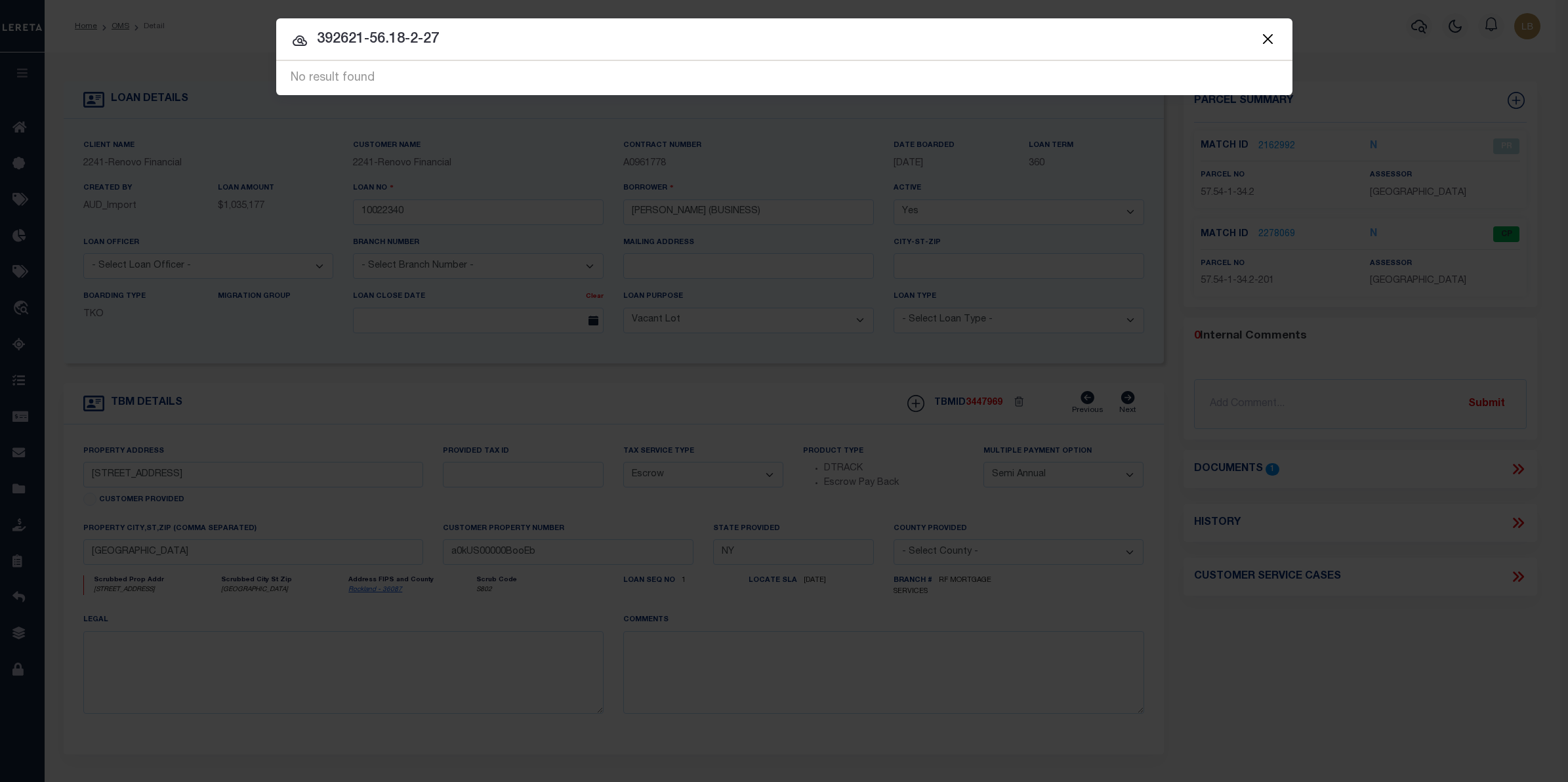
drag, startPoint x: 453, startPoint y: 37, endPoint x: 310, endPoint y: 27, distance: 143.3
click at [310, 28] on input "392621-56.18-2-27" at bounding box center [784, 39] width 1016 height 23
drag, startPoint x: 417, startPoint y: 37, endPoint x: 220, endPoint y: 30, distance: 197.1
click at [220, 30] on div "Include Loans TBM Customers Borrowers Payments (Lender Non-Disb) Payments (Lend…" at bounding box center [784, 391] width 1568 height 782
paste input "262105601800020270000000"
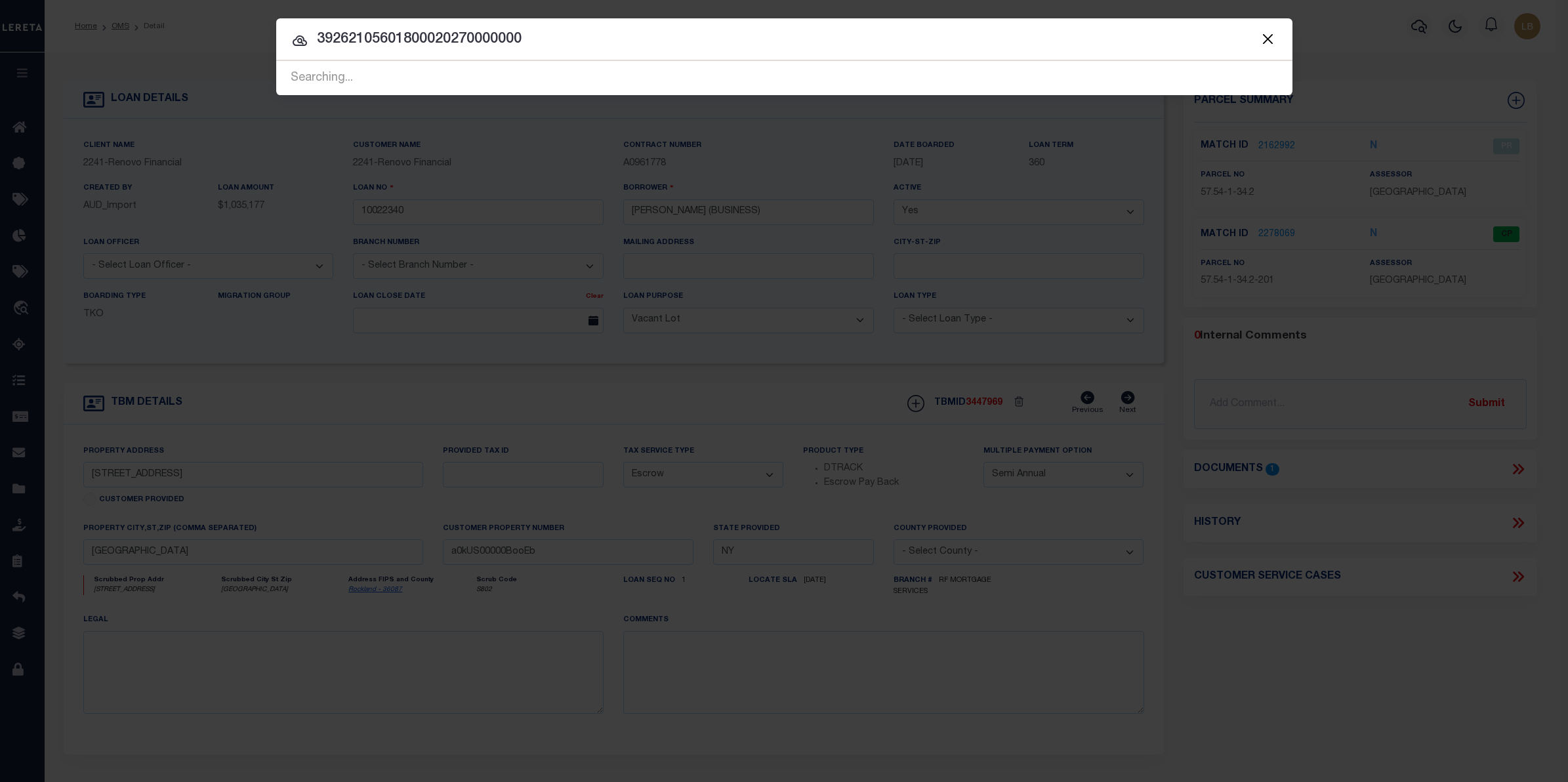
type input "39262105601800020270000000"
click at [1264, 19] on span at bounding box center [1268, 38] width 50 height 42
click at [1263, 33] on button "Close" at bounding box center [1268, 38] width 17 height 17
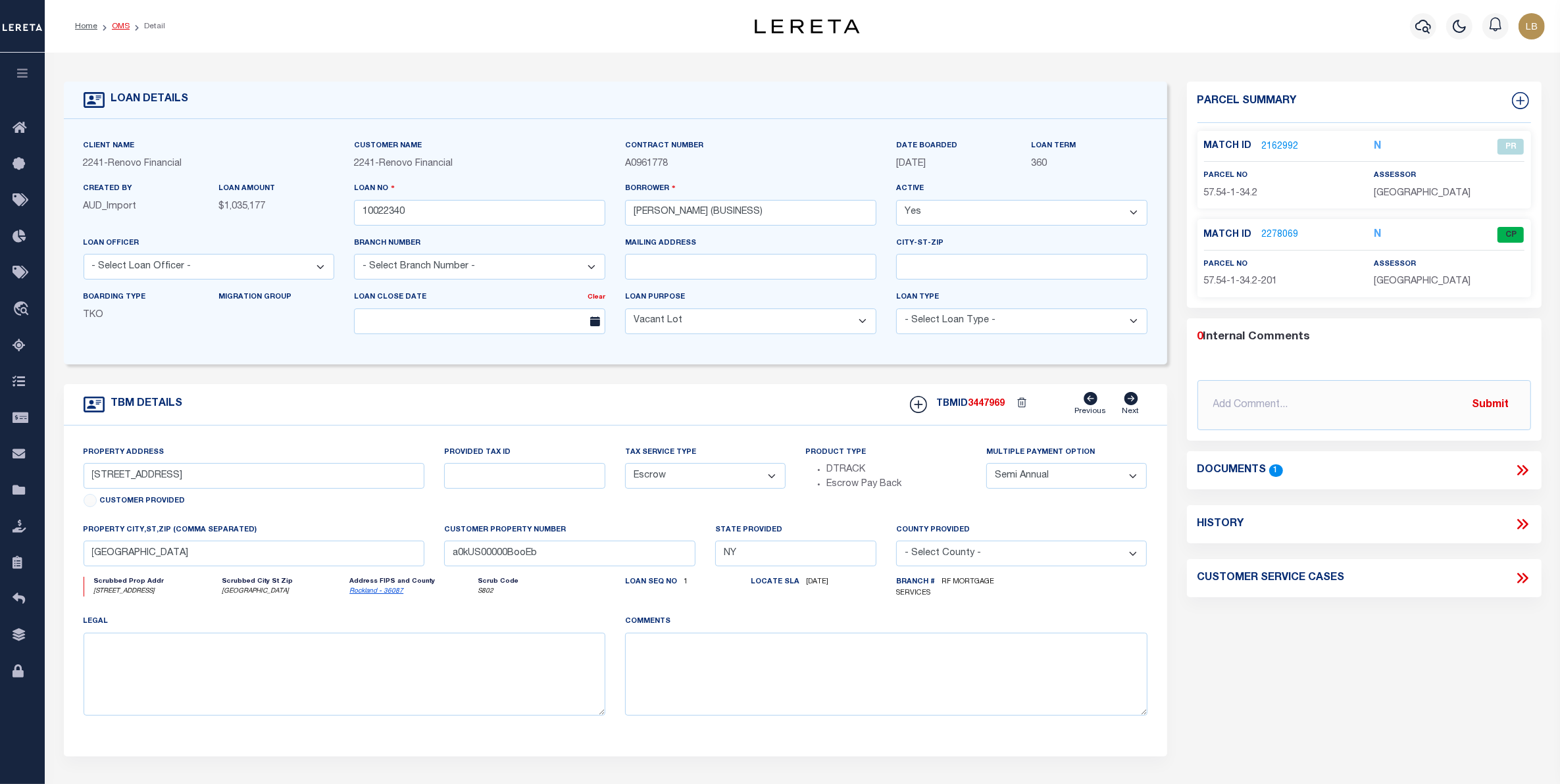
drag, startPoint x: 117, startPoint y: 18, endPoint x: 117, endPoint y: 26, distance: 8.0
click at [117, 26] on ol "Home OMS Detail" at bounding box center [120, 26] width 111 height 27
click at [116, 27] on link "OMS" at bounding box center [121, 26] width 17 height 8
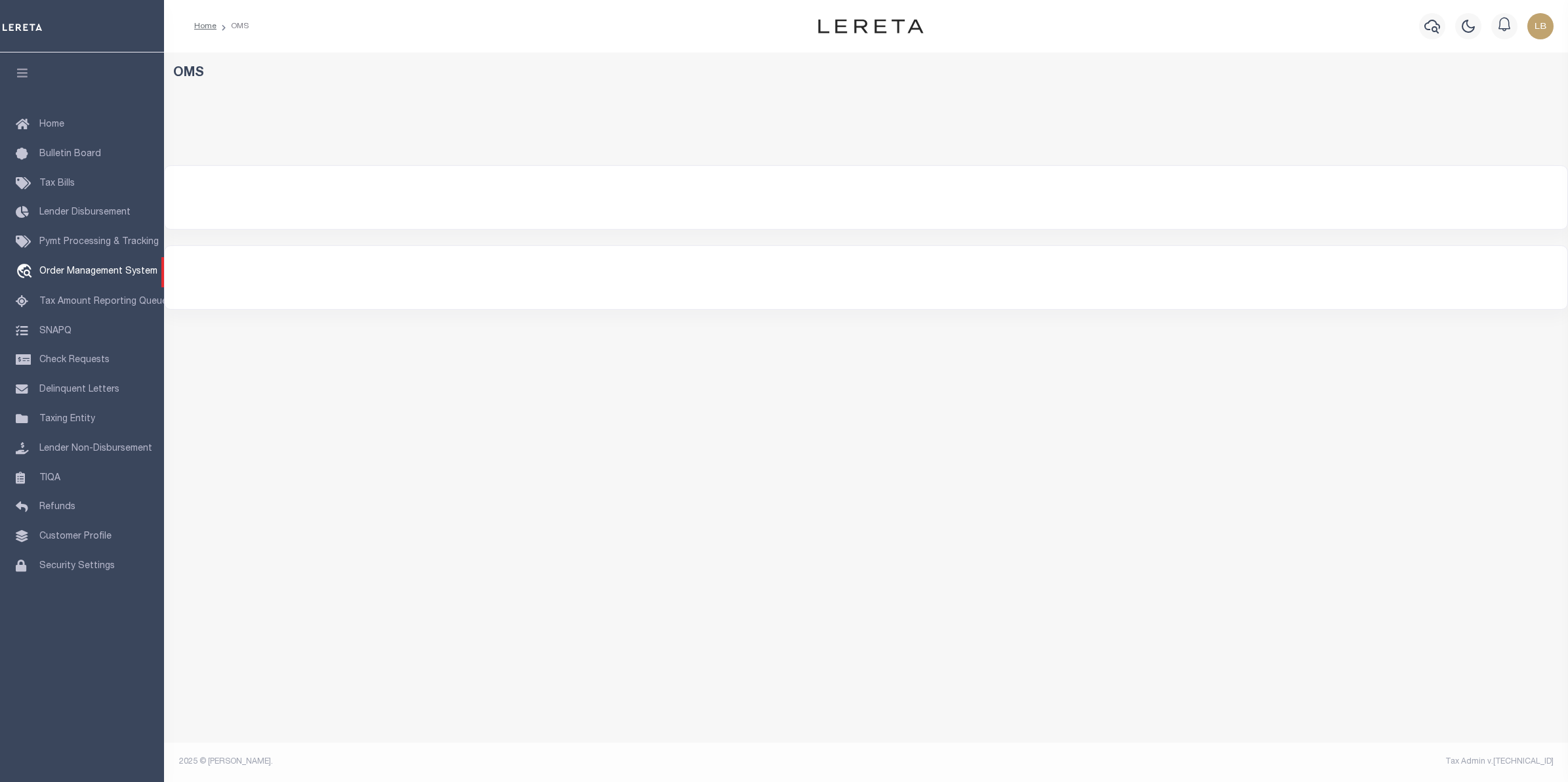
select select "200"
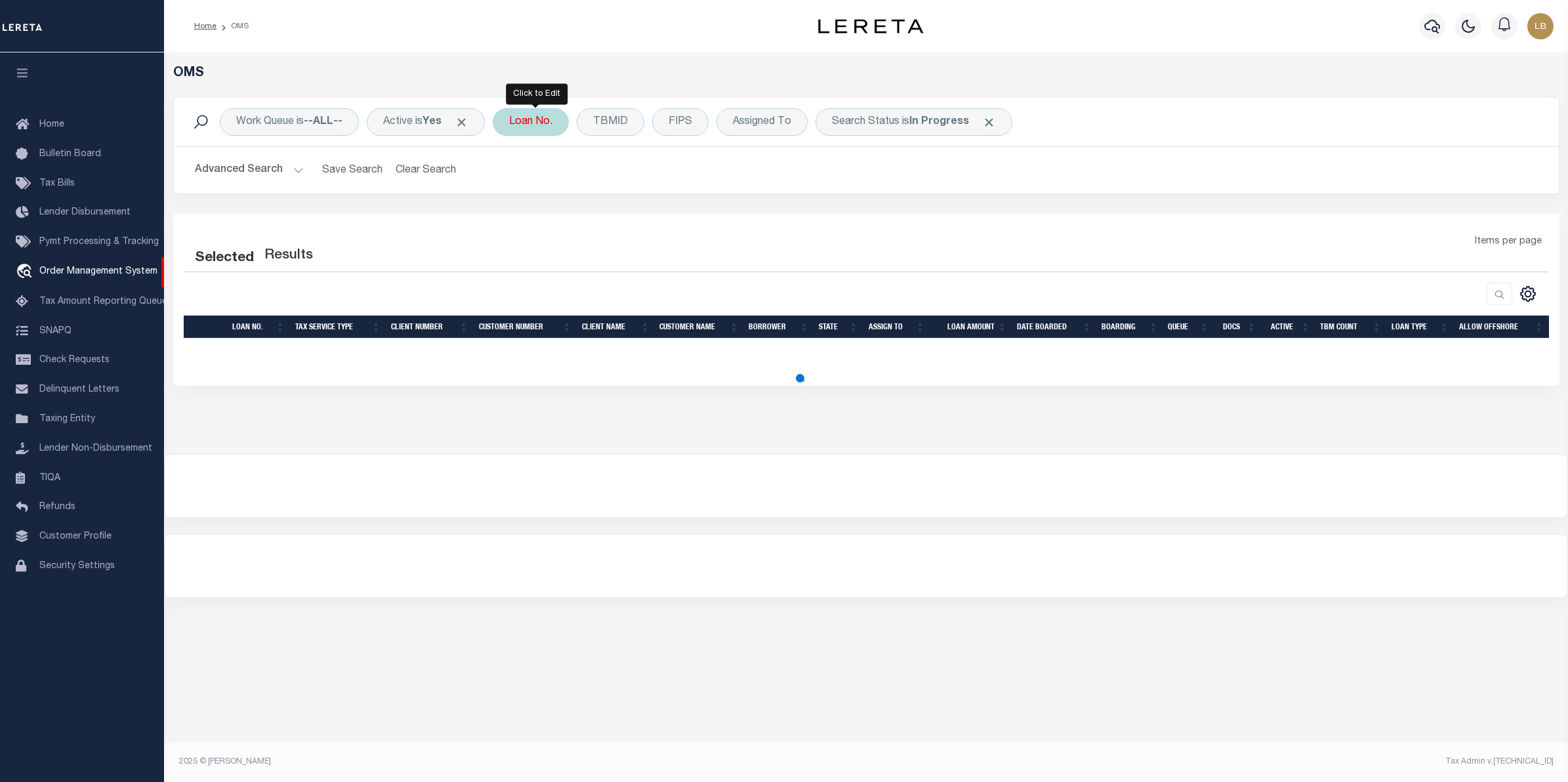
click at [530, 119] on div "Loan No." at bounding box center [531, 122] width 76 height 27
type input "165"
select select "200"
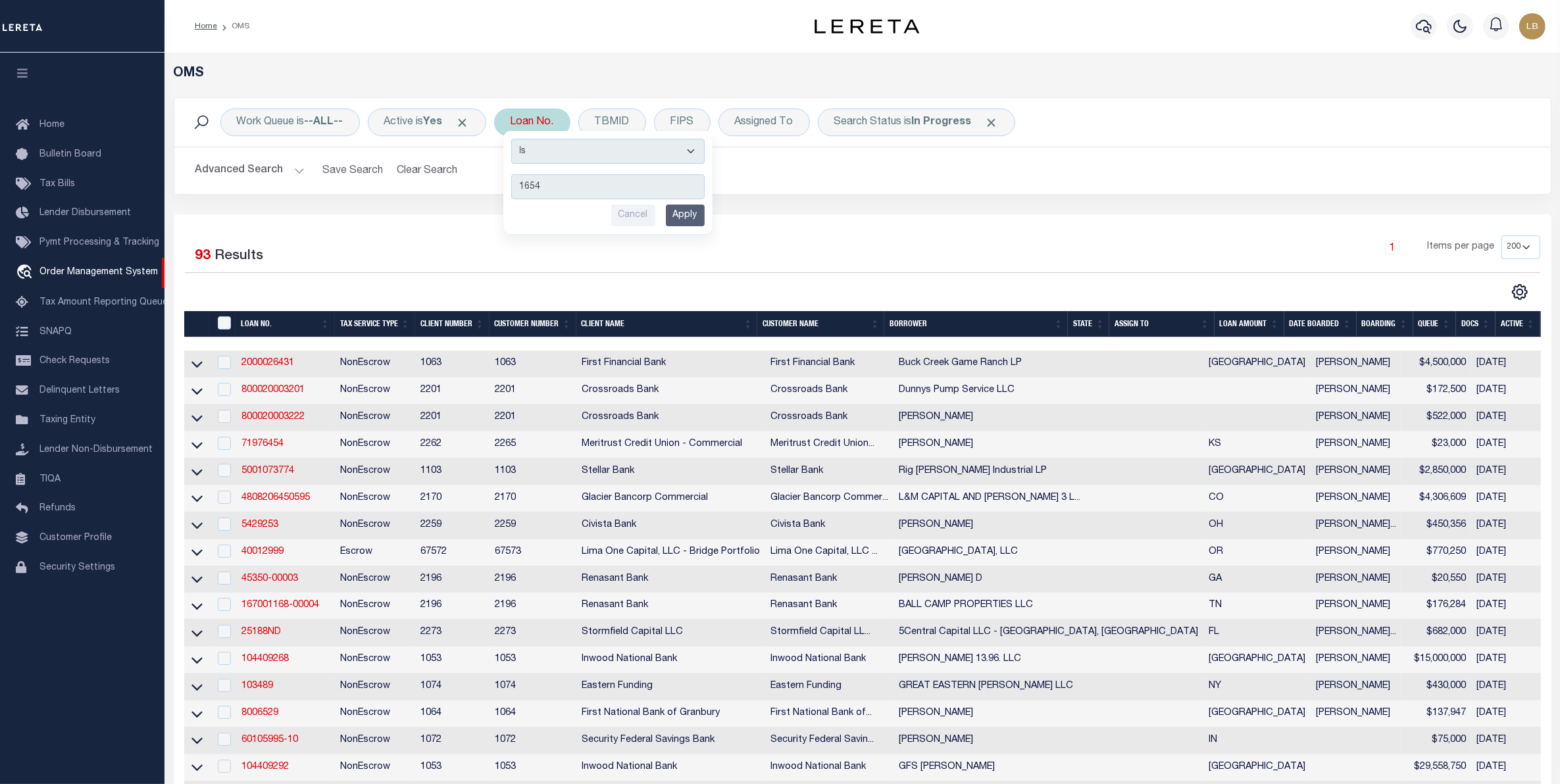
type input "16540"
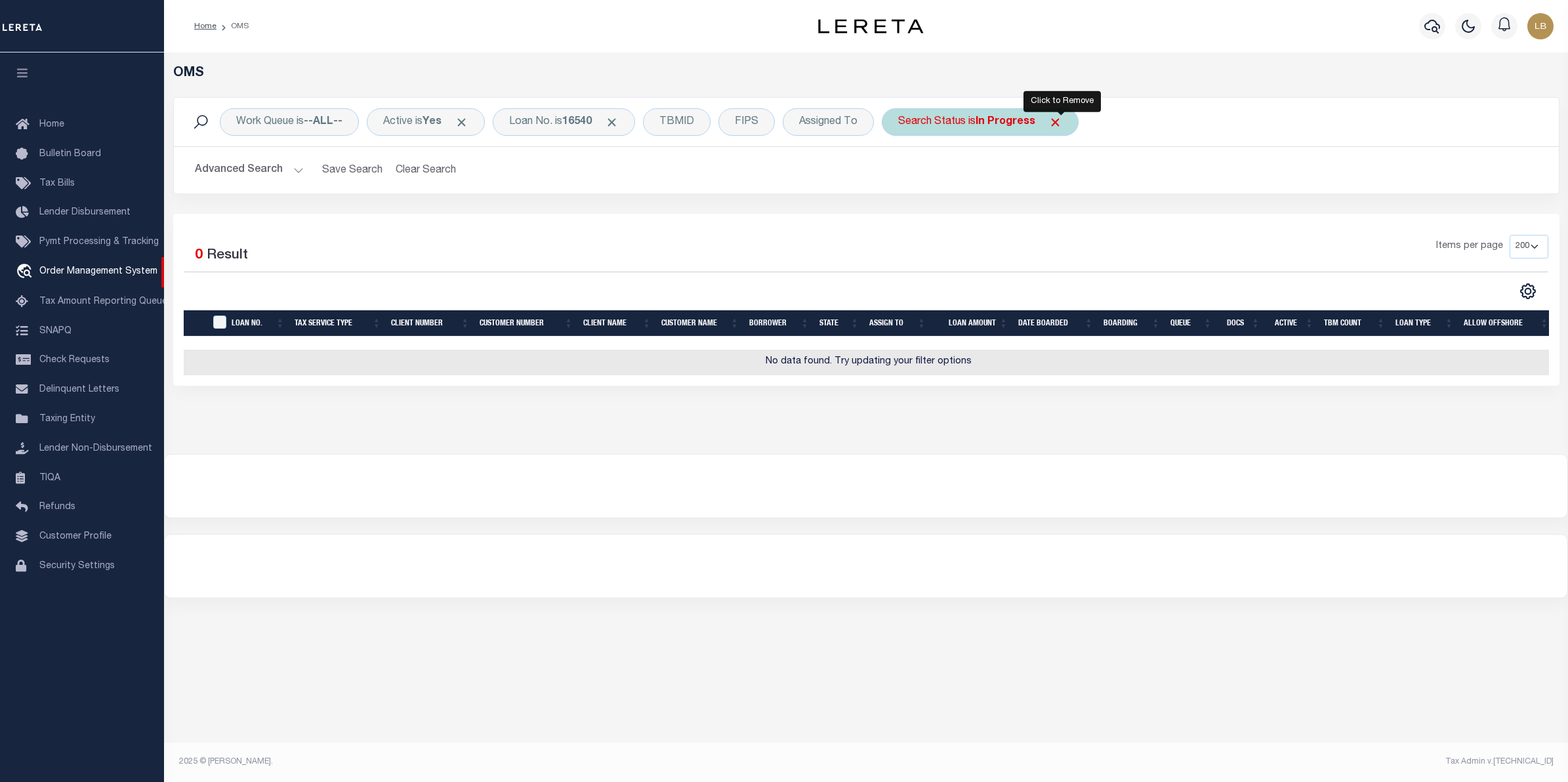
click at [1062, 119] on span "Click to Remove" at bounding box center [1055, 122] width 14 height 14
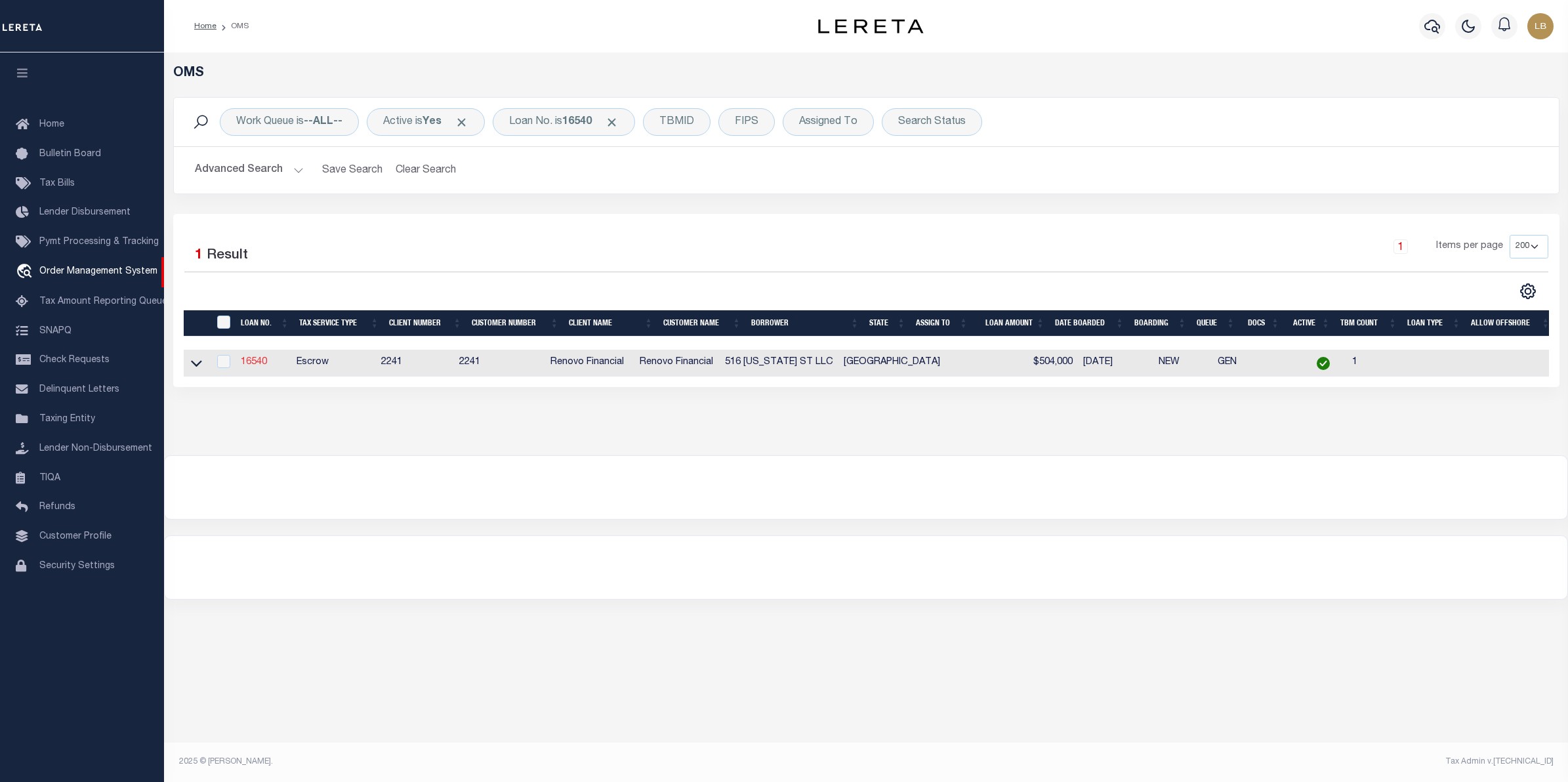
click at [250, 365] on link "16540" at bounding box center [254, 362] width 26 height 9
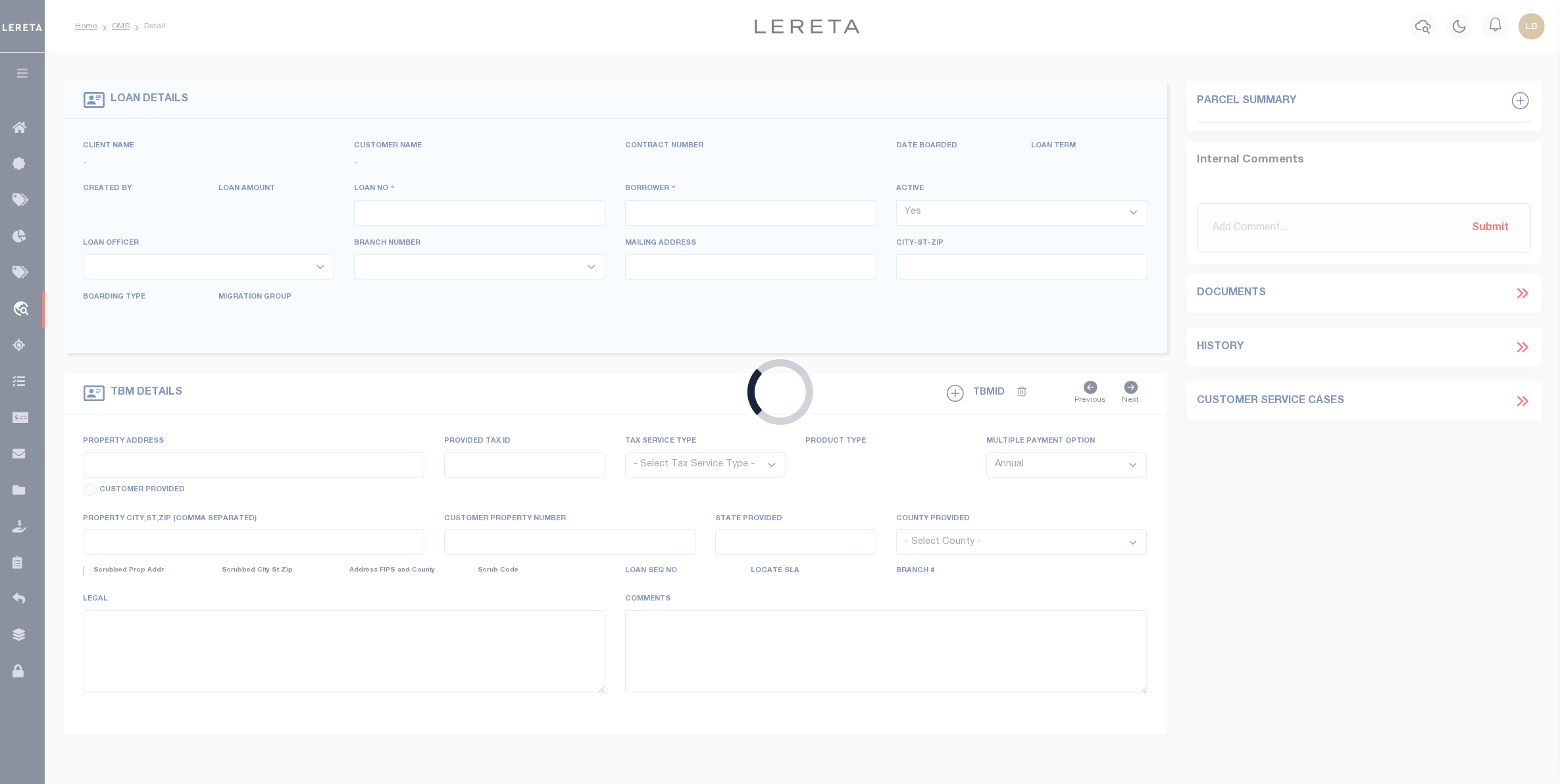
type input "16540"
type input "516 [US_STATE] ST LLC"
select select
type input "[STREET_ADDRESS]"
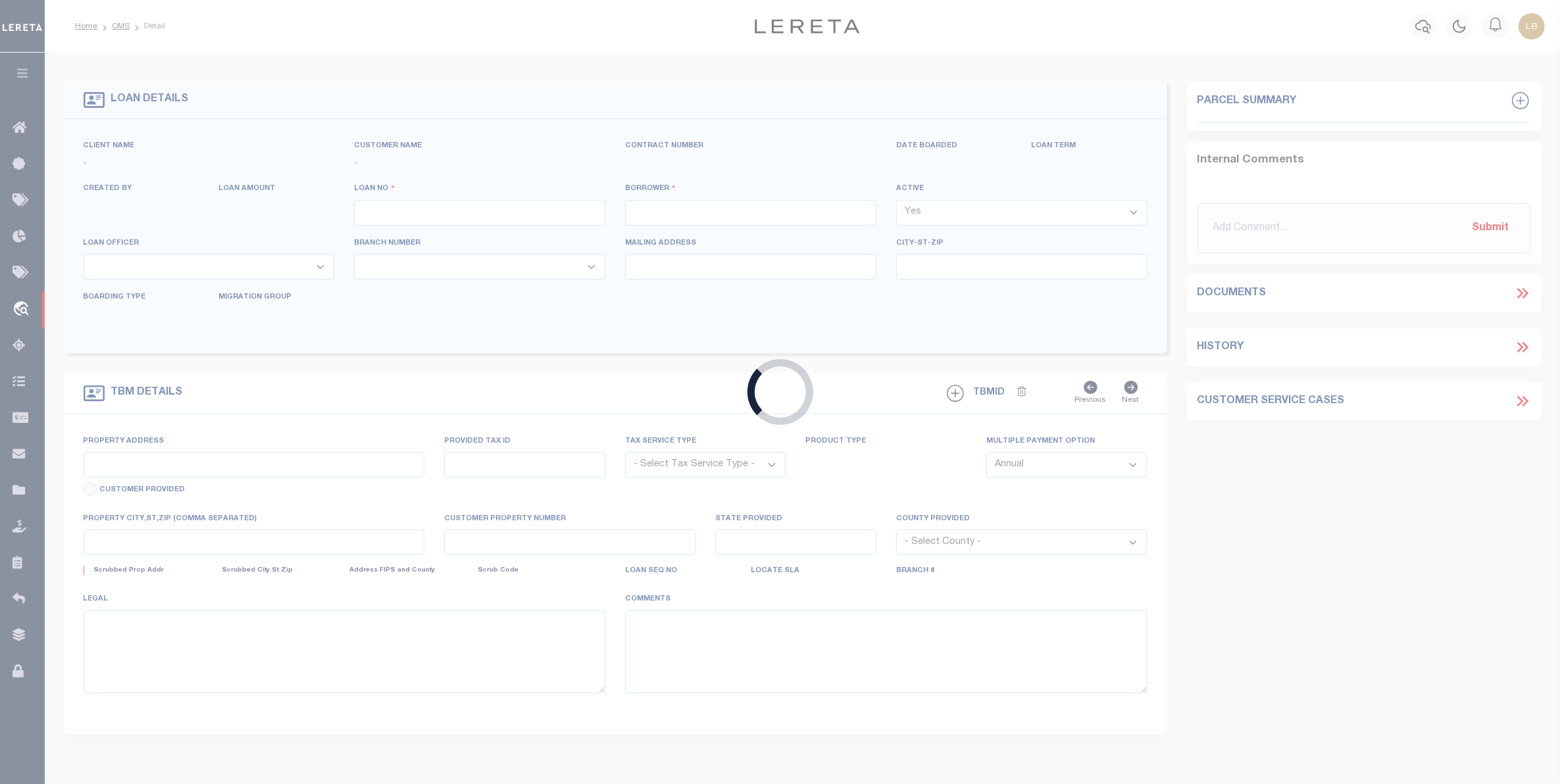
type input "[GEOGRAPHIC_DATA] TX 77098"
select select "10"
select select "Escrow"
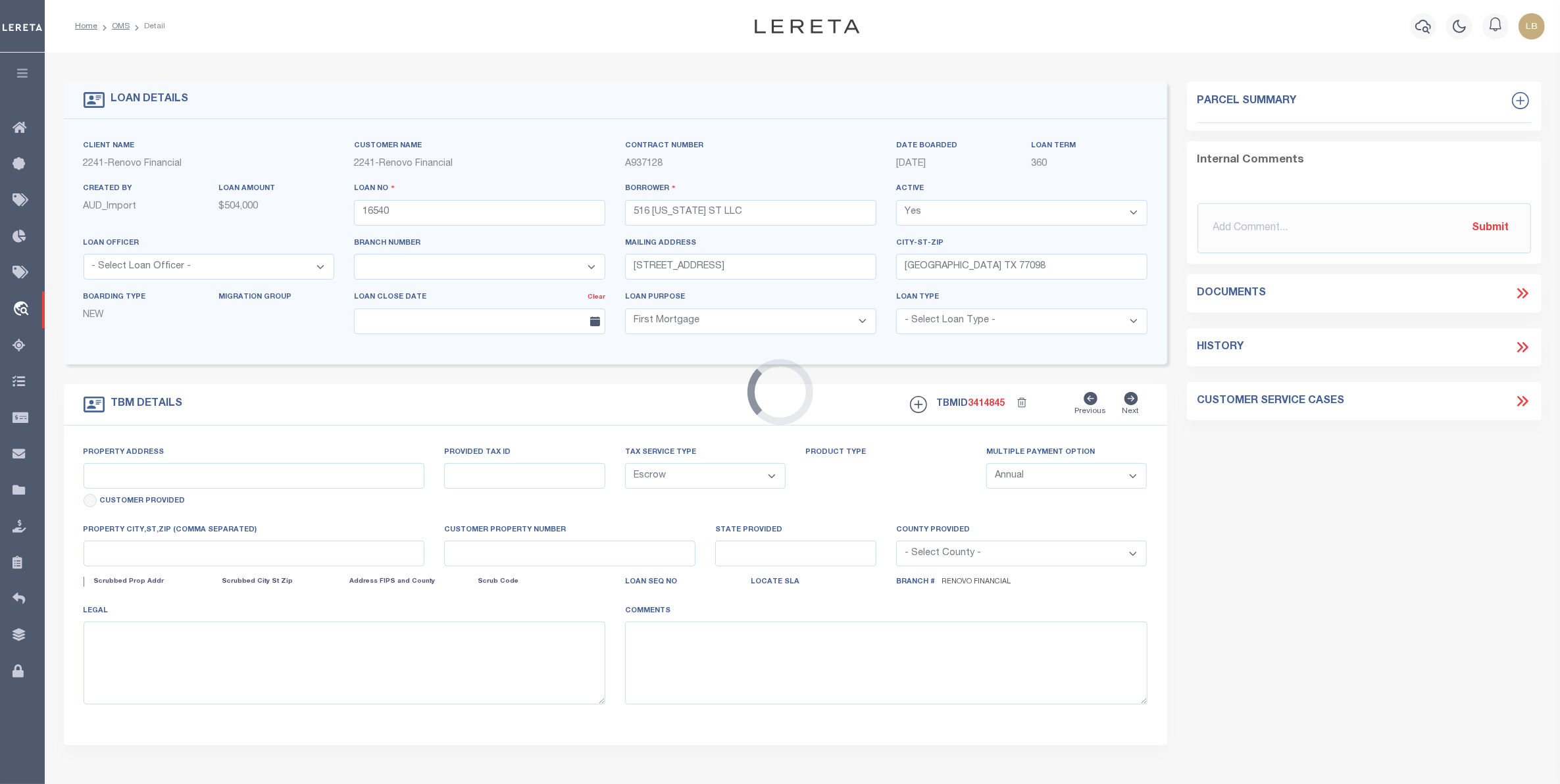
select select "25066"
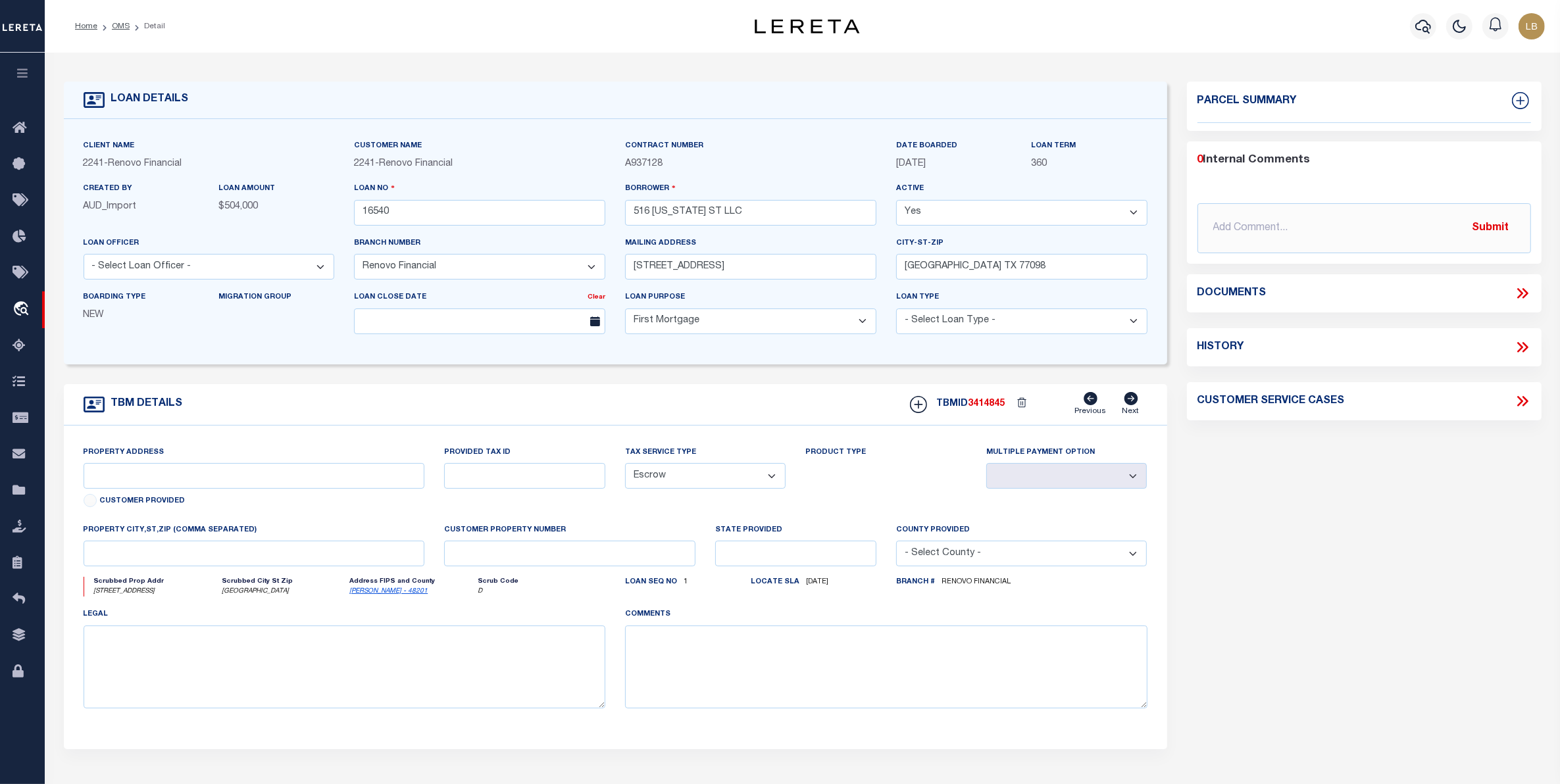
type input "[STREET_ADDRESS]"
select select
type input "[GEOGRAPHIC_DATA]"
type input "a0kUS000007iVvJ"
type input "[GEOGRAPHIC_DATA]"
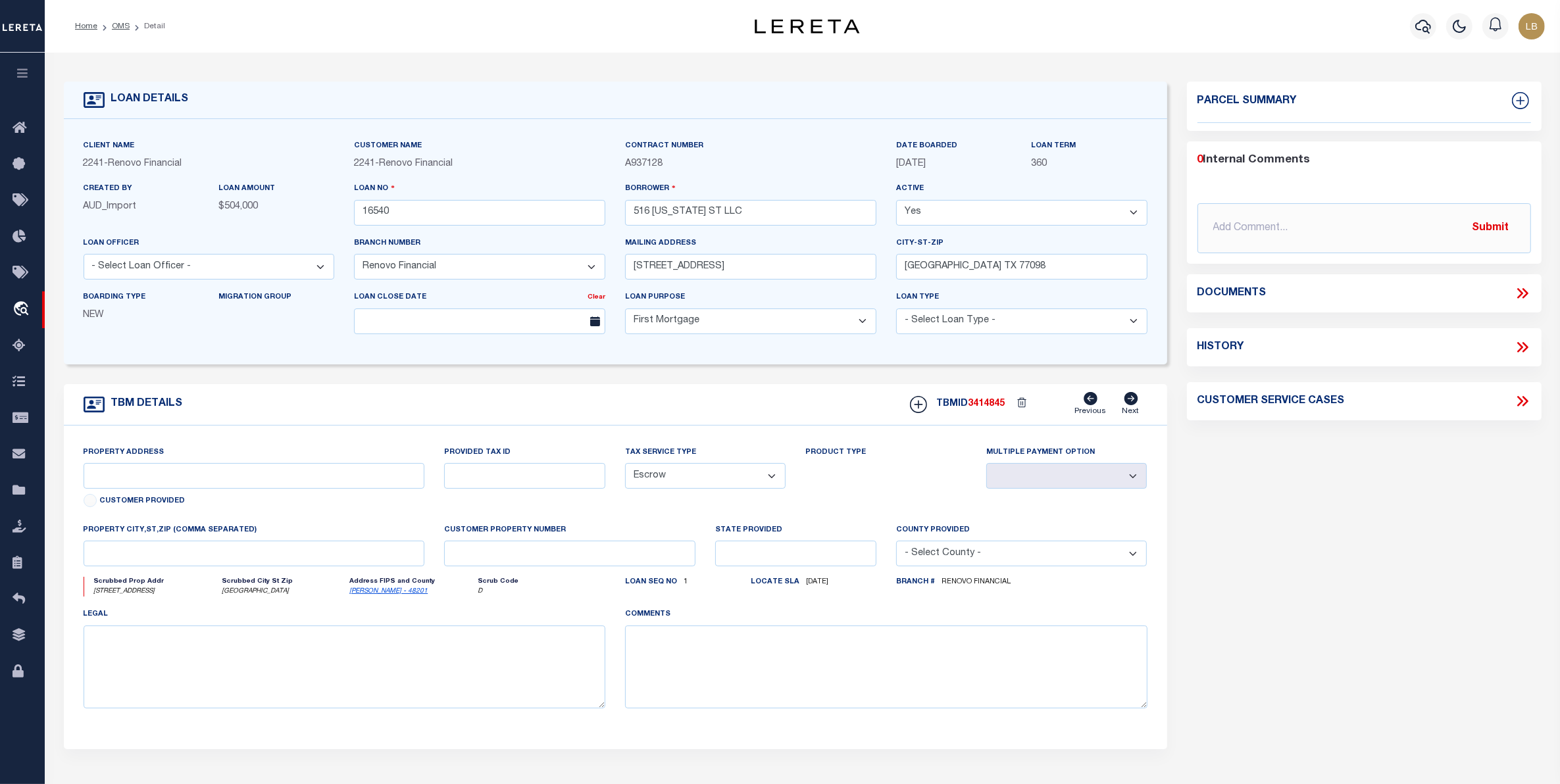
select select
type textarea "LEGAL REQUIRED"
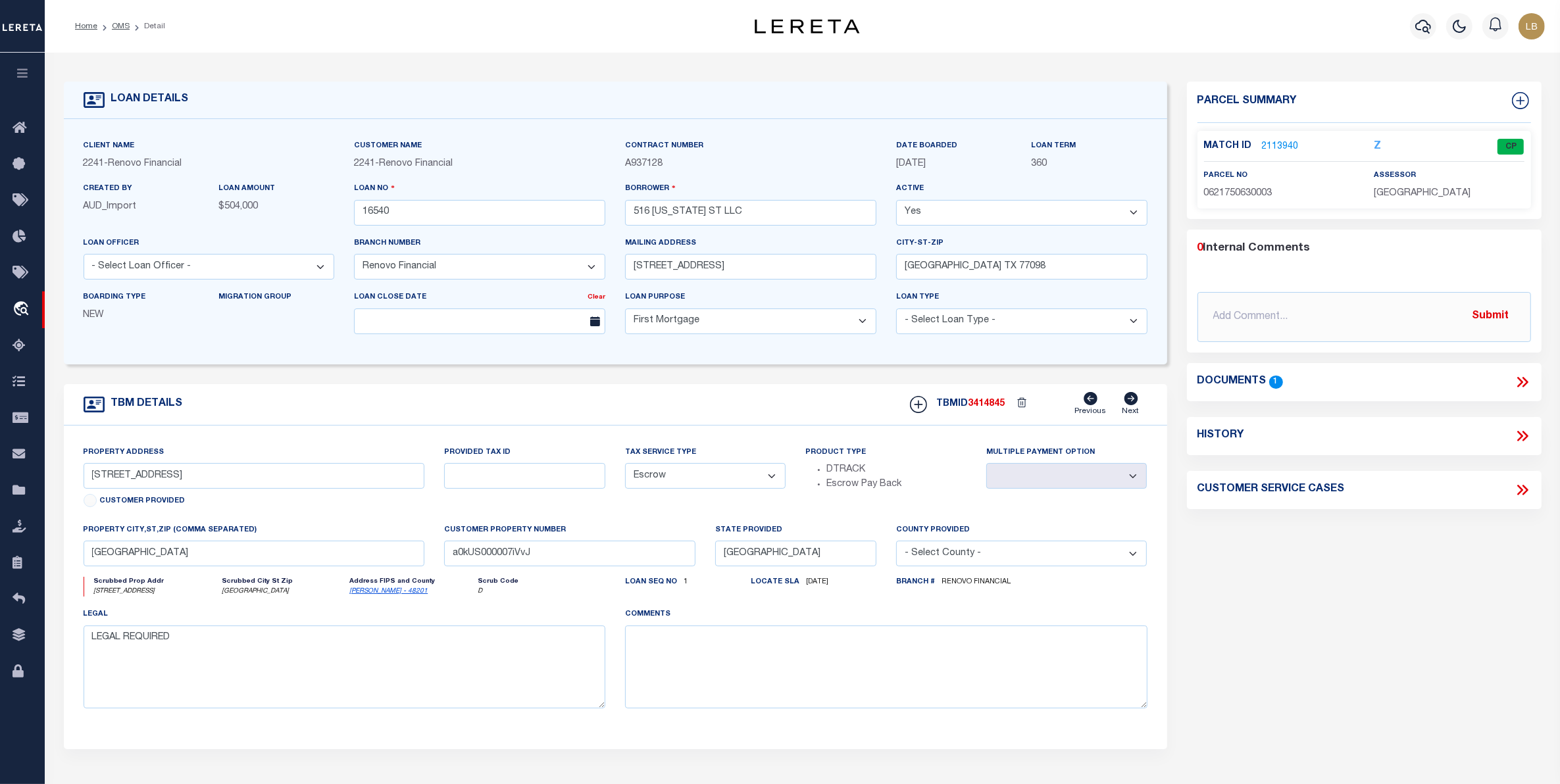
click at [1277, 140] on link "2113940" at bounding box center [1280, 147] width 37 height 14
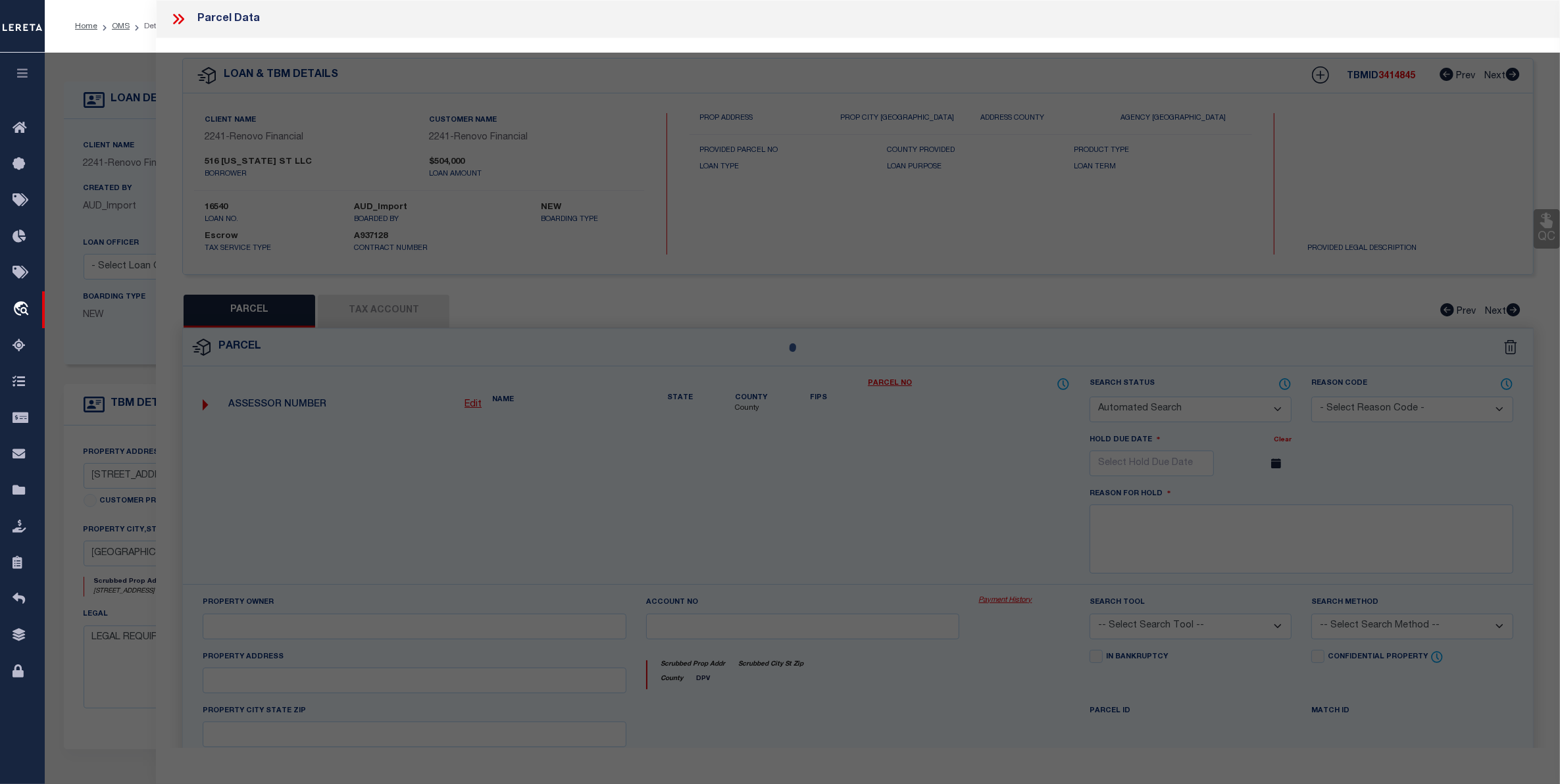
checkbox input "false"
select select "CP"
type input "516 [US_STATE] ST LLC"
type input "[STREET_ADDRESS]"
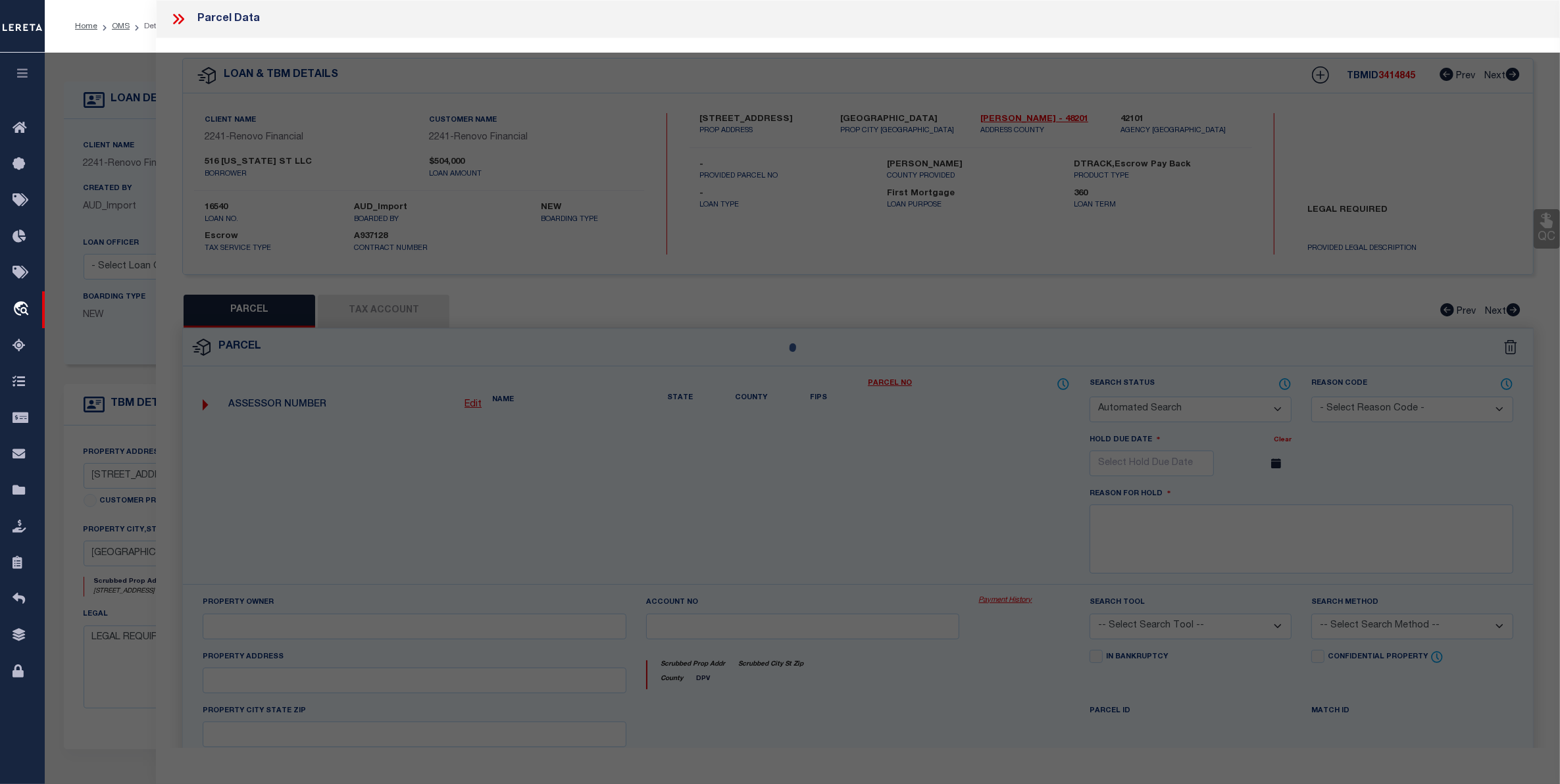
checkbox input "false"
type input "[GEOGRAPHIC_DATA]"
type textarea "LTS 3 & 4 BLK 63 UNIVERSAL CITY"
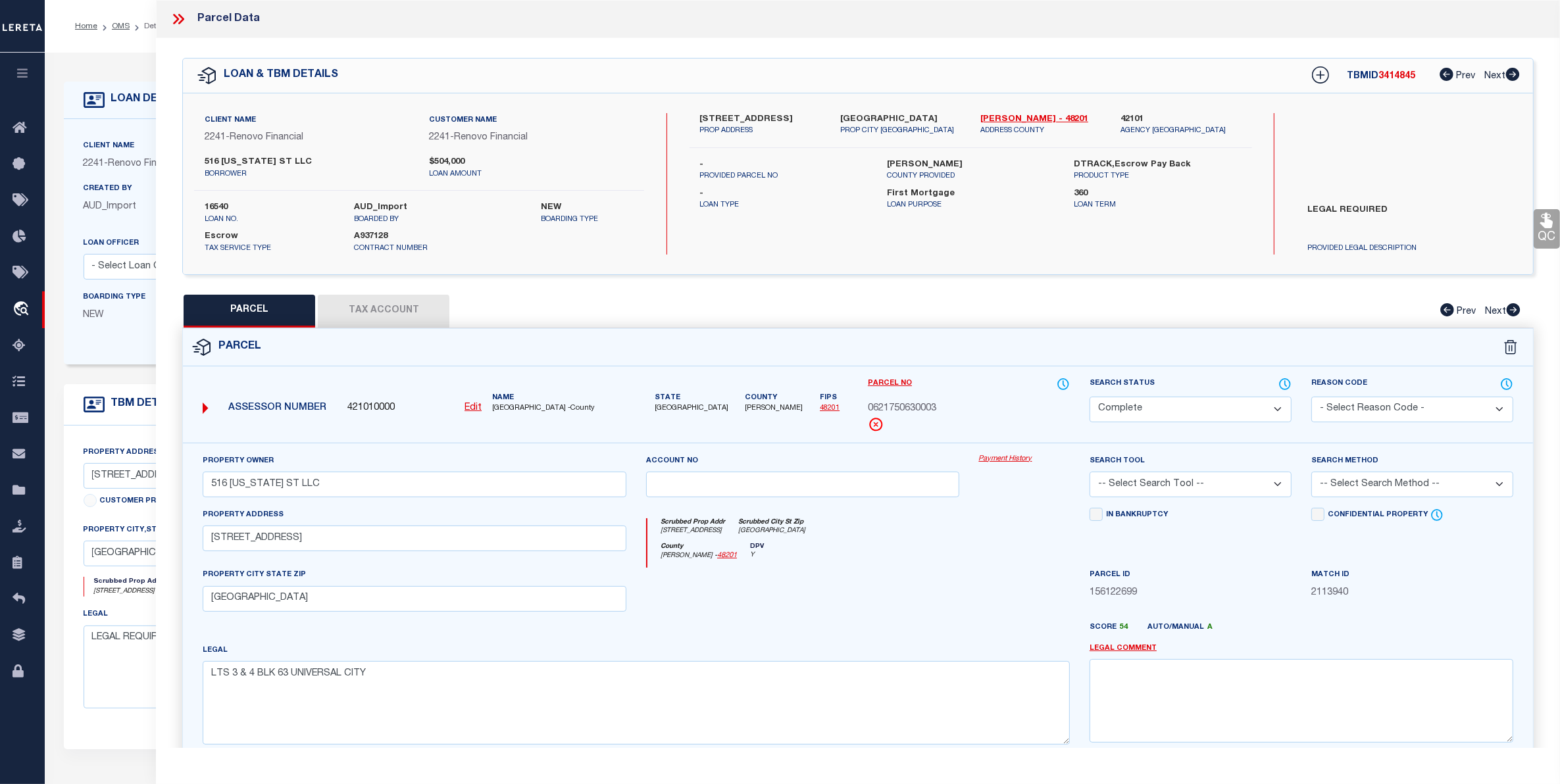
click at [392, 309] on button "Tax Account" at bounding box center [384, 311] width 132 height 33
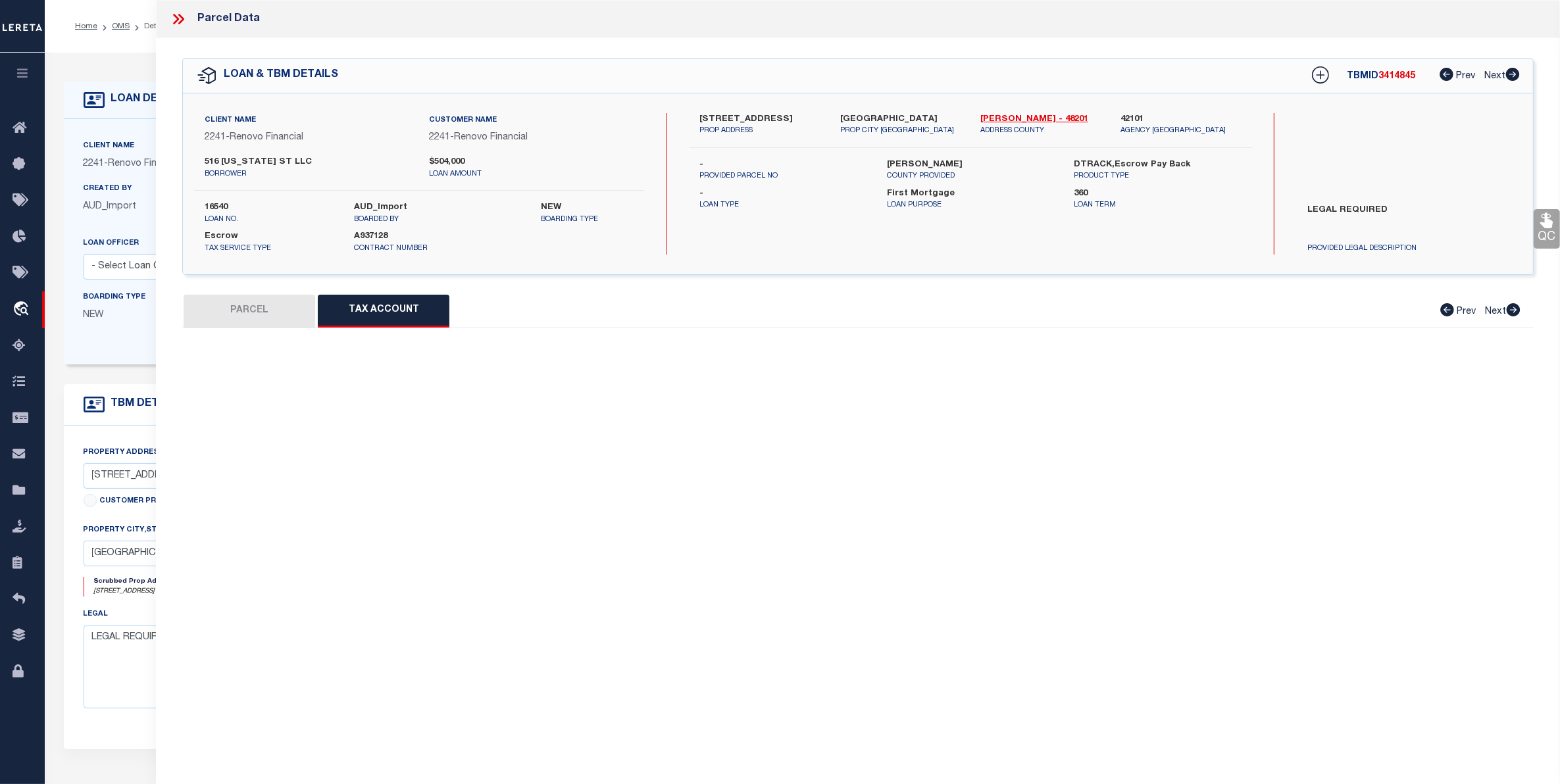
select select "100"
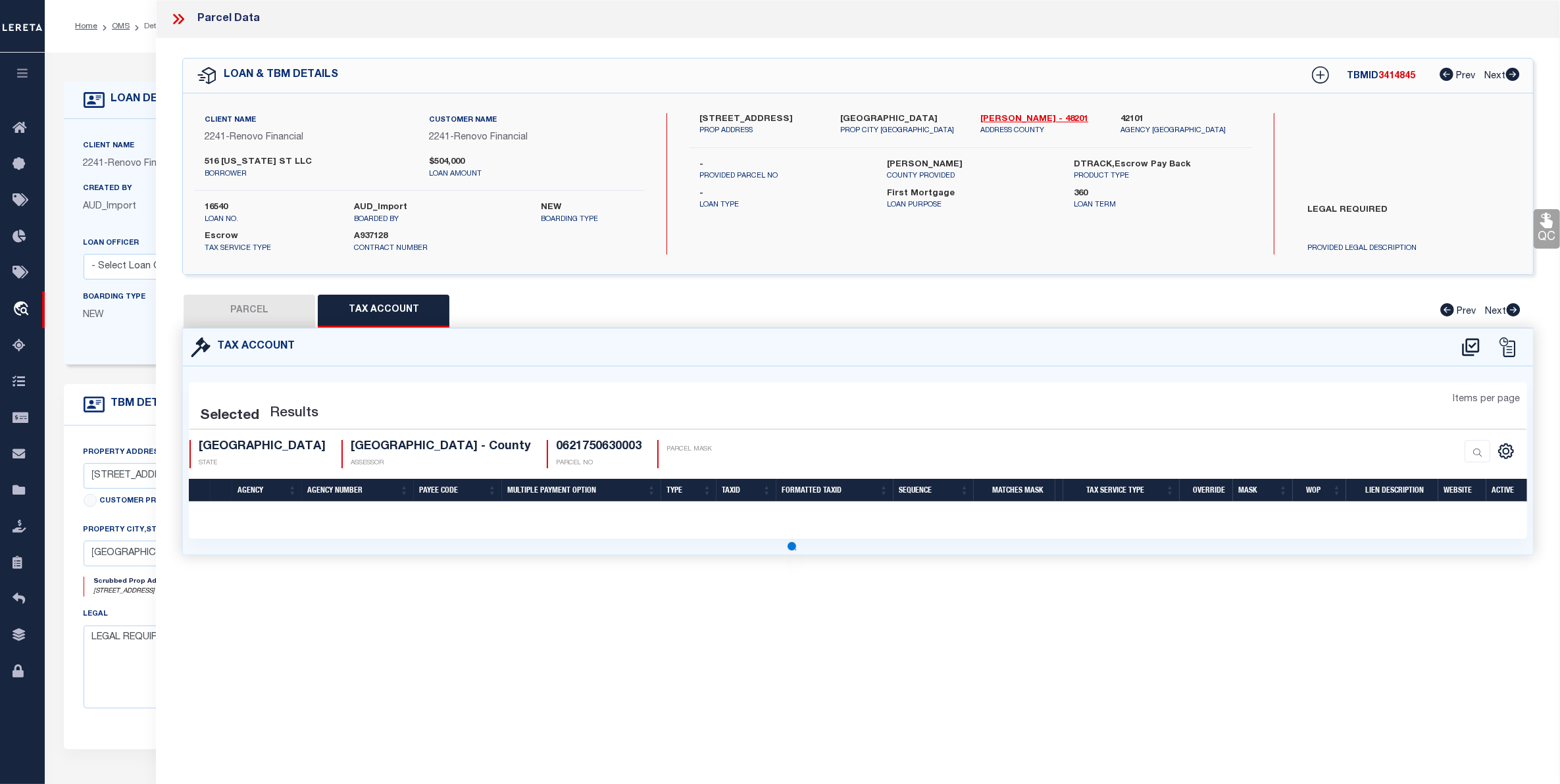
select select "100"
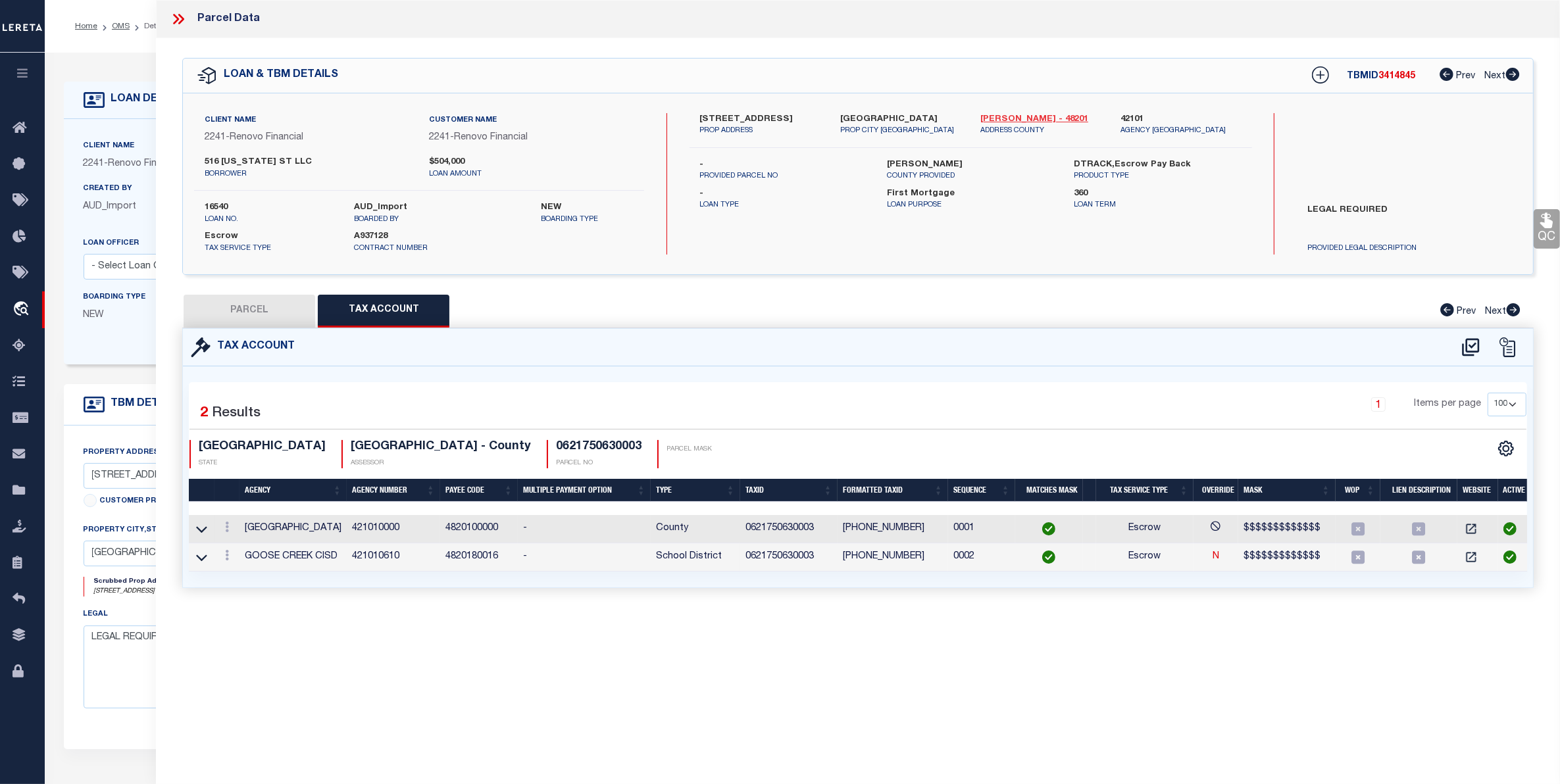
click at [992, 116] on link "[PERSON_NAME] - 48201" at bounding box center [1040, 120] width 120 height 13
